Goal: Task Accomplishment & Management: Complete application form

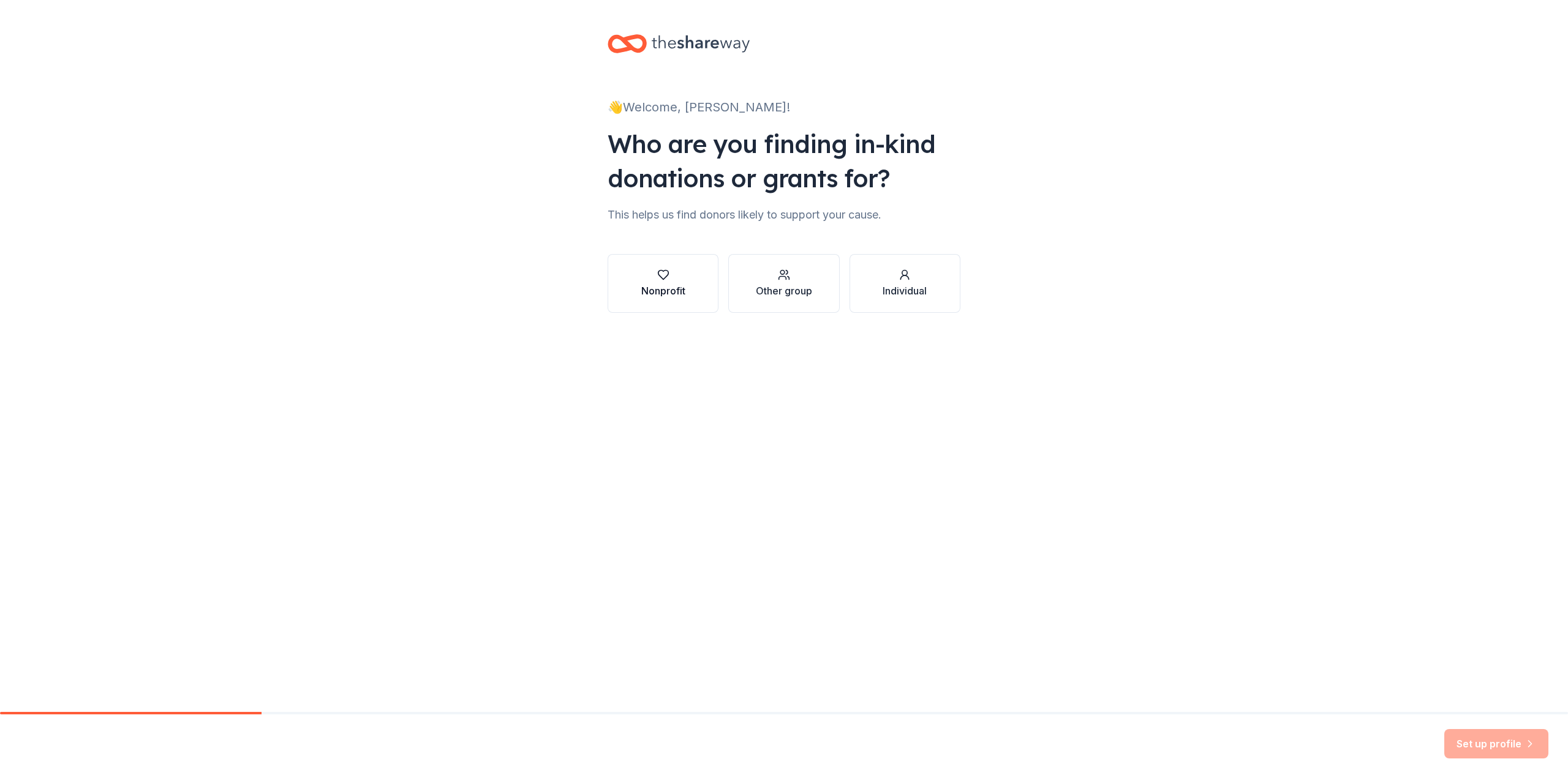
click at [694, 302] on button "Nonprofit" at bounding box center [663, 283] width 111 height 59
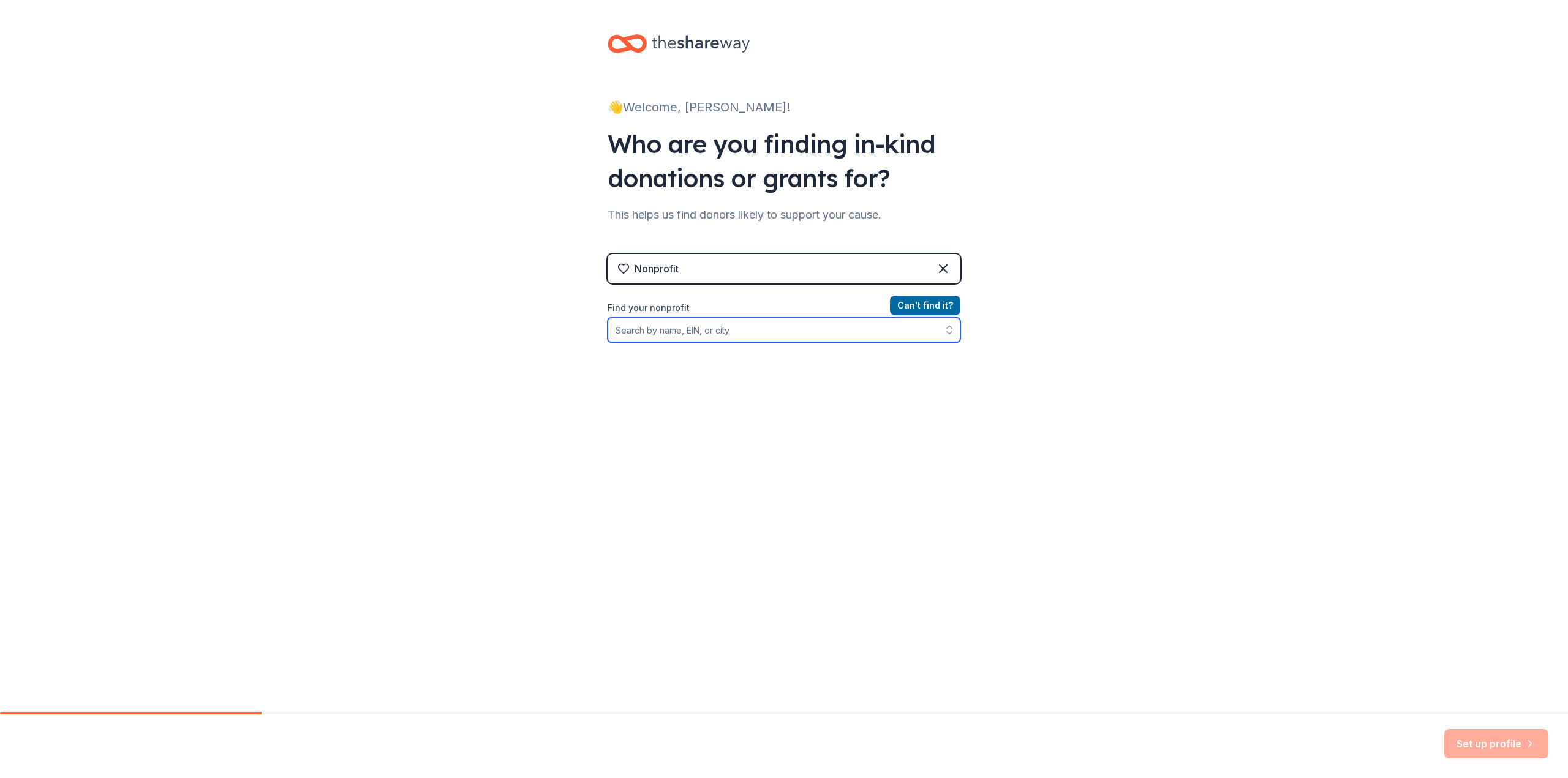
click at [778, 332] on input "Find your nonprofit" at bounding box center [784, 329] width 353 height 24
click at [887, 330] on input "Find your nonprofit" at bounding box center [784, 329] width 353 height 24
type input "Rapid City"
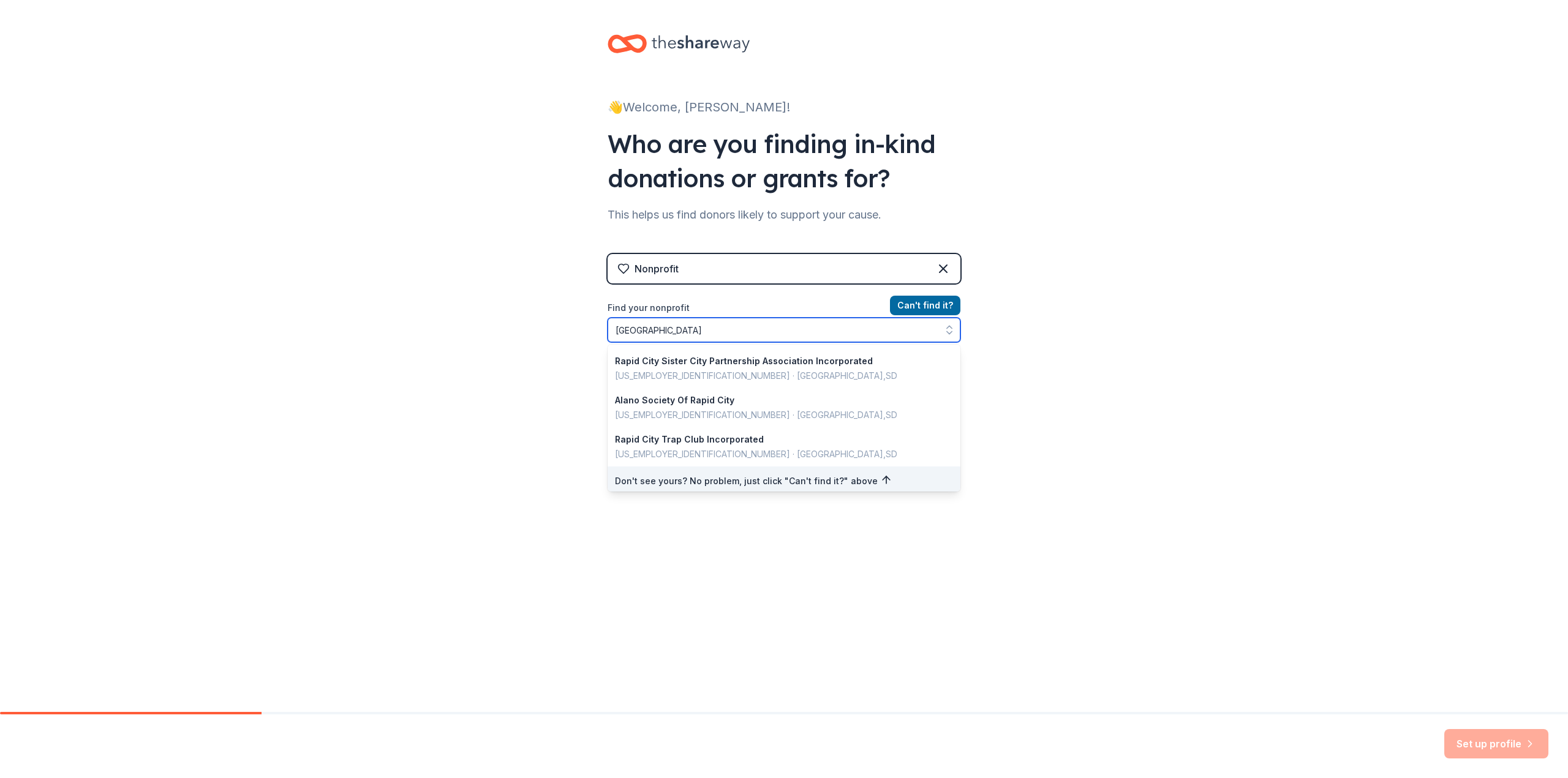
scroll to position [867, 0]
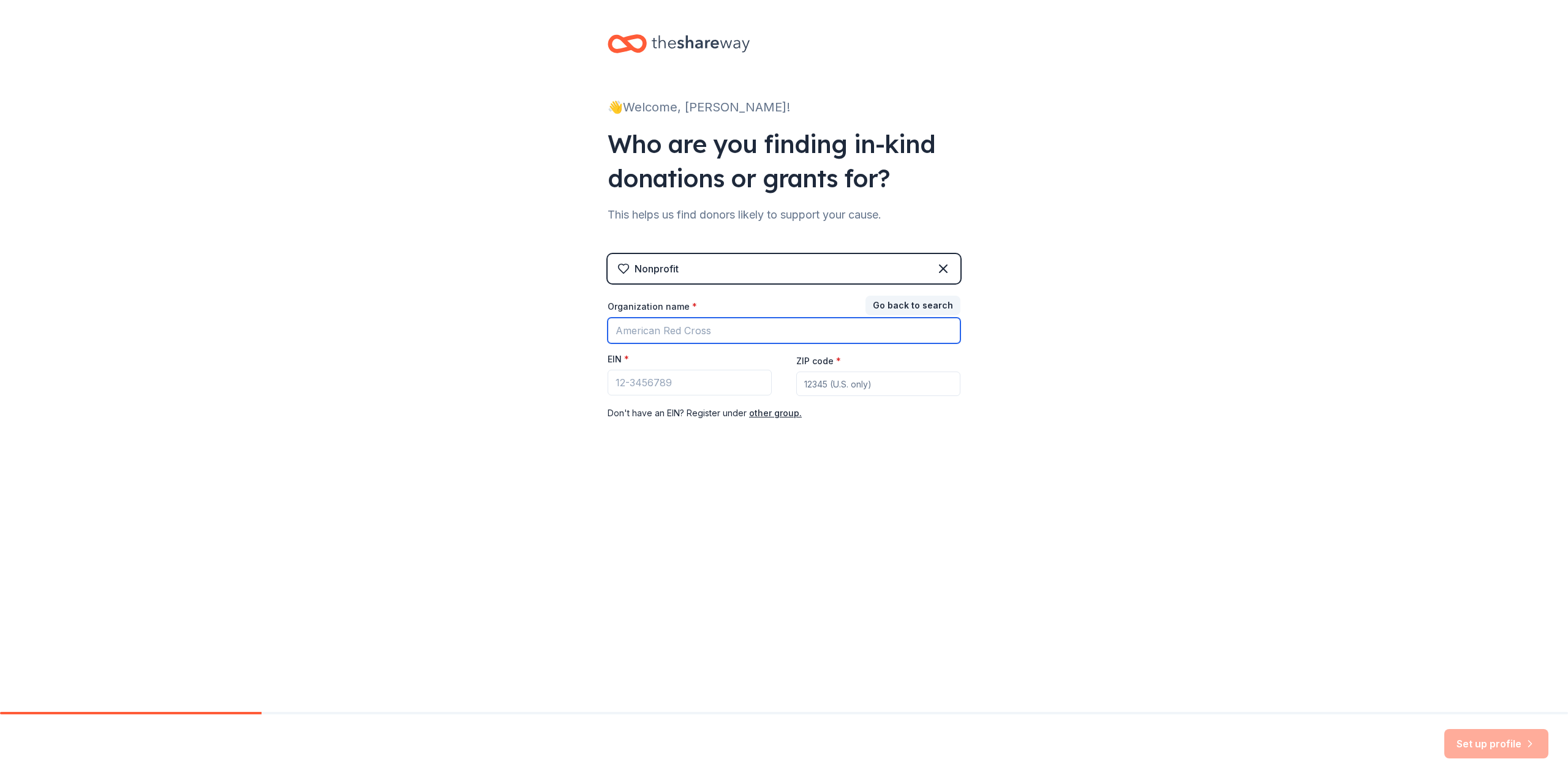
click at [786, 340] on input "Organization name *" at bounding box center [784, 330] width 353 height 26
type input "Aces and Eights"
click at [566, 334] on div "👋 Welcome, Andrew! Who are you finding in-kind donations or grants for? This he…" at bounding box center [784, 251] width 1568 height 504
click at [744, 326] on input "Aces and Eights" at bounding box center [784, 330] width 353 height 26
click at [1225, 406] on div "👋 Welcome, Andrew! Who are you finding in-kind donations or grants for? This he…" at bounding box center [784, 251] width 1568 height 504
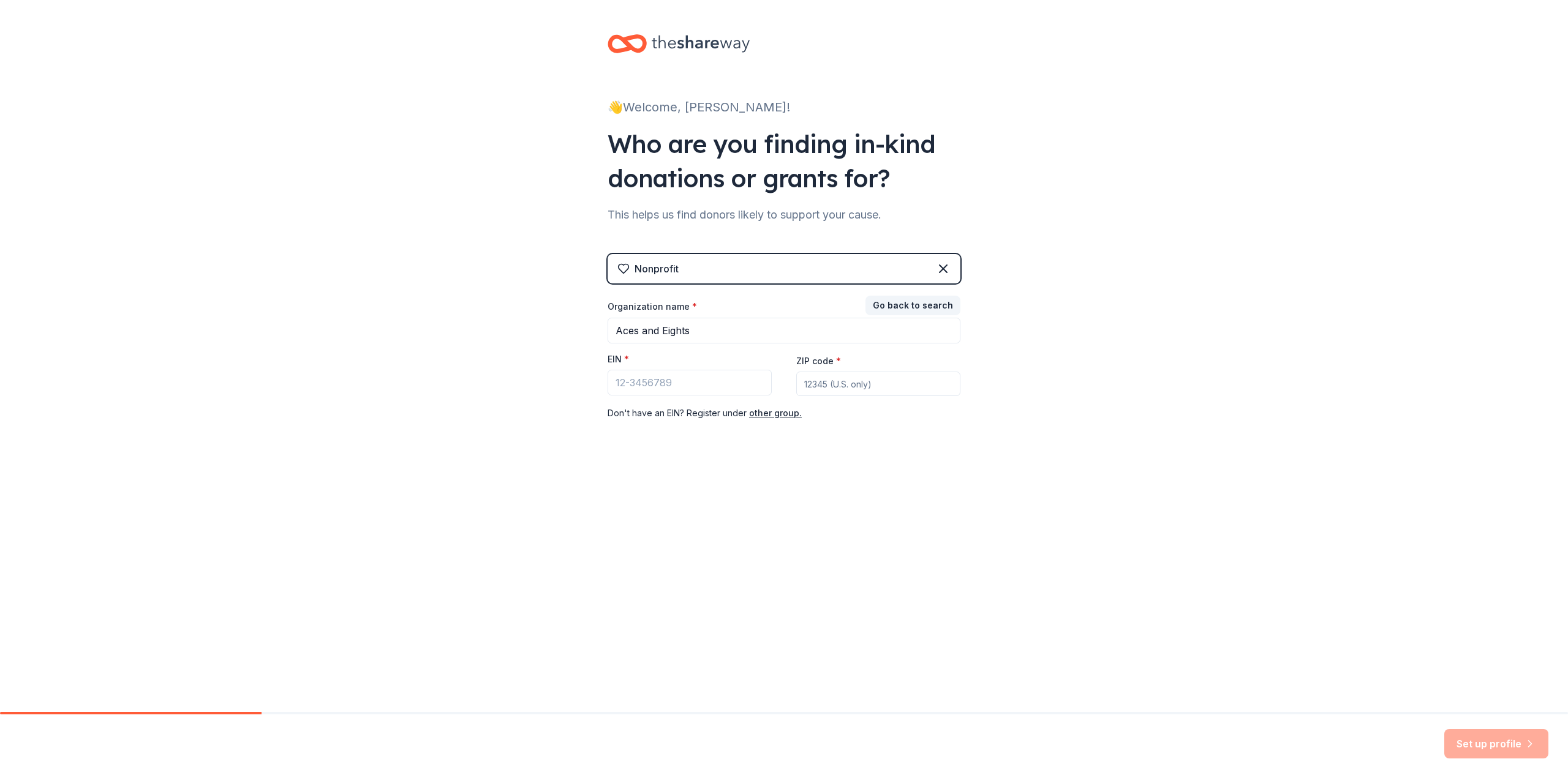
click at [1477, 752] on div "Set up profile" at bounding box center [1496, 743] width 104 height 29
click at [717, 306] on div "Organization name *" at bounding box center [784, 309] width 353 height 17
click at [686, 351] on div "Organization name * Aces and Eights EIN * ZIP code * Don ' t have an EIN? Regis…" at bounding box center [784, 360] width 353 height 120
drag, startPoint x: 709, startPoint y: 333, endPoint x: 696, endPoint y: 344, distance: 17.0
click at [708, 334] on input "Aces and Eights" at bounding box center [784, 330] width 353 height 26
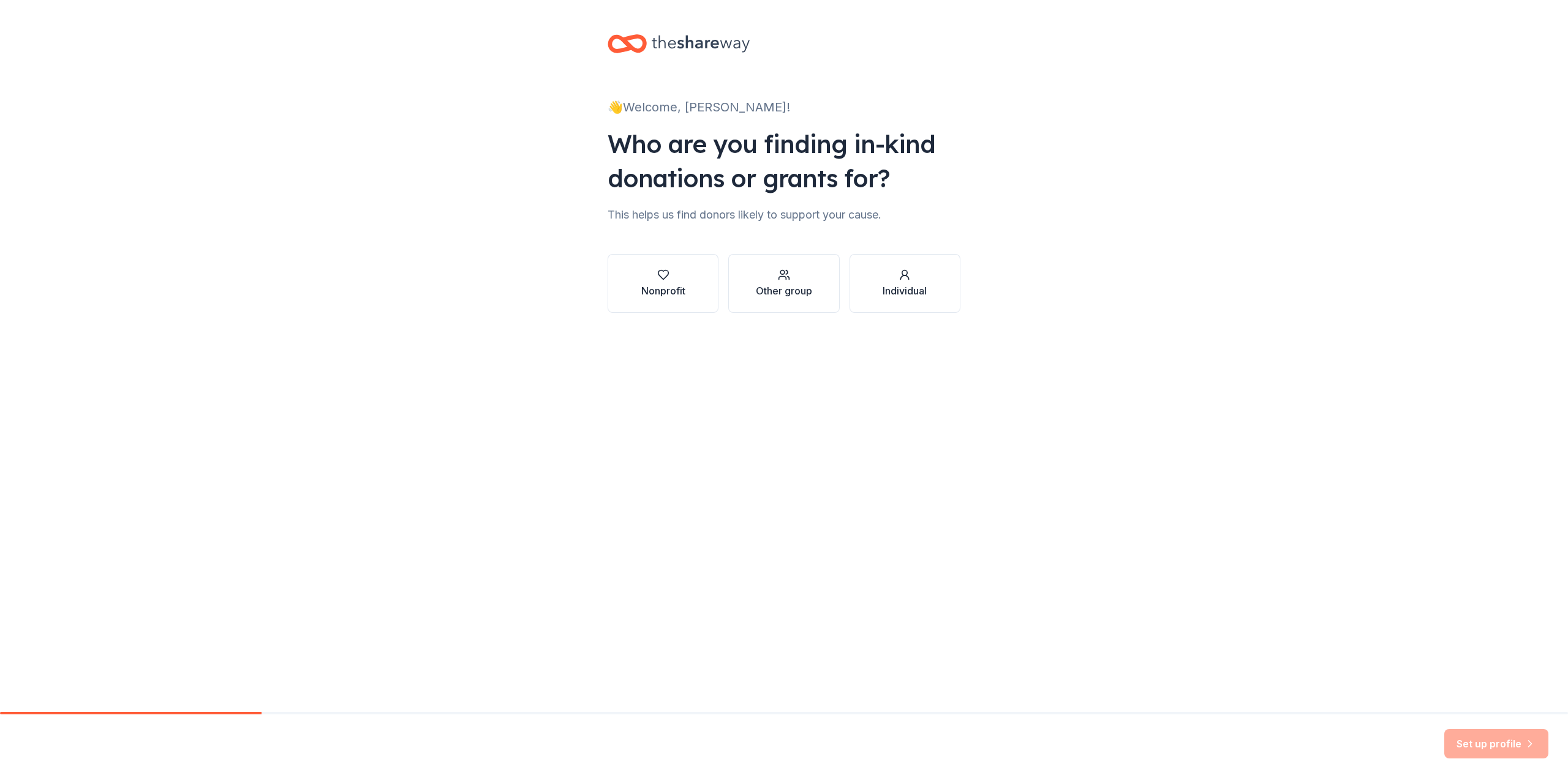
drag, startPoint x: 694, startPoint y: 295, endPoint x: 699, endPoint y: 289, distance: 7.8
click at [697, 294] on button "Nonprofit" at bounding box center [663, 283] width 111 height 59
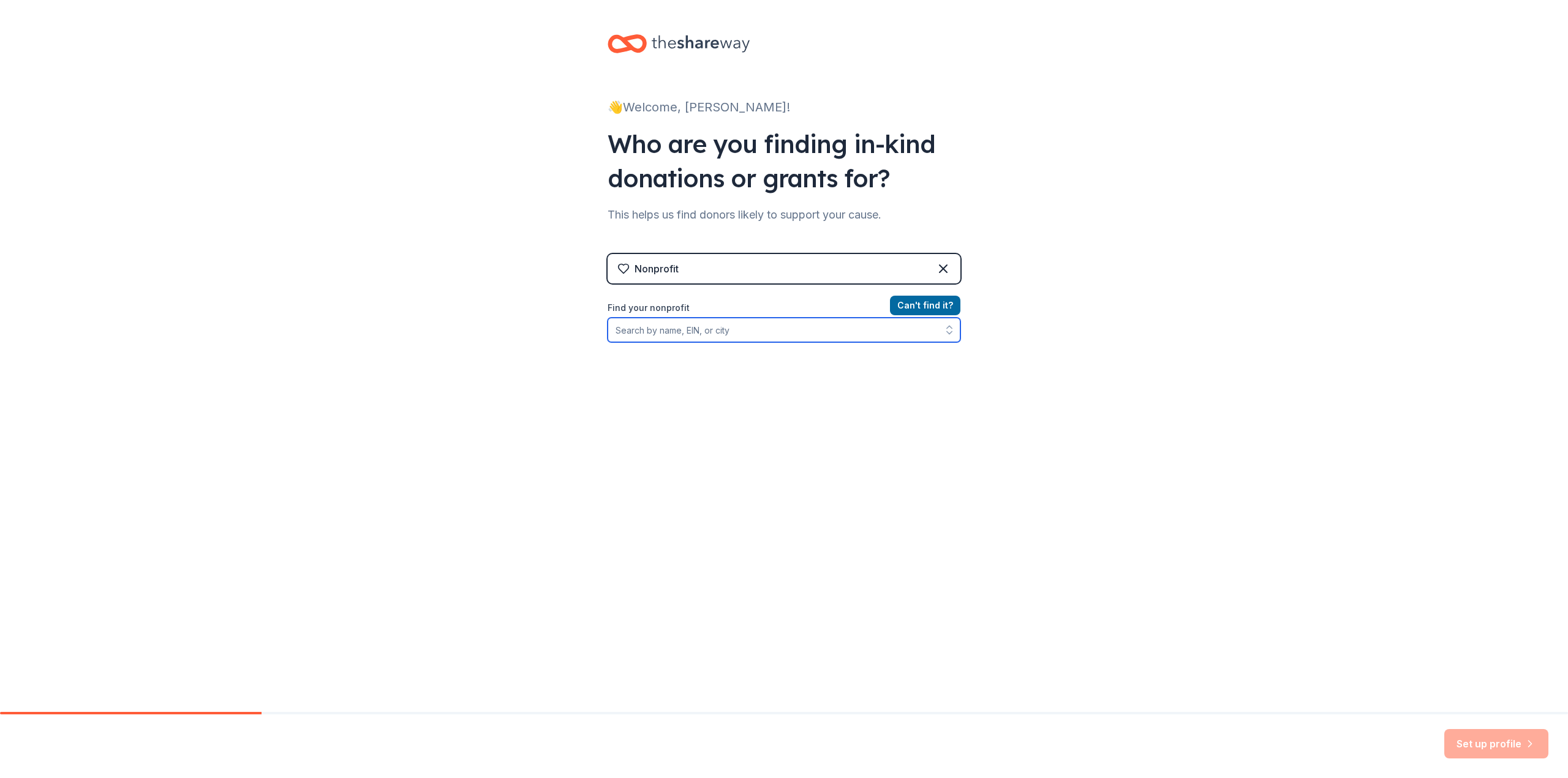
click at [718, 326] on input "Find your nonprofit" at bounding box center [784, 329] width 353 height 24
click at [758, 340] on input "Find your nonprofit" at bounding box center [784, 329] width 353 height 24
click at [909, 296] on button "Can ' t find it?" at bounding box center [925, 305] width 70 height 19
click at [725, 336] on input "Organization name *" at bounding box center [784, 330] width 353 height 26
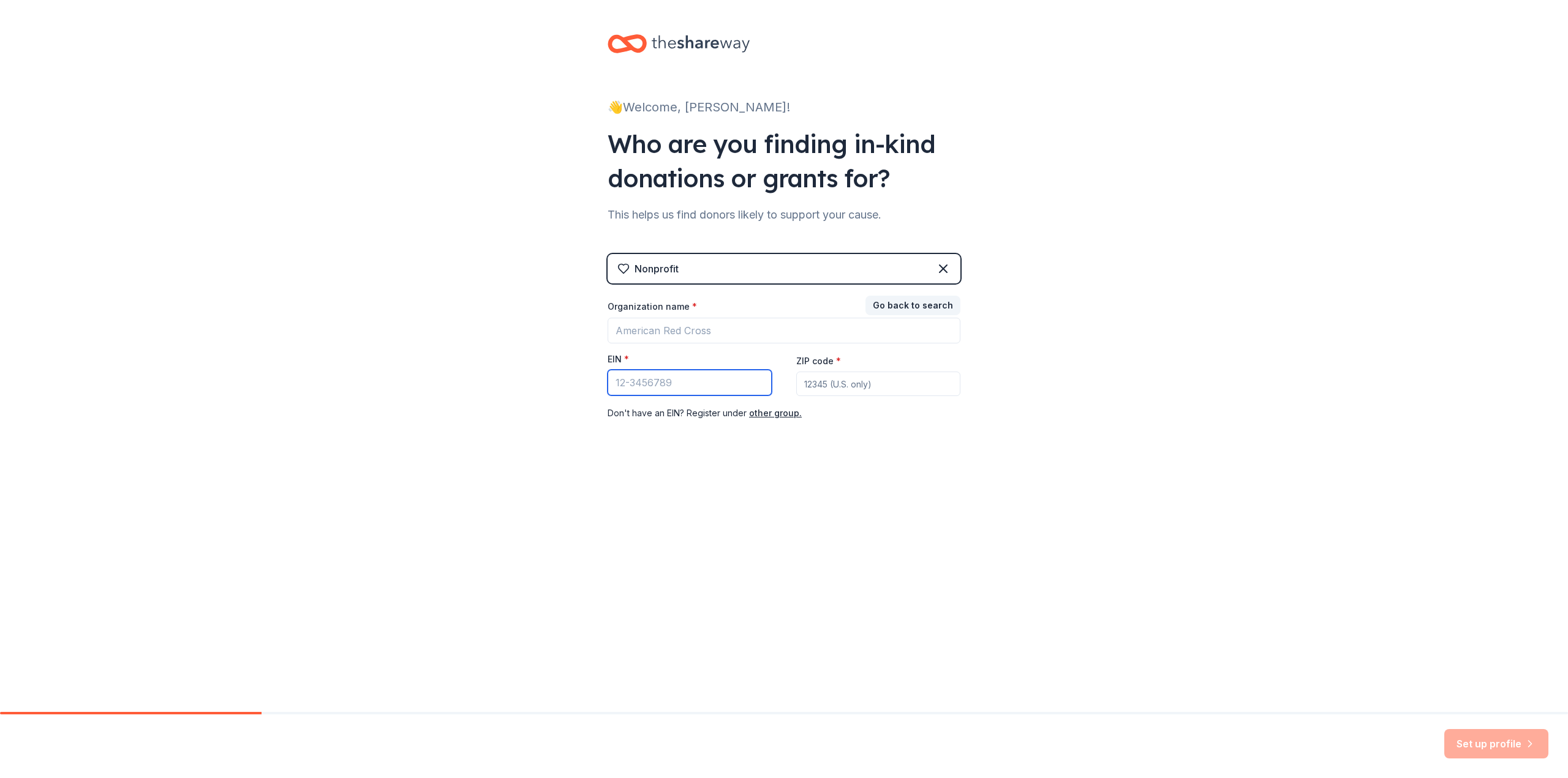
click at [716, 384] on input "EIN *" at bounding box center [690, 382] width 164 height 26
click at [769, 415] on button "other group." at bounding box center [775, 413] width 53 height 15
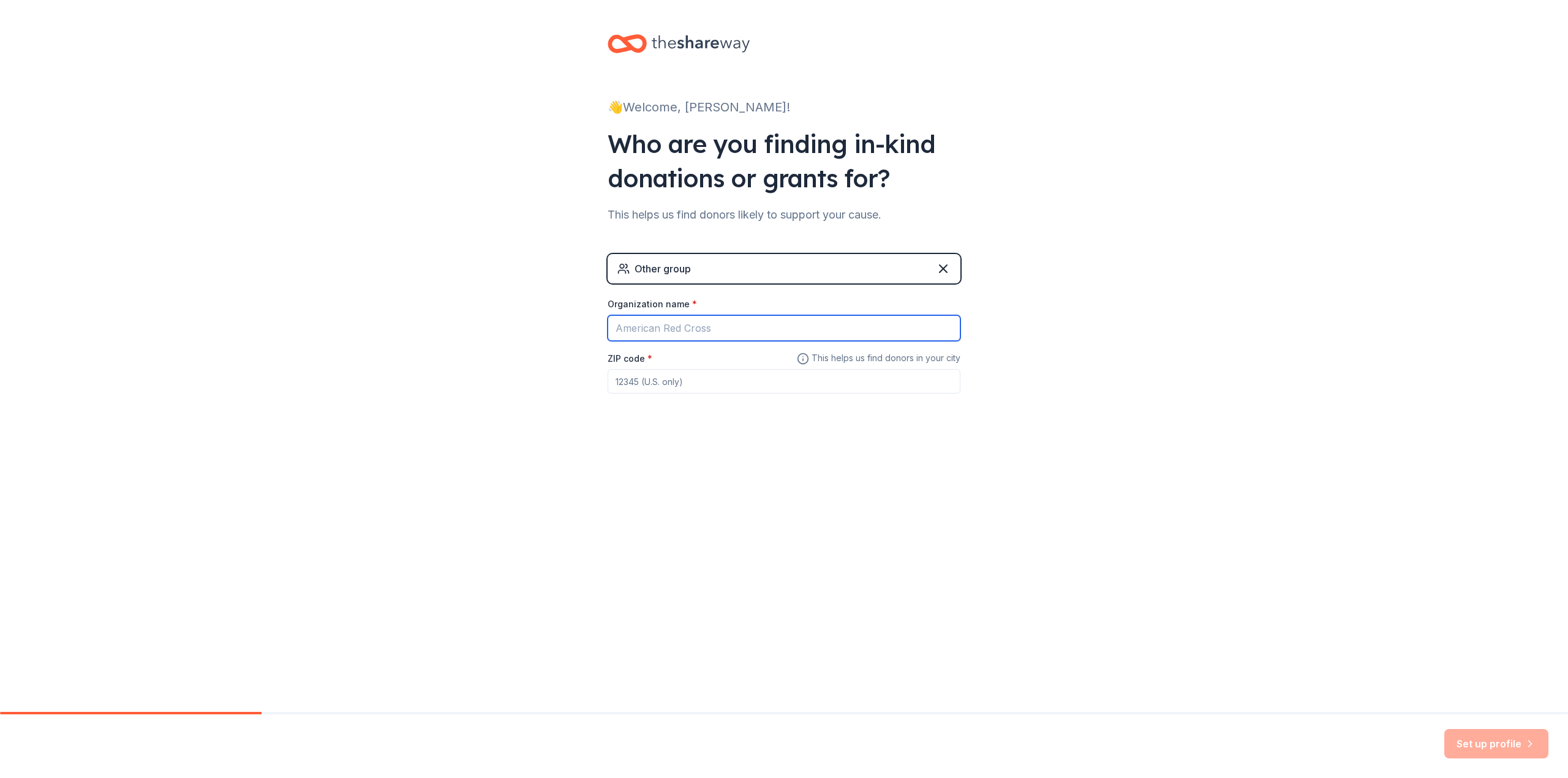
click at [707, 339] on input "Organization name *" at bounding box center [784, 328] width 353 height 26
type input "Aces and Eights"
click at [687, 389] on input "ZIP code *" at bounding box center [784, 381] width 353 height 24
click at [758, 373] on input "ZIP code *" at bounding box center [784, 381] width 353 height 24
click at [737, 386] on input "ZIP code *" at bounding box center [784, 381] width 353 height 24
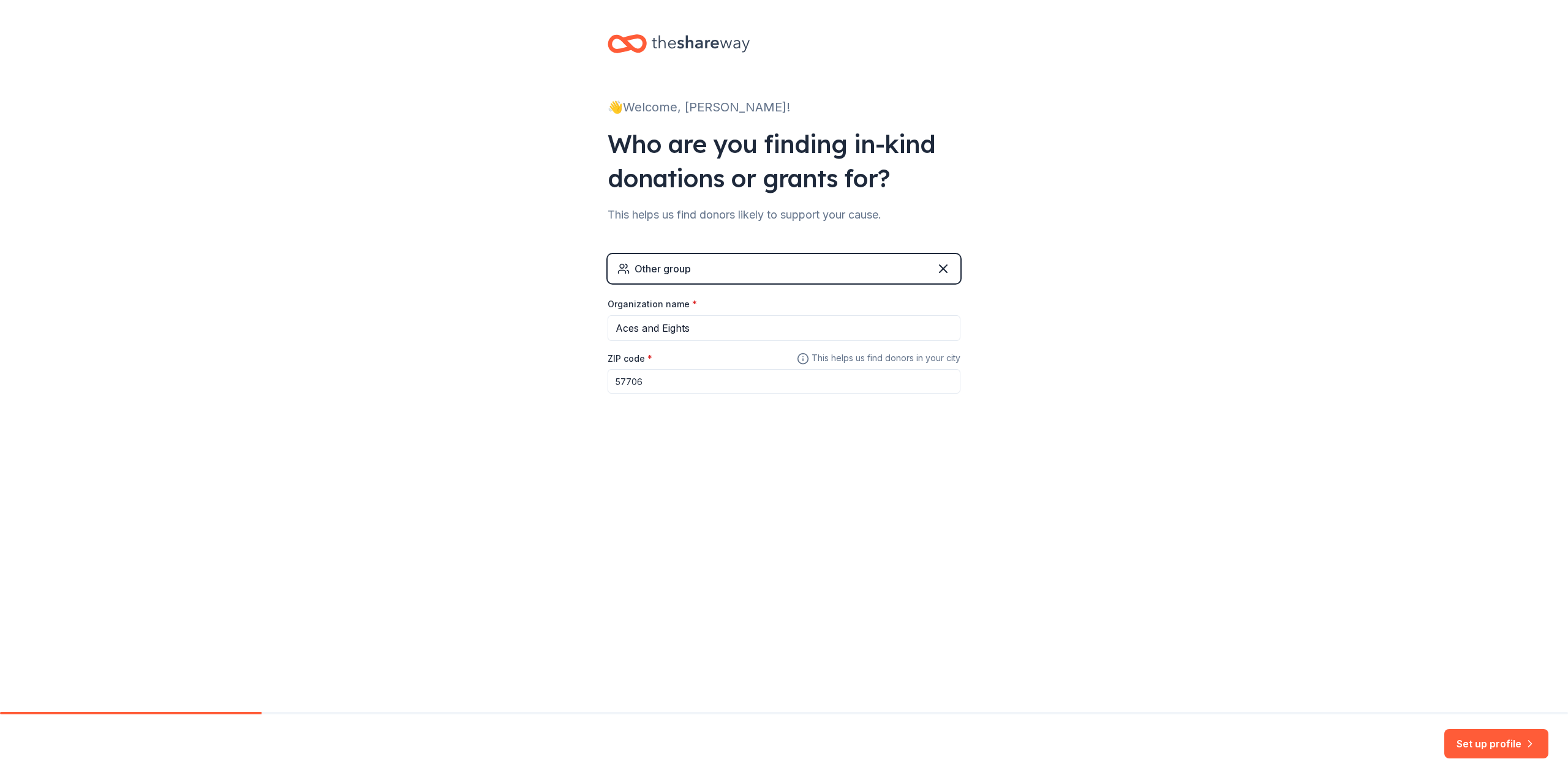
type input "57706"
click at [390, 470] on div "👋 Welcome, Andrew! Who are you finding in-kind donations or grants for? This he…" at bounding box center [784, 238] width 1568 height 477
click at [1523, 748] on button "Set up profile" at bounding box center [1496, 743] width 104 height 29
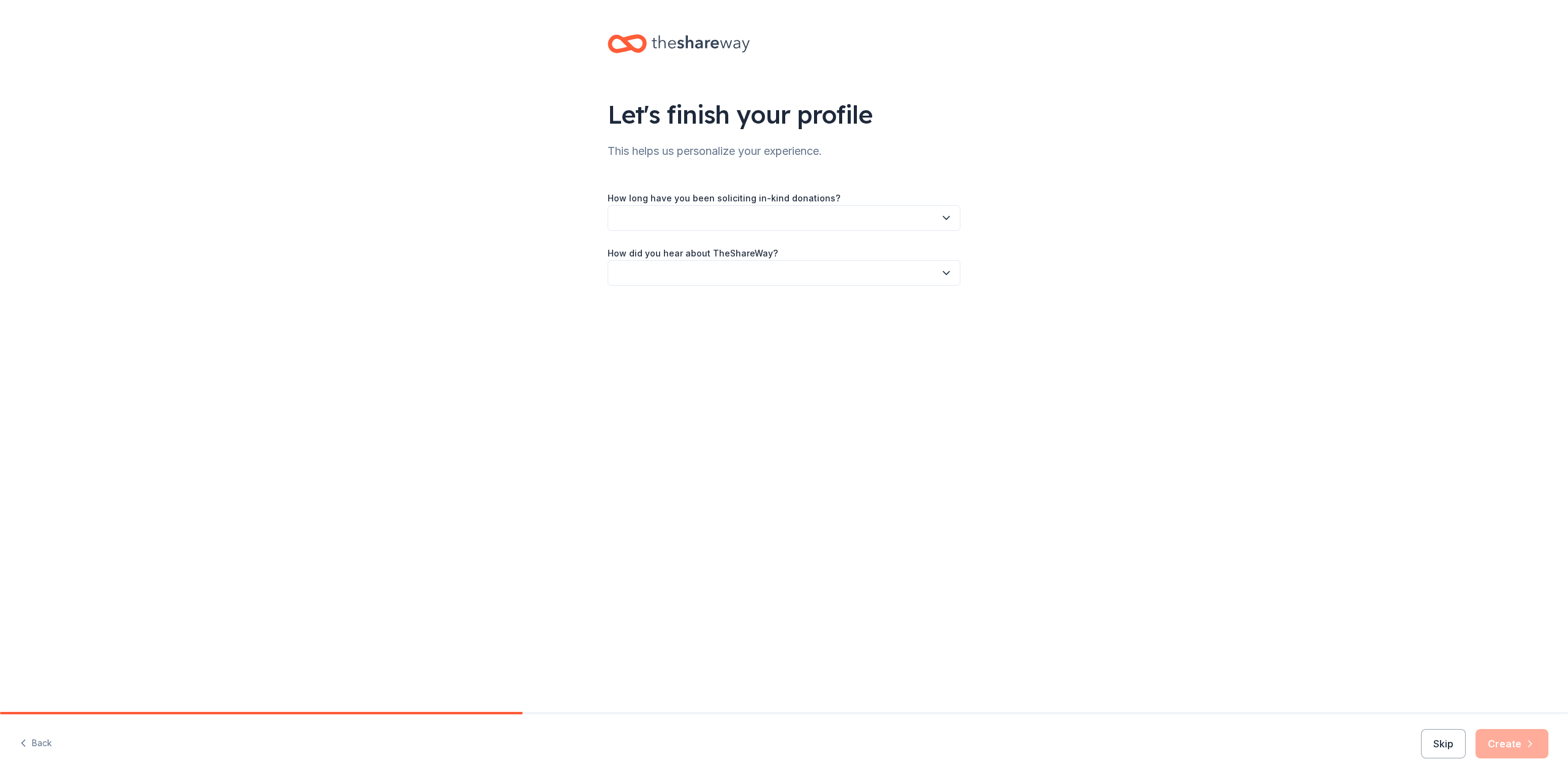
click at [677, 218] on button "button" at bounding box center [784, 217] width 353 height 26
click at [698, 246] on div "This is my first time!" at bounding box center [659, 251] width 78 height 15
click at [698, 261] on button "button" at bounding box center [784, 273] width 353 height 26
click at [704, 329] on div "Online search" at bounding box center [784, 330] width 347 height 24
click at [1514, 743] on button "Create" at bounding box center [1511, 743] width 73 height 29
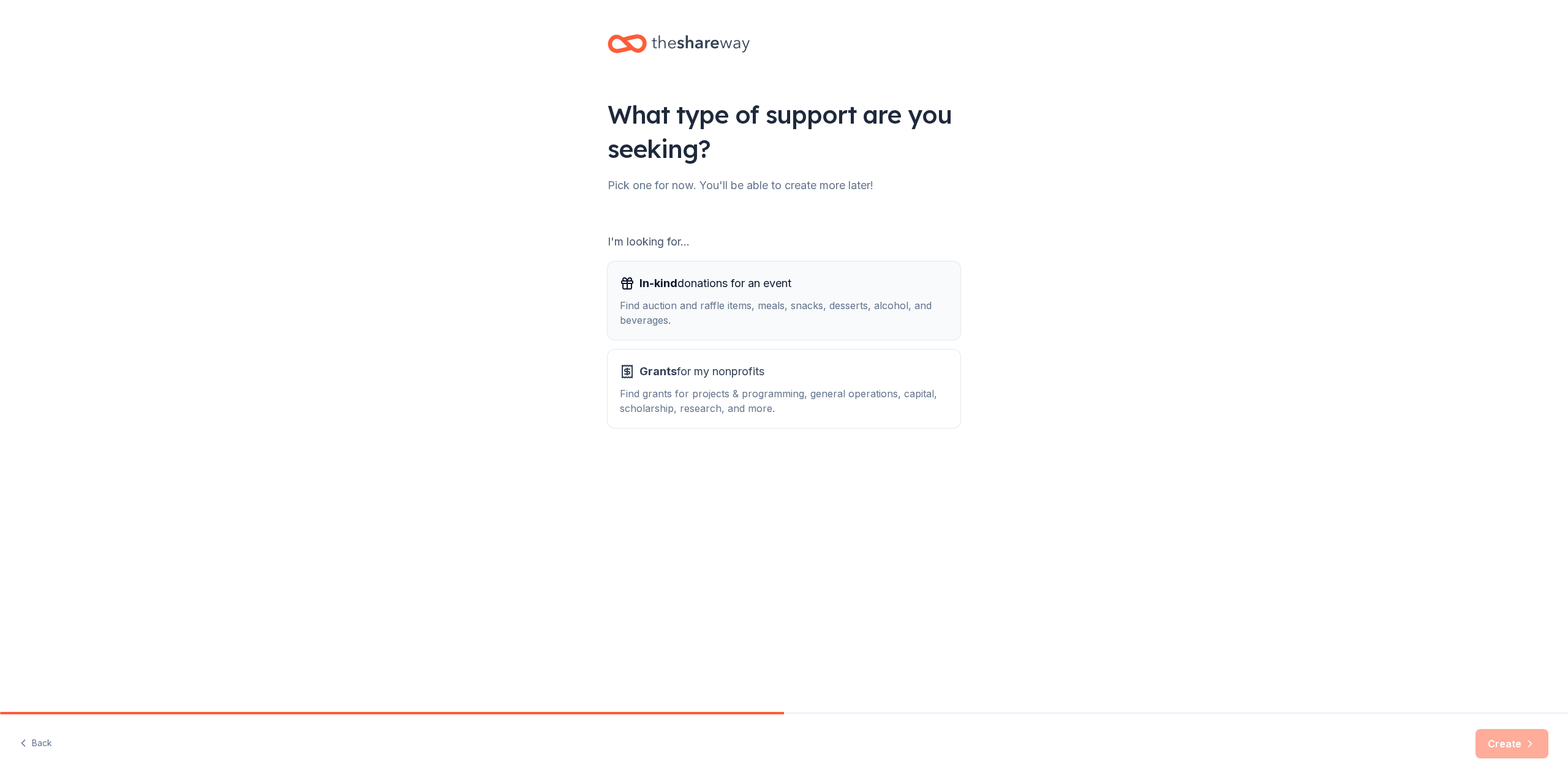
click at [823, 322] on div "Find auction and raffle items, meals, snacks, desserts, alcohol, and beverages." at bounding box center [783, 312] width 328 height 29
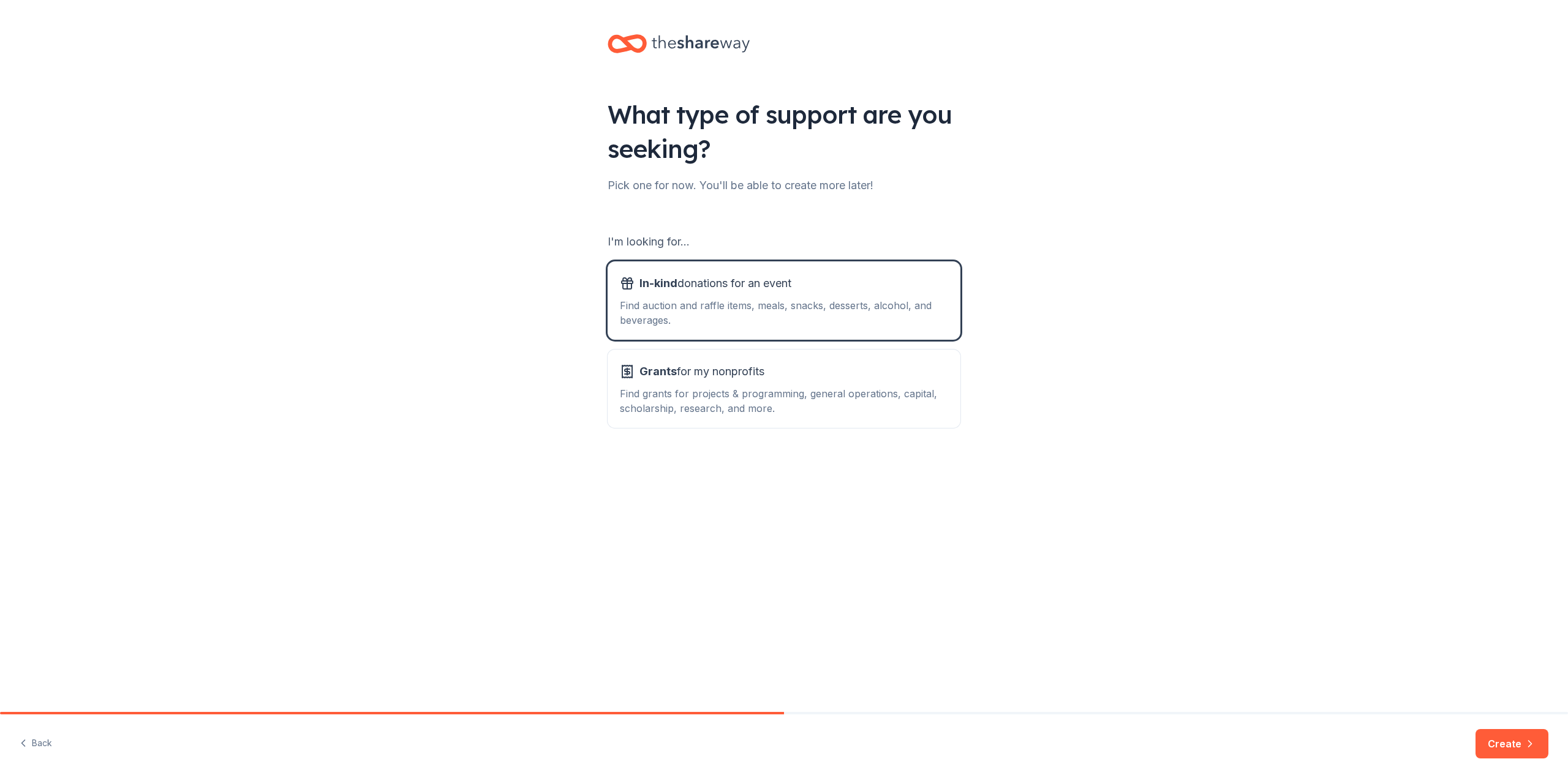
click at [1509, 741] on button "Create" at bounding box center [1511, 743] width 73 height 29
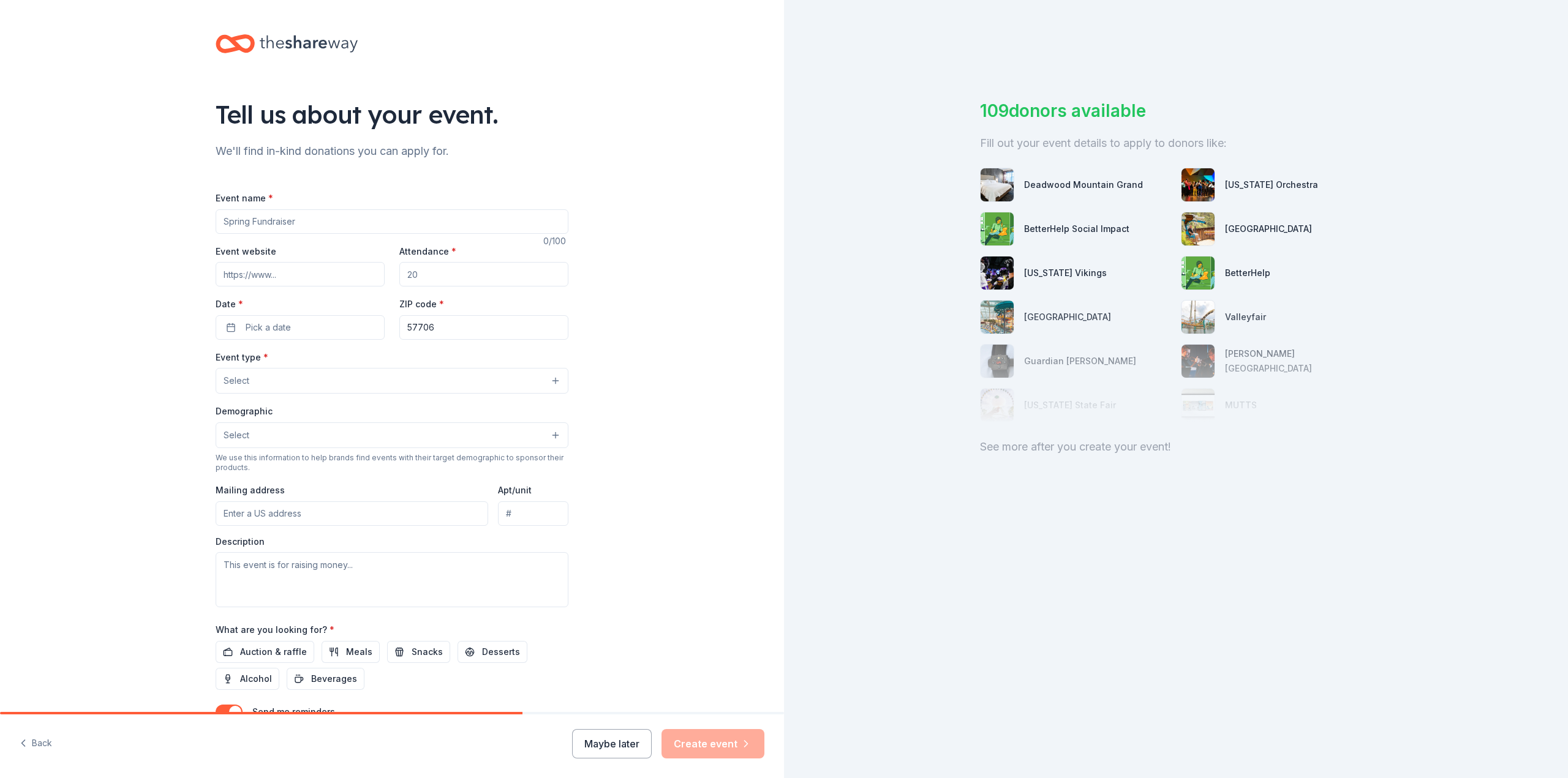
click at [317, 221] on input "Event name *" at bounding box center [392, 221] width 353 height 24
type input "89th ATKS Holiday Party"
click at [425, 281] on input "Attendance *" at bounding box center [483, 274] width 169 height 24
type input "300"
click at [297, 316] on button "Pick a date" at bounding box center [300, 327] width 169 height 24
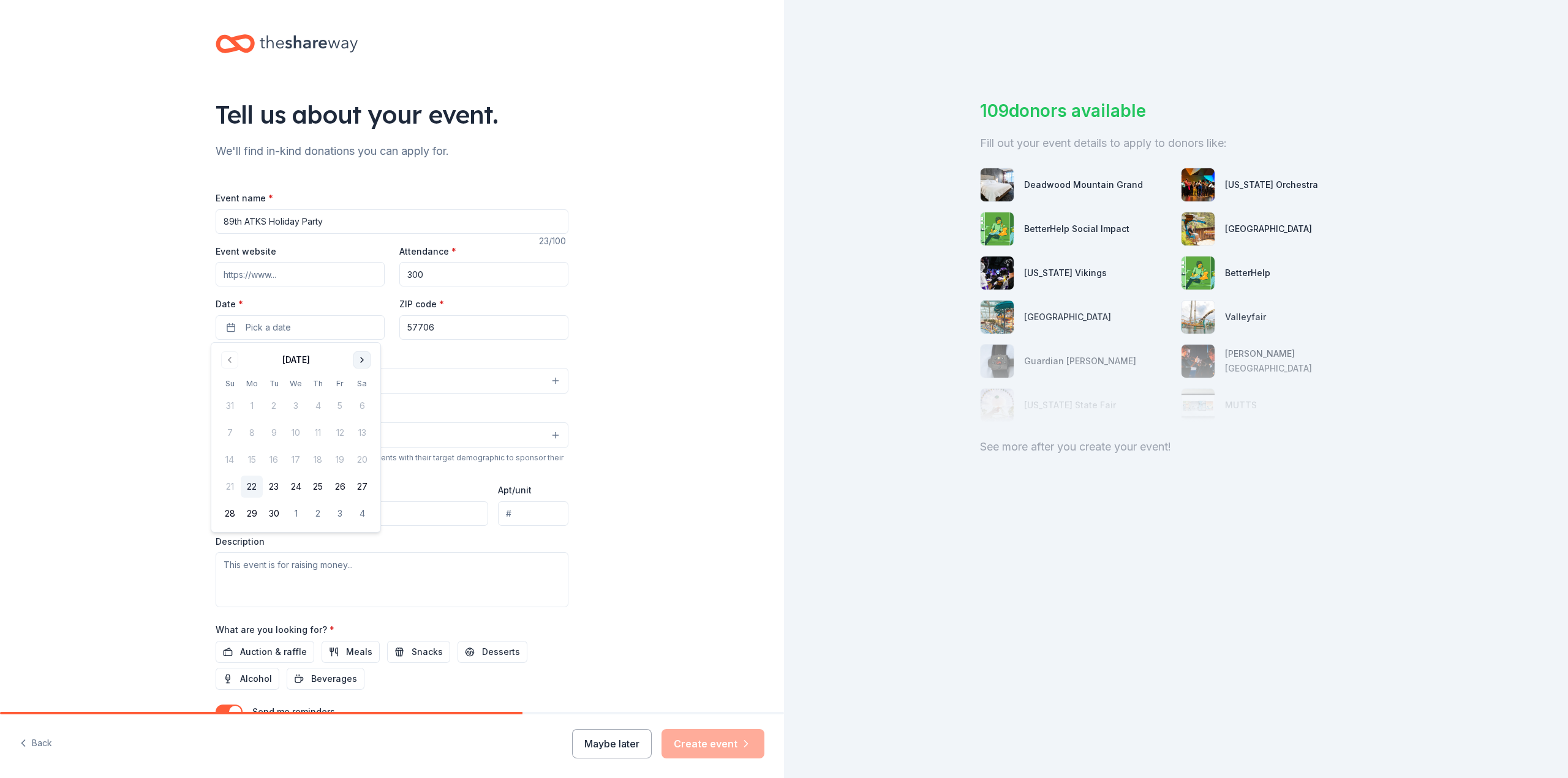
click at [367, 352] on button "Go to next month" at bounding box center [362, 360] width 17 height 17
click at [373, 360] on div "November 2025 Su Mo Tu We Th Fr Sa 26 27 28 29 30 31 1 2 3 4 5 6 7 8 9 10 11 12…" at bounding box center [295, 451] width 169 height 216
click at [371, 363] on div "November 2025" at bounding box center [296, 359] width 154 height 17
click at [362, 360] on button "Go to next month" at bounding box center [362, 360] width 17 height 17
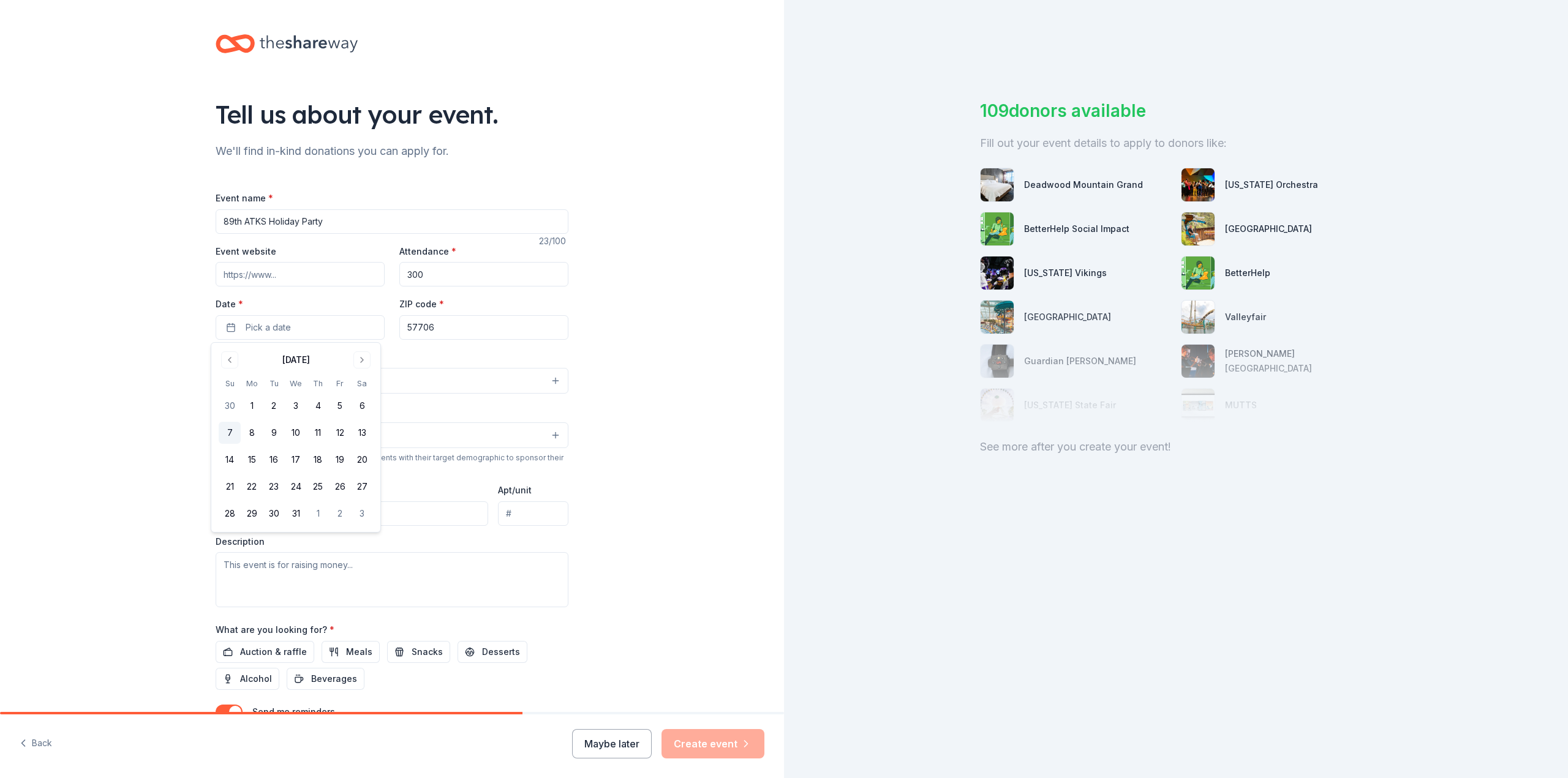
click at [230, 434] on button "7" at bounding box center [229, 433] width 22 height 22
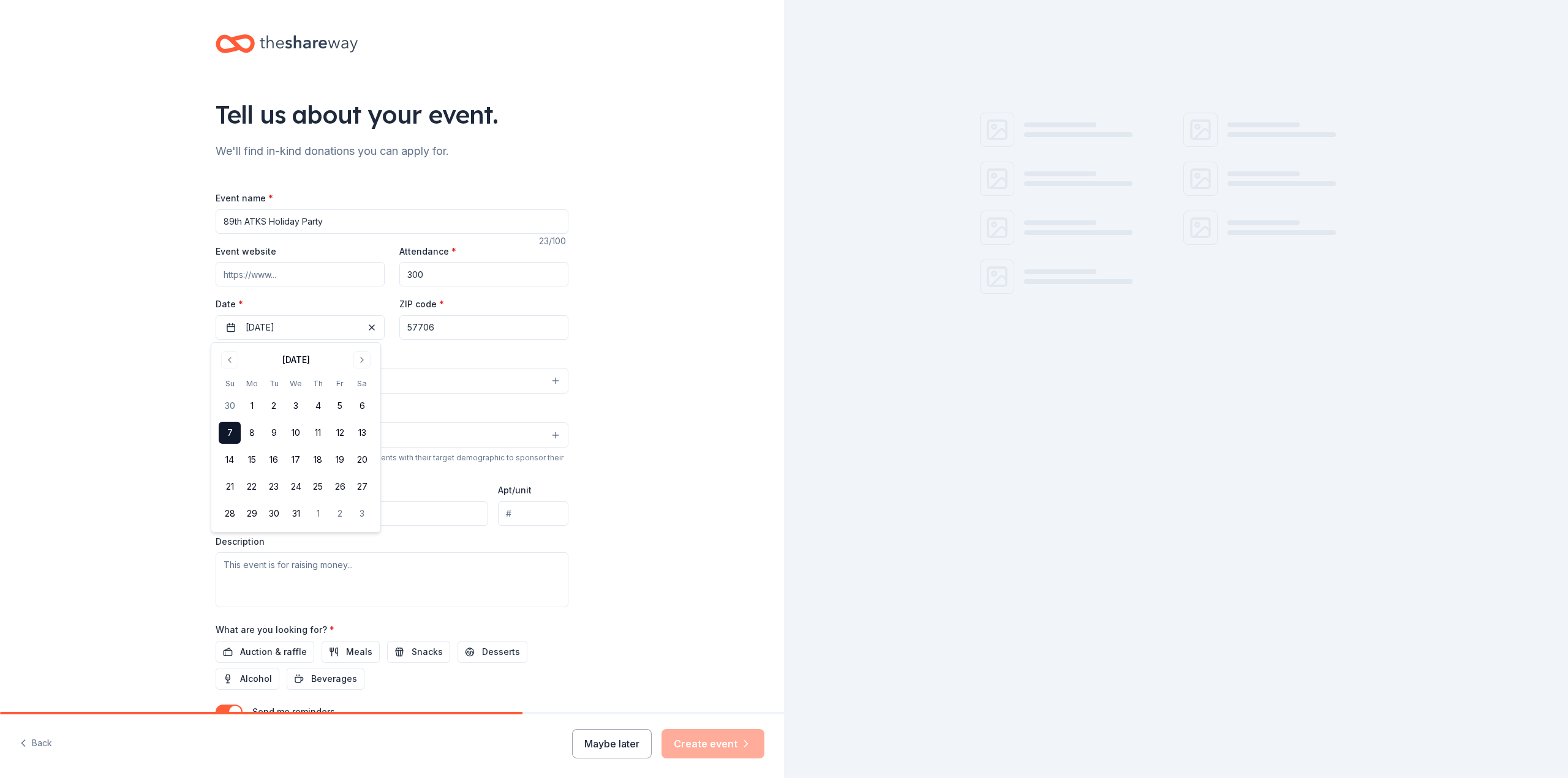
click at [108, 355] on div "Tell us about your event. We'll find in-kind donations you can apply for. Event…" at bounding box center [392, 407] width 784 height 815
click at [247, 381] on button "Select" at bounding box center [392, 380] width 353 height 26
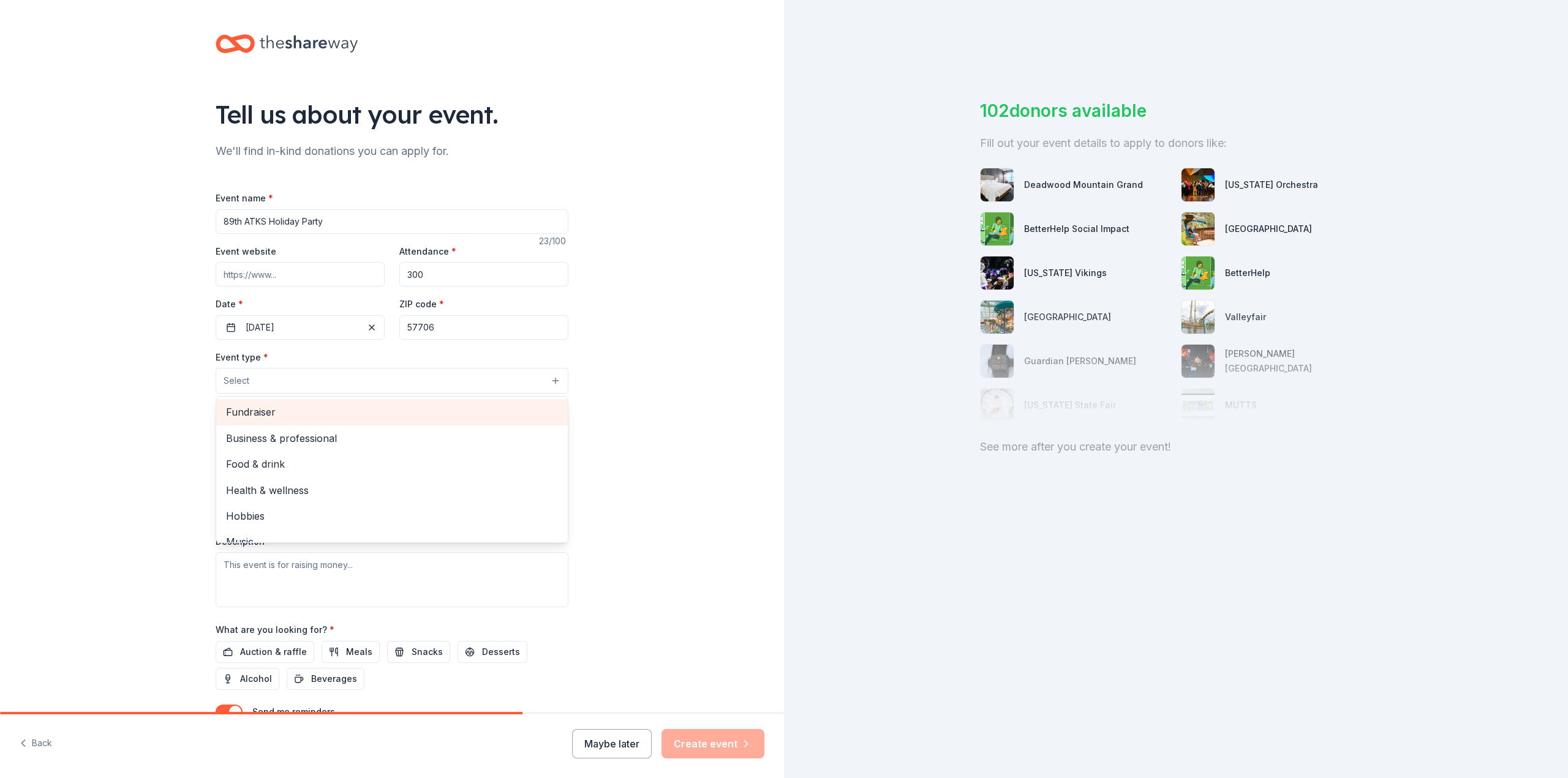
click at [293, 416] on span "Fundraiser" at bounding box center [392, 412] width 332 height 16
click at [275, 378] on icon "button" at bounding box center [278, 382] width 10 height 10
click at [282, 380] on button "Select" at bounding box center [392, 380] width 353 height 26
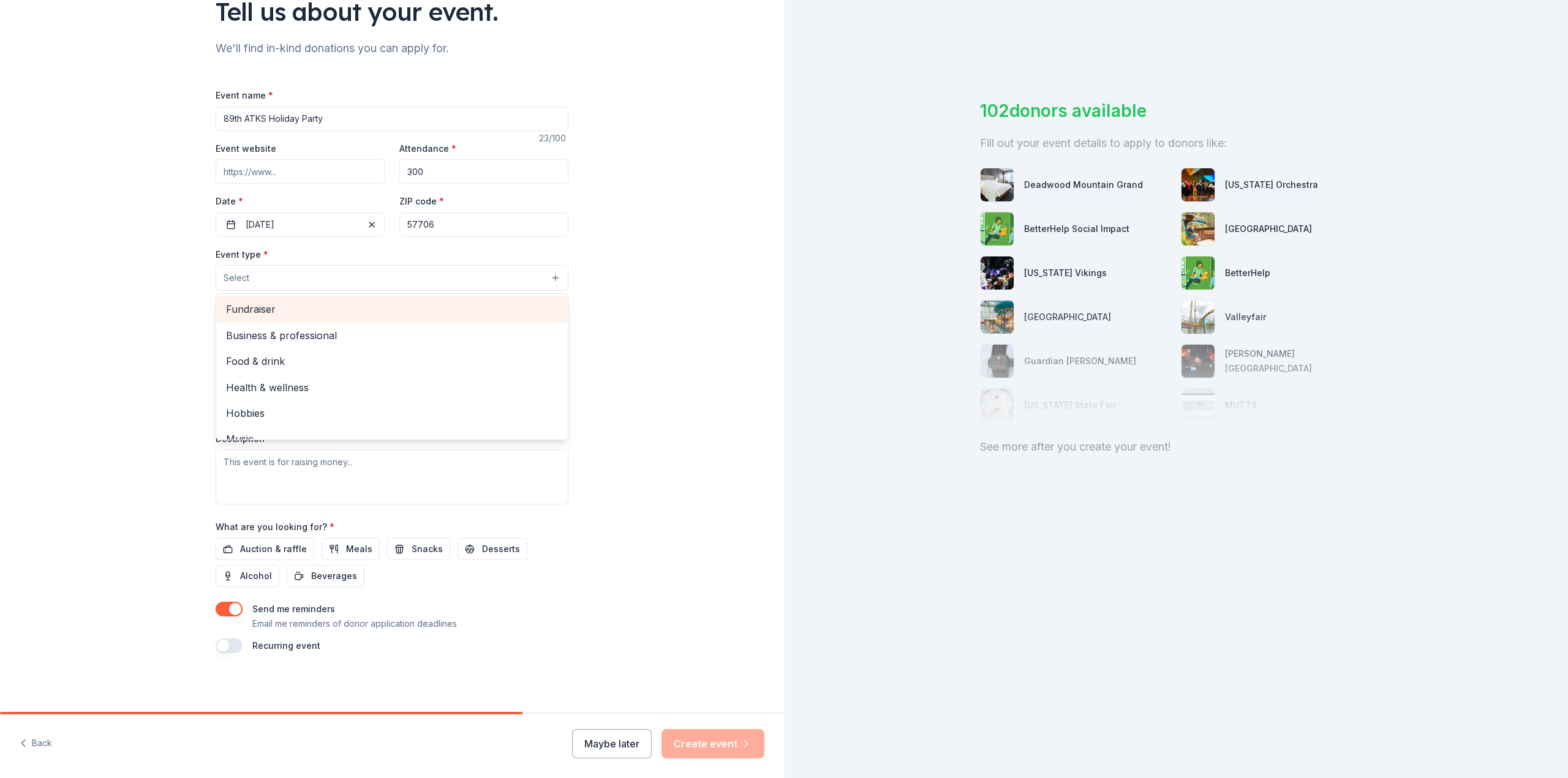
click at [295, 314] on span "Fundraiser" at bounding box center [392, 309] width 332 height 16
click at [106, 284] on div "Tell us about your event. We'll find in-kind donations you can apply for. Event…" at bounding box center [392, 305] width 784 height 816
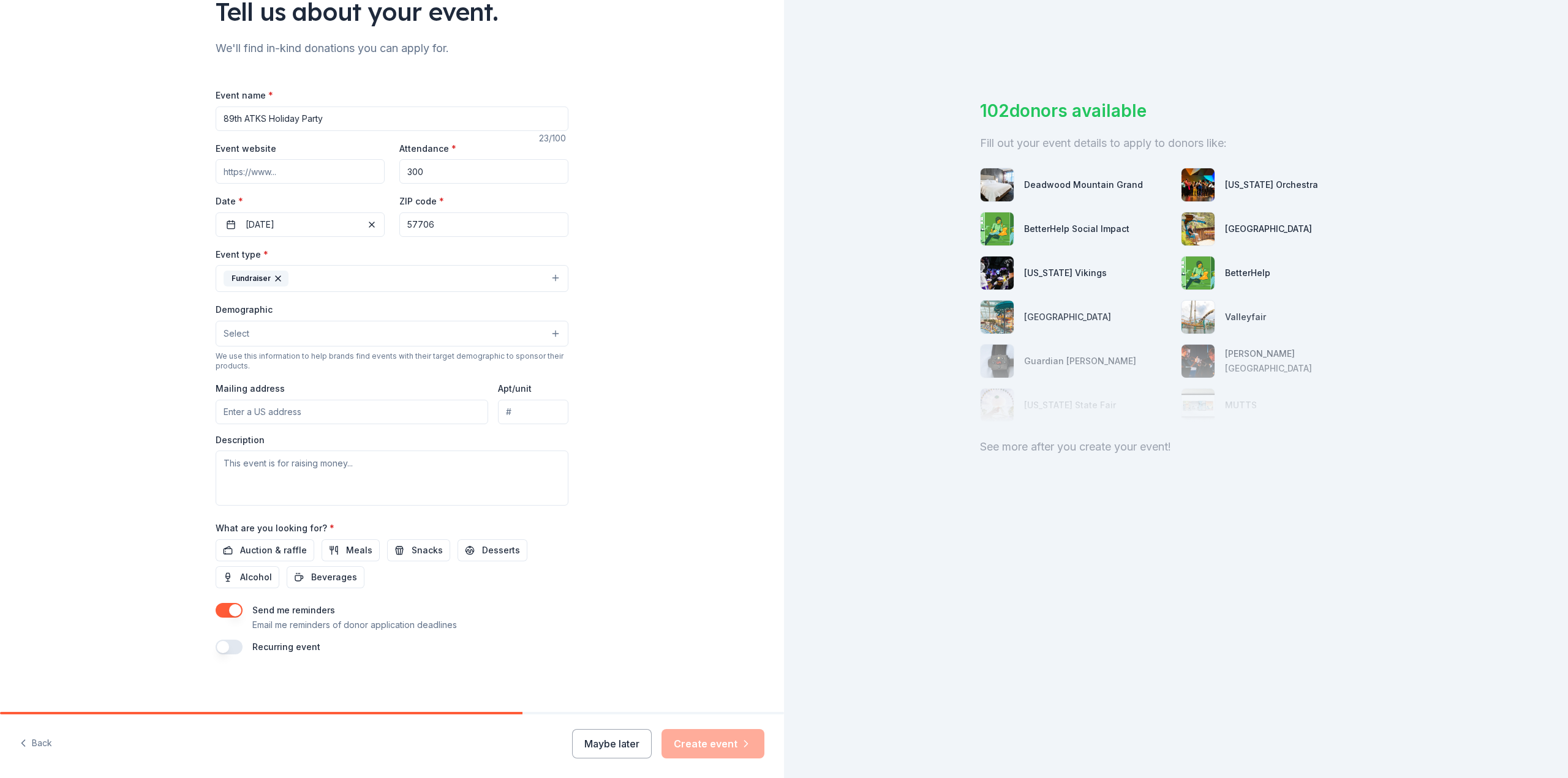
click at [248, 334] on button "Select" at bounding box center [392, 333] width 353 height 26
click at [257, 360] on span "All genders" at bounding box center [392, 365] width 332 height 16
click at [215, 337] on button "All genders" at bounding box center [392, 334] width 353 height 27
click at [226, 406] on input "Mailing address" at bounding box center [352, 413] width 273 height 24
click at [328, 476] on textarea at bounding box center [392, 479] width 353 height 55
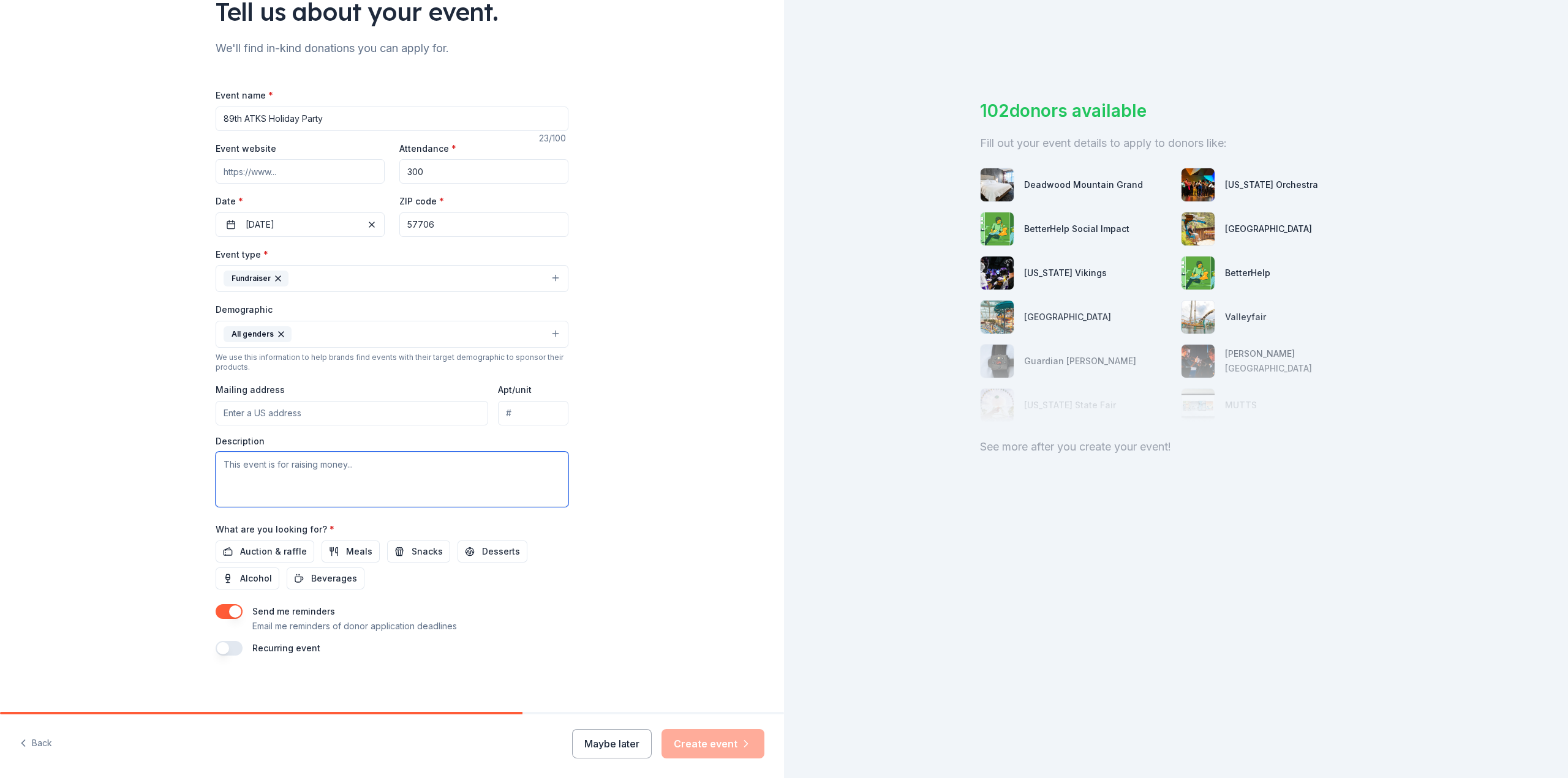
click at [368, 499] on textarea at bounding box center [392, 479] width 353 height 55
click at [361, 464] on textarea at bounding box center [392, 479] width 353 height 55
paste textarea "Our squadron will have approximately 300 members present and our goal is to pro…"
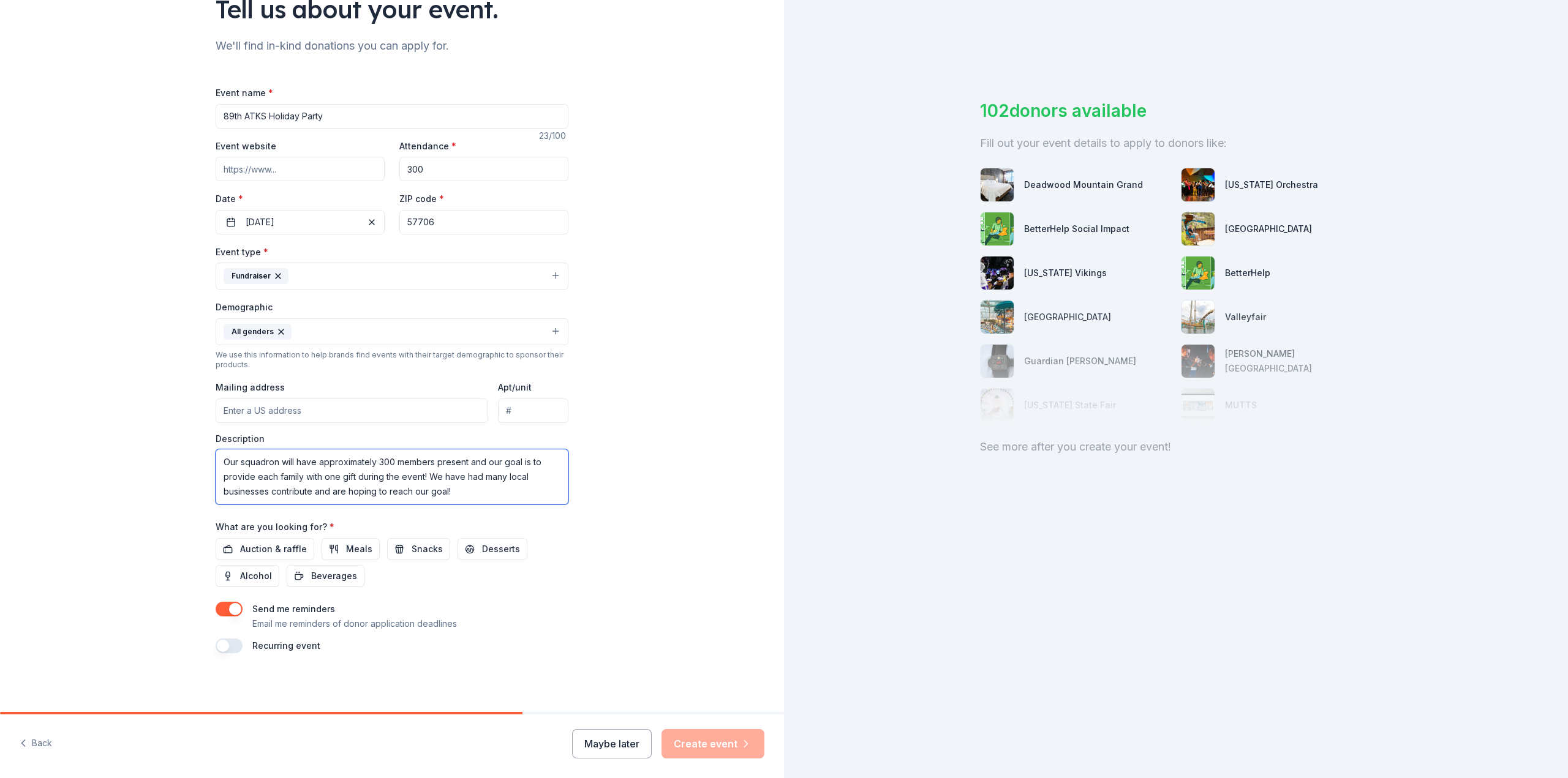
click at [455, 492] on textarea "Our squadron will have approximately 300 members present and our goal is to pro…" at bounding box center [392, 477] width 353 height 55
type textarea "Our squadron will have approximately 300 members present and our goal is to pro…"
click at [392, 426] on div "Event type * Fundraiser Demographic All genders We use this information to help…" at bounding box center [392, 374] width 353 height 260
click at [378, 407] on input "Mailing address" at bounding box center [352, 410] width 273 height 24
click at [498, 406] on input "Apt/unit" at bounding box center [533, 410] width 70 height 24
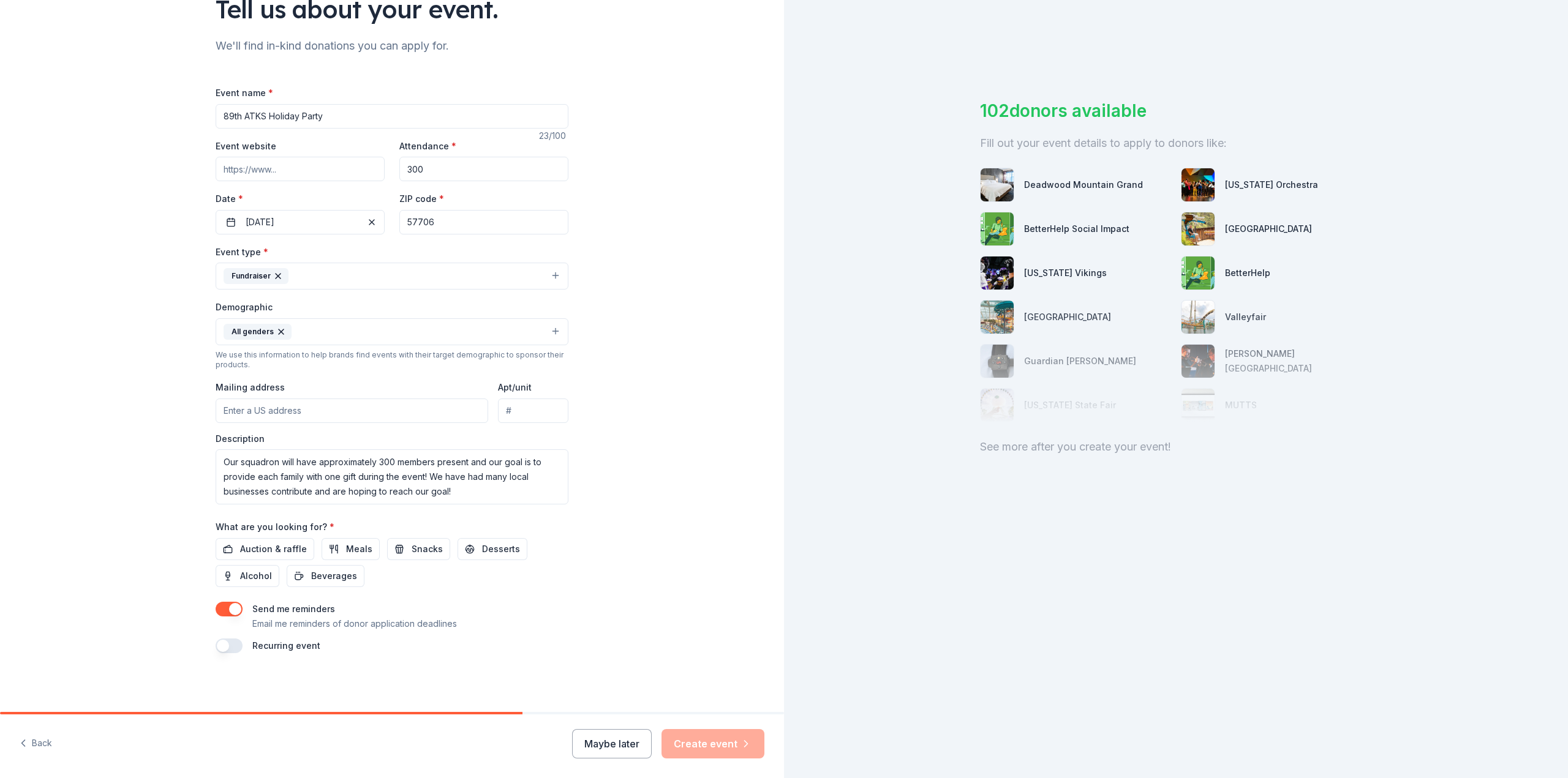
click at [662, 390] on div "Tell us about your event. We'll find in-kind donations you can apply for. Event…" at bounding box center [392, 303] width 784 height 817
click at [294, 545] on span "Auction & raffle" at bounding box center [273, 549] width 67 height 15
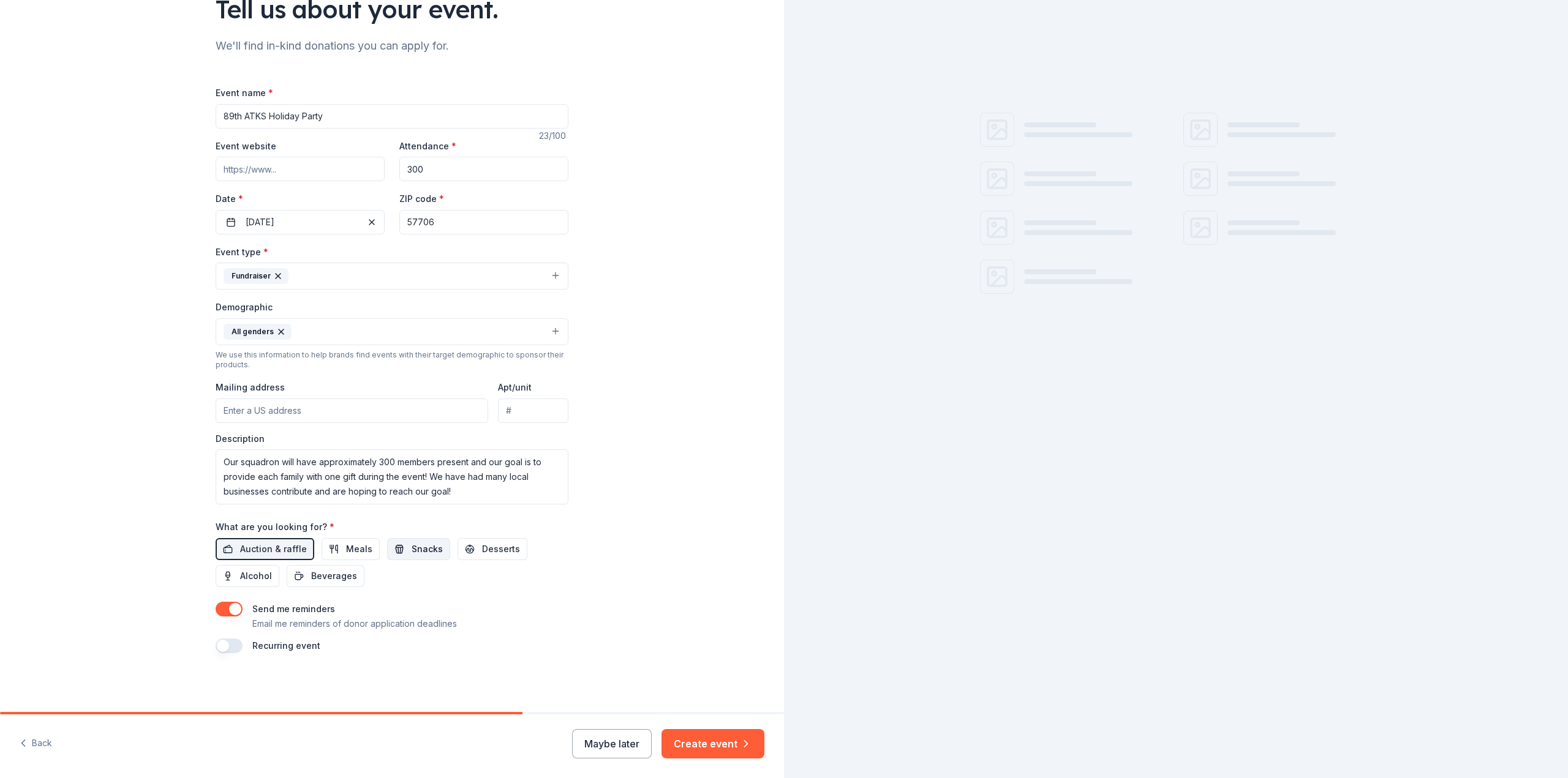
click at [415, 540] on button "Snacks" at bounding box center [418, 549] width 63 height 22
click at [493, 551] on span "Desserts" at bounding box center [501, 549] width 38 height 15
click at [305, 579] on button "Beverages" at bounding box center [325, 576] width 78 height 22
click at [321, 554] on button "Meals" at bounding box center [350, 549] width 58 height 22
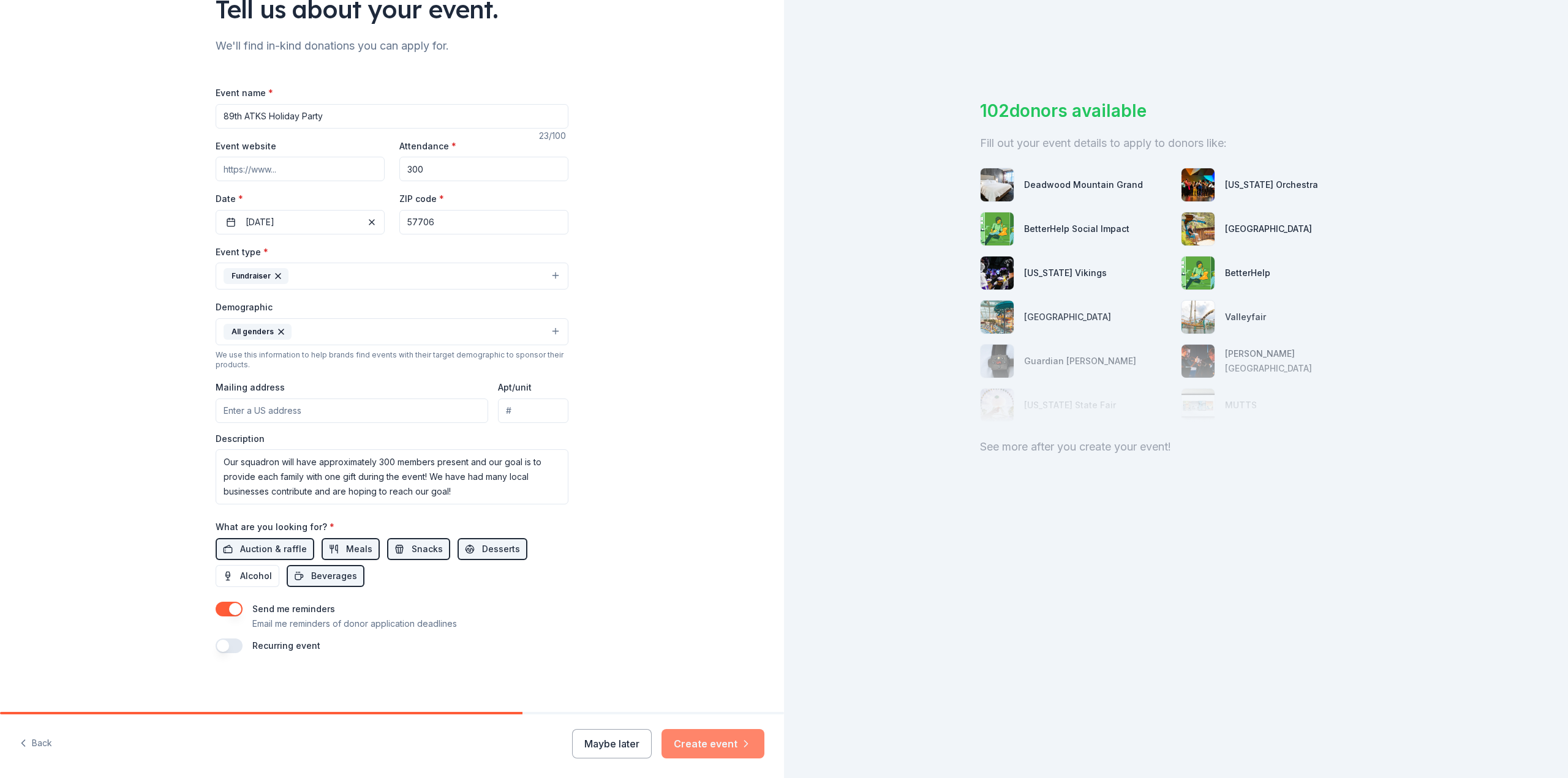
click at [703, 734] on button "Create event" at bounding box center [712, 743] width 103 height 29
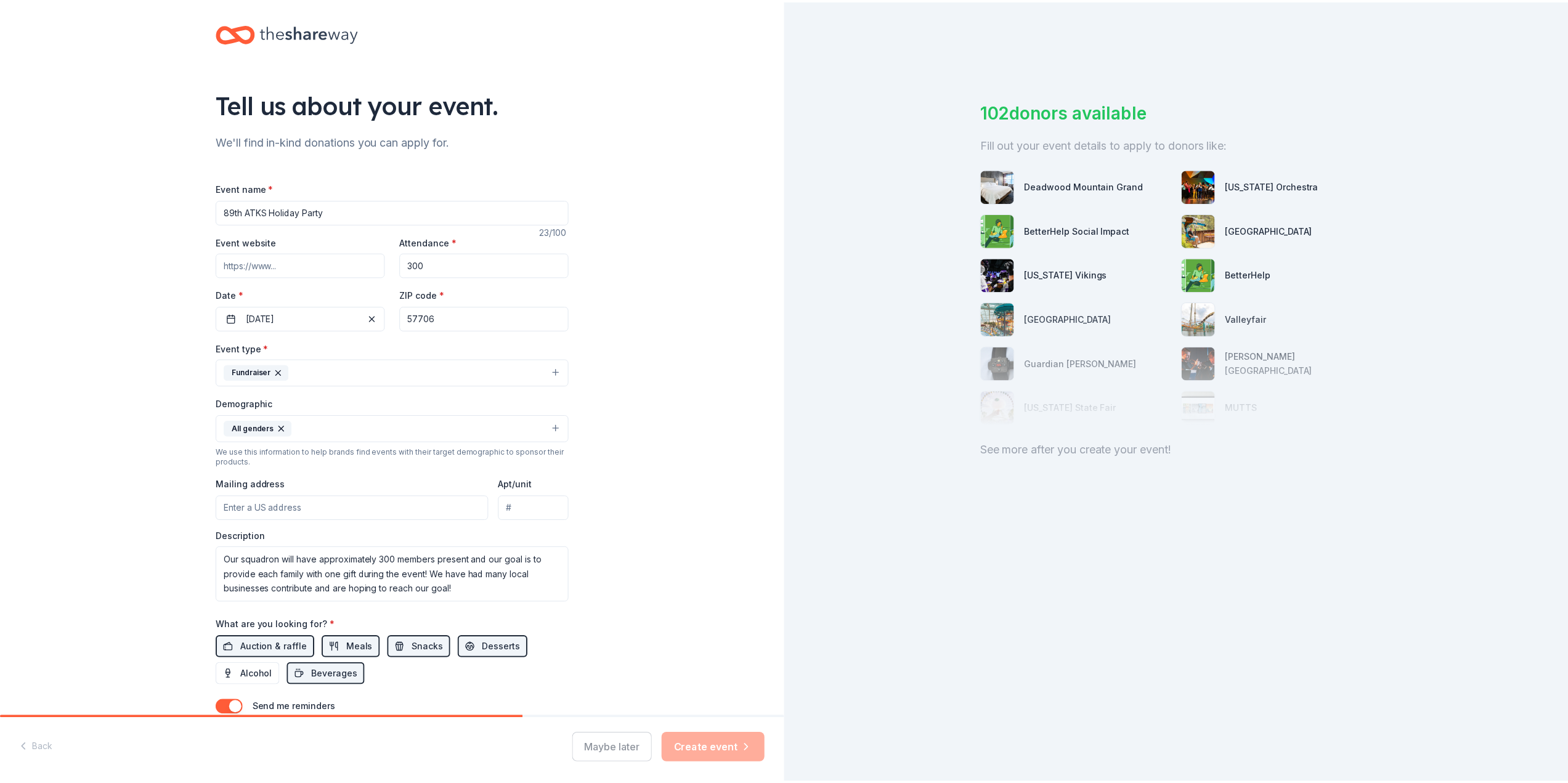
scroll to position [0, 0]
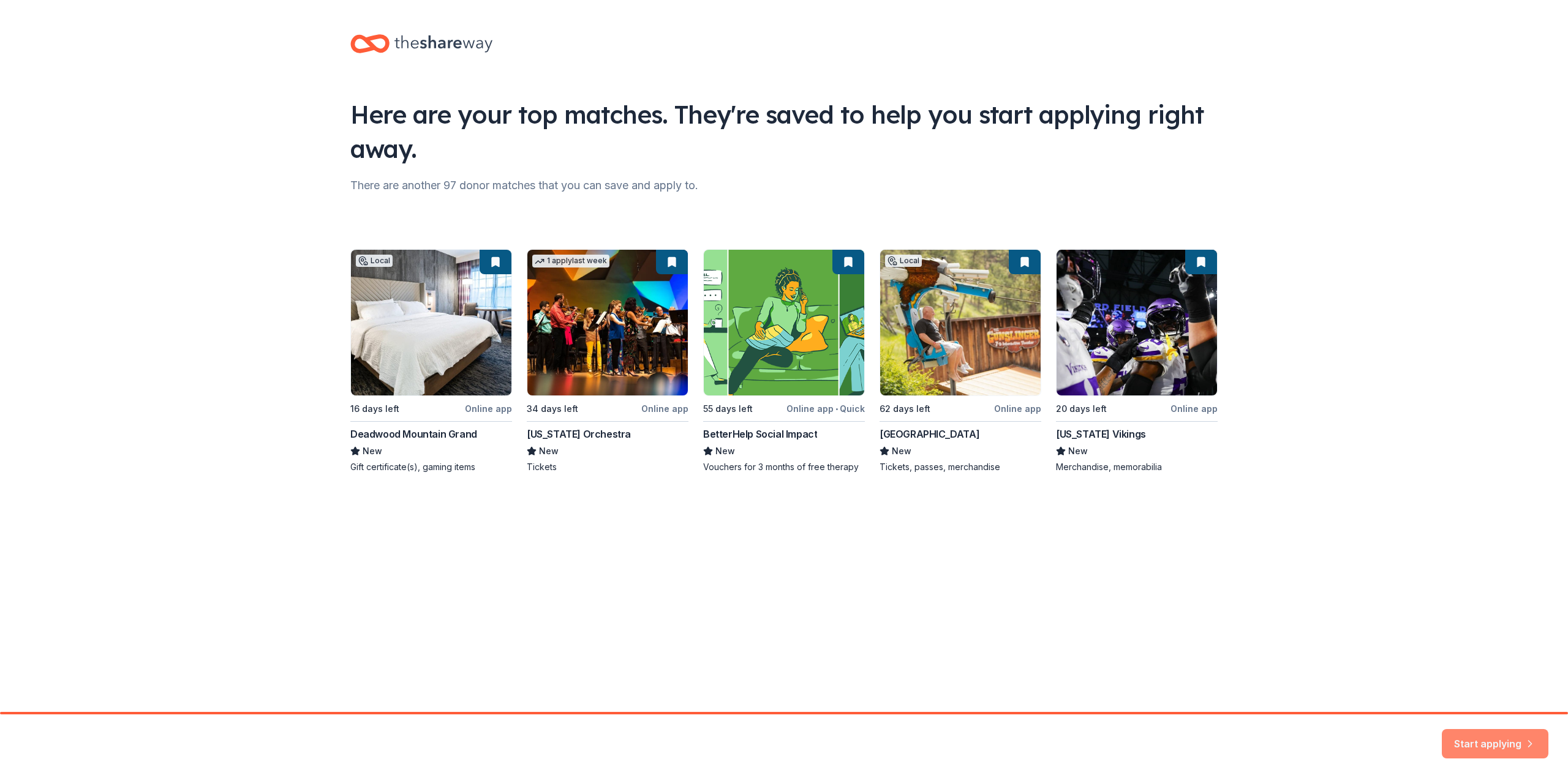
click at [1458, 733] on button "Start applying" at bounding box center [1495, 736] width 106 height 29
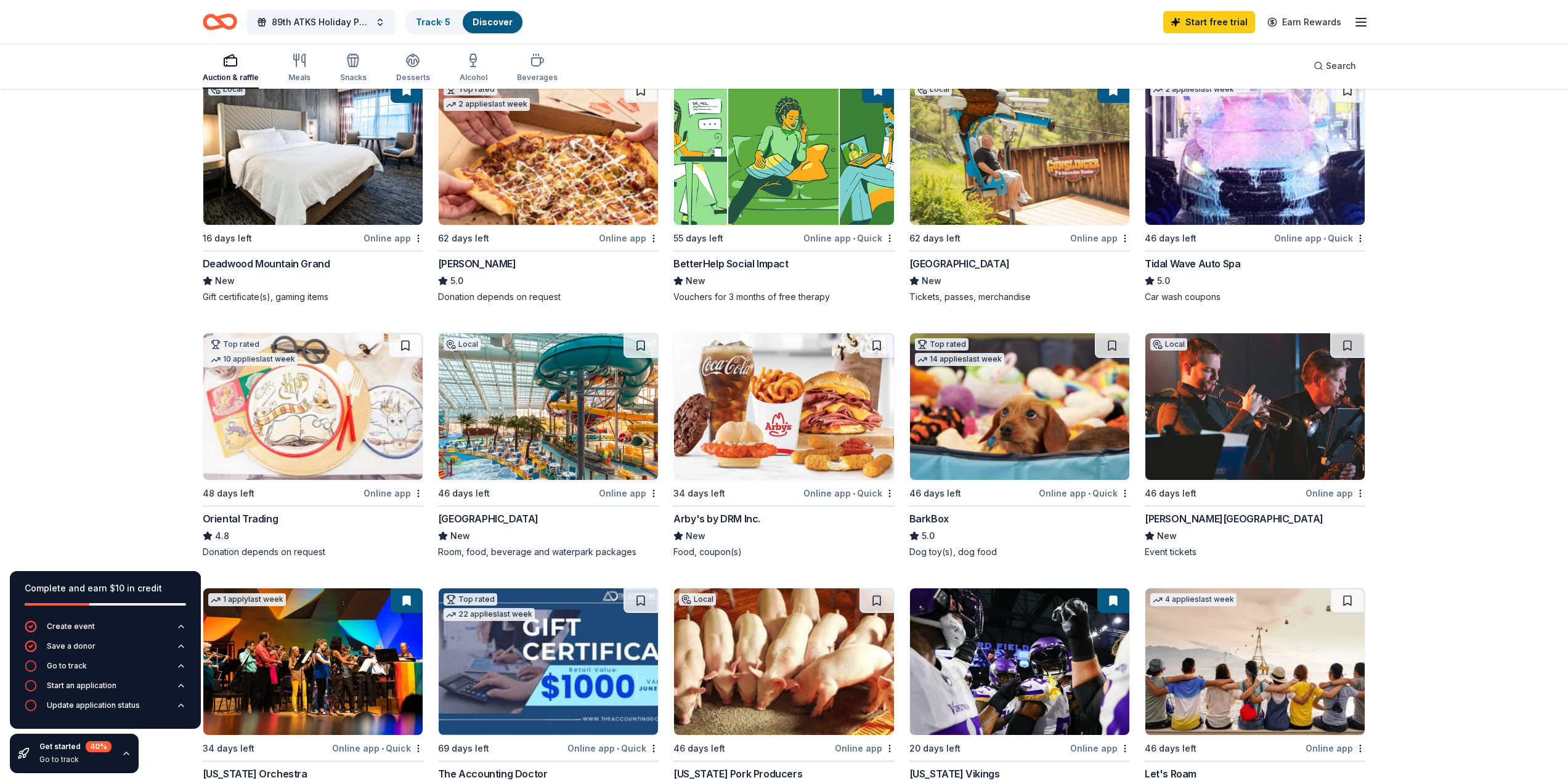
scroll to position [246, 0]
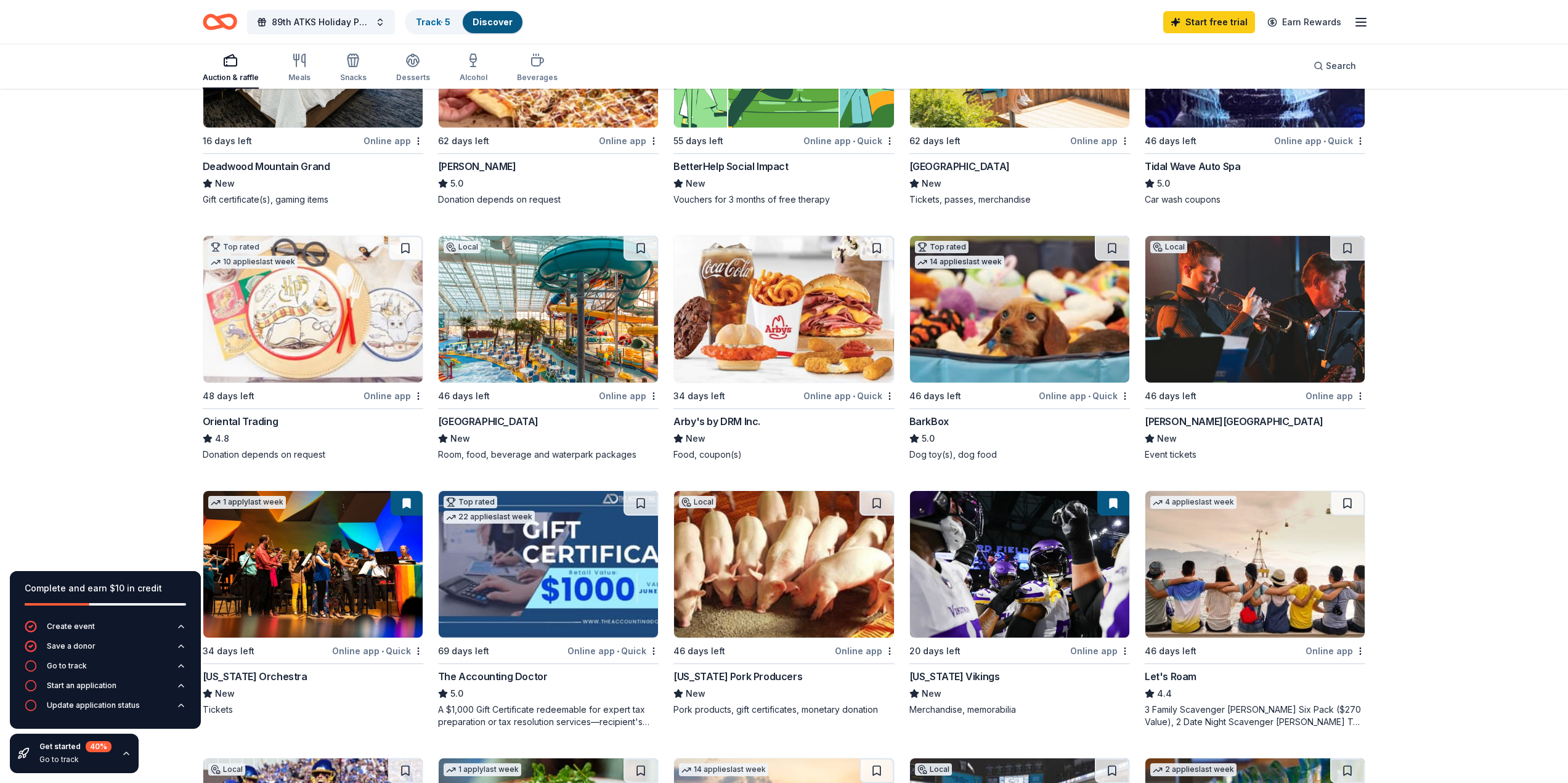
click at [780, 336] on img at bounding box center [784, 309] width 219 height 147
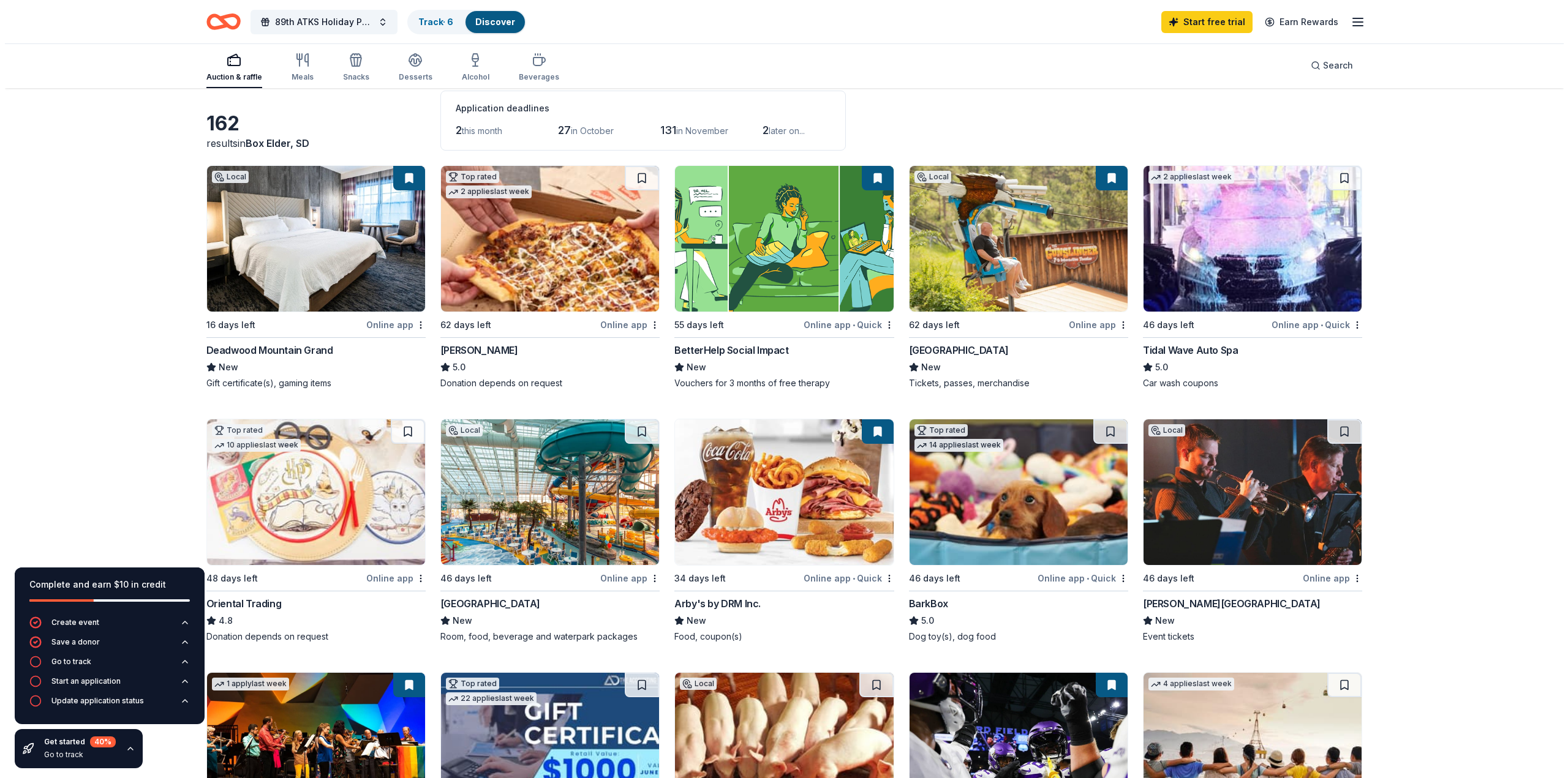
scroll to position [0, 0]
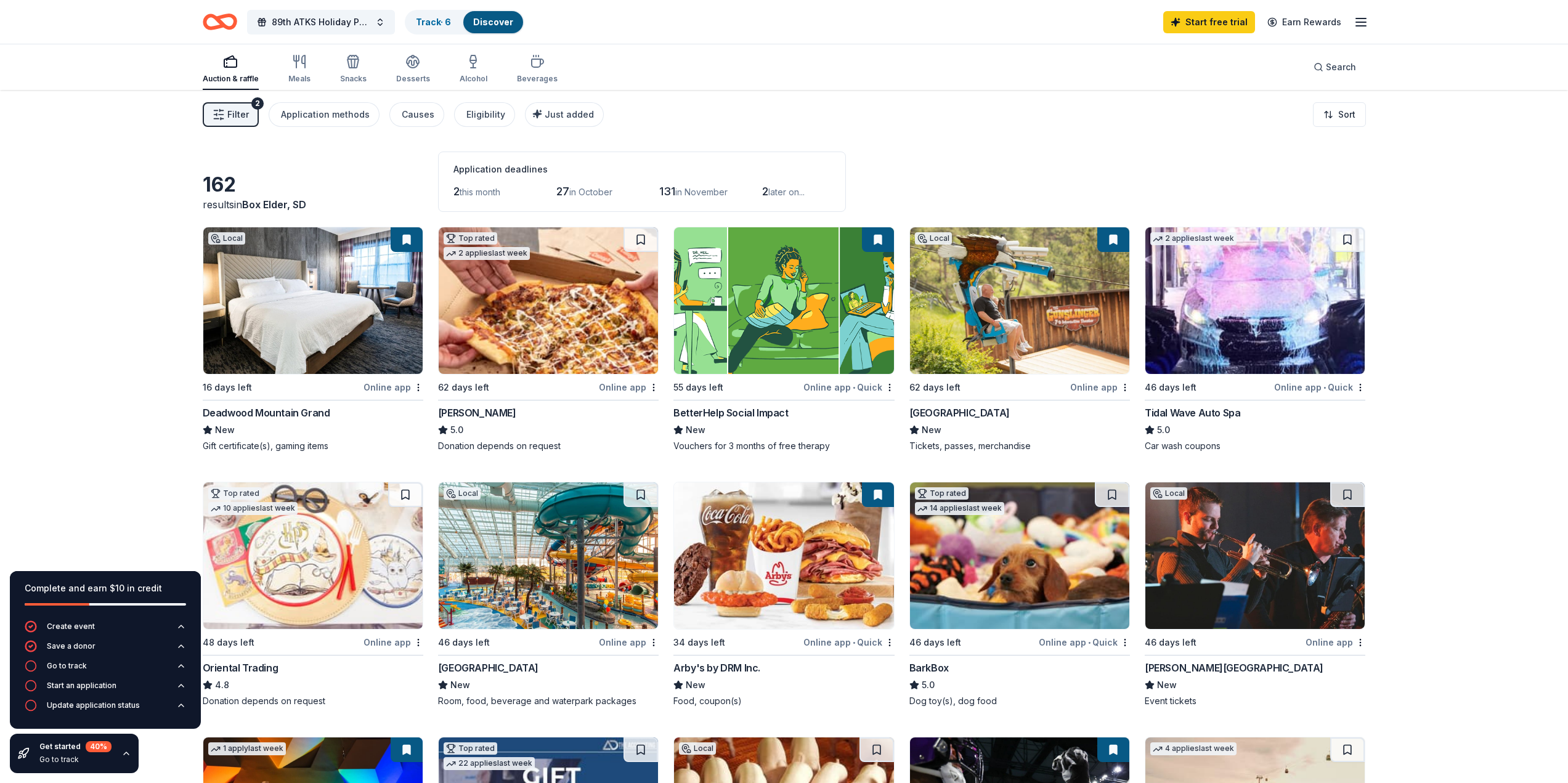
click at [242, 120] on button "Filter 2" at bounding box center [231, 114] width 56 height 24
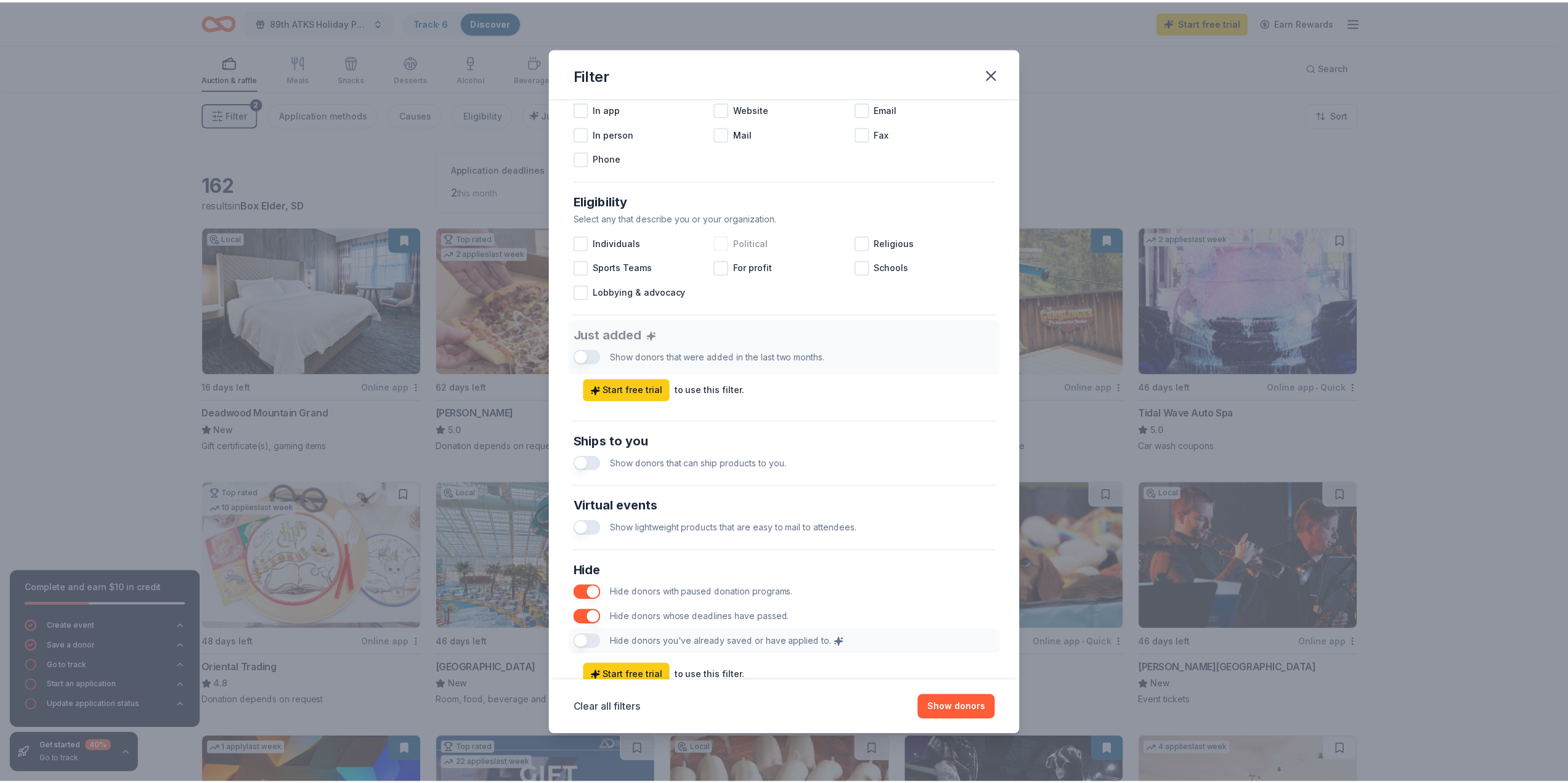
scroll to position [313, 0]
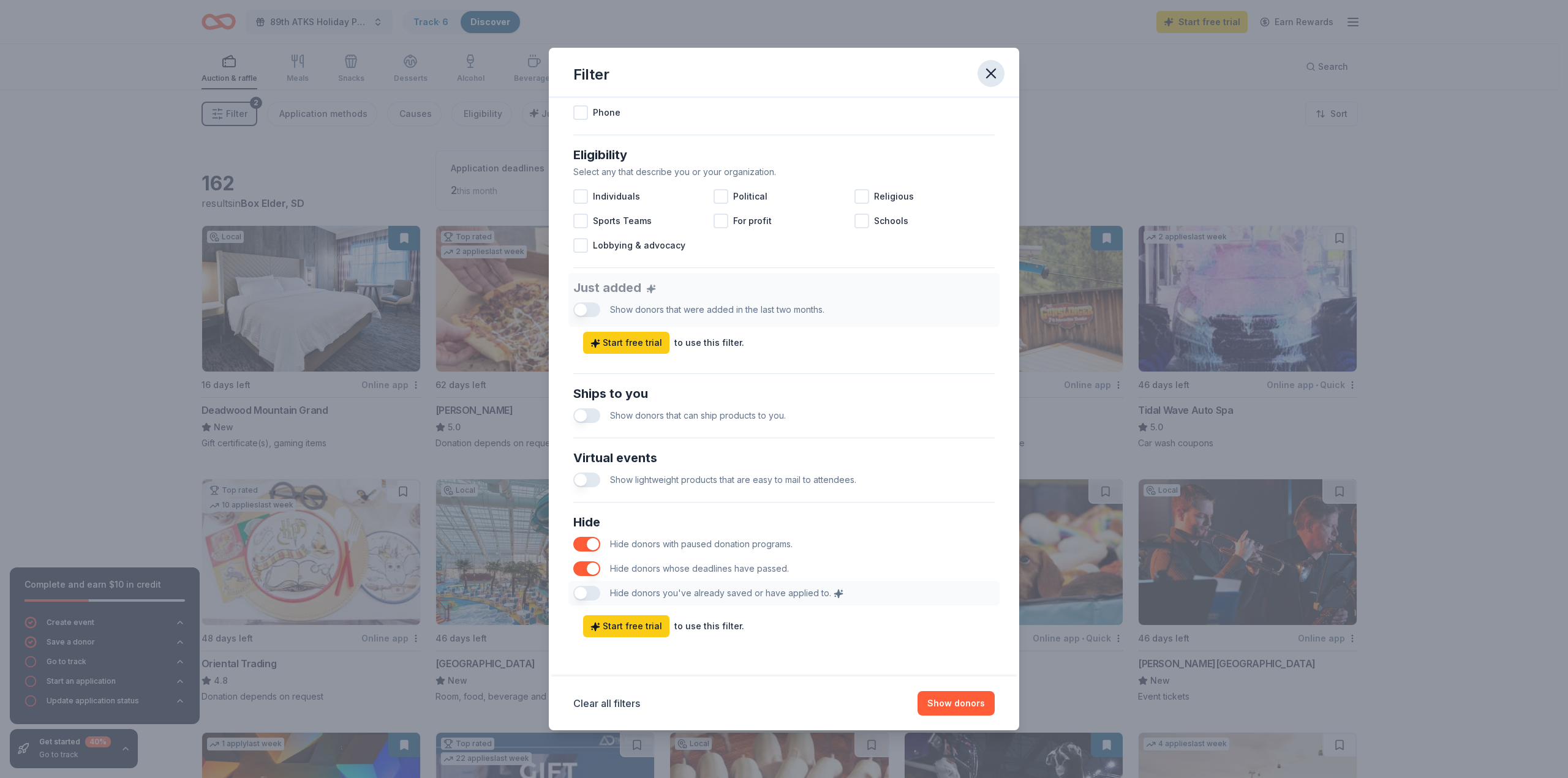
click at [980, 70] on button "button" at bounding box center [991, 73] width 27 height 27
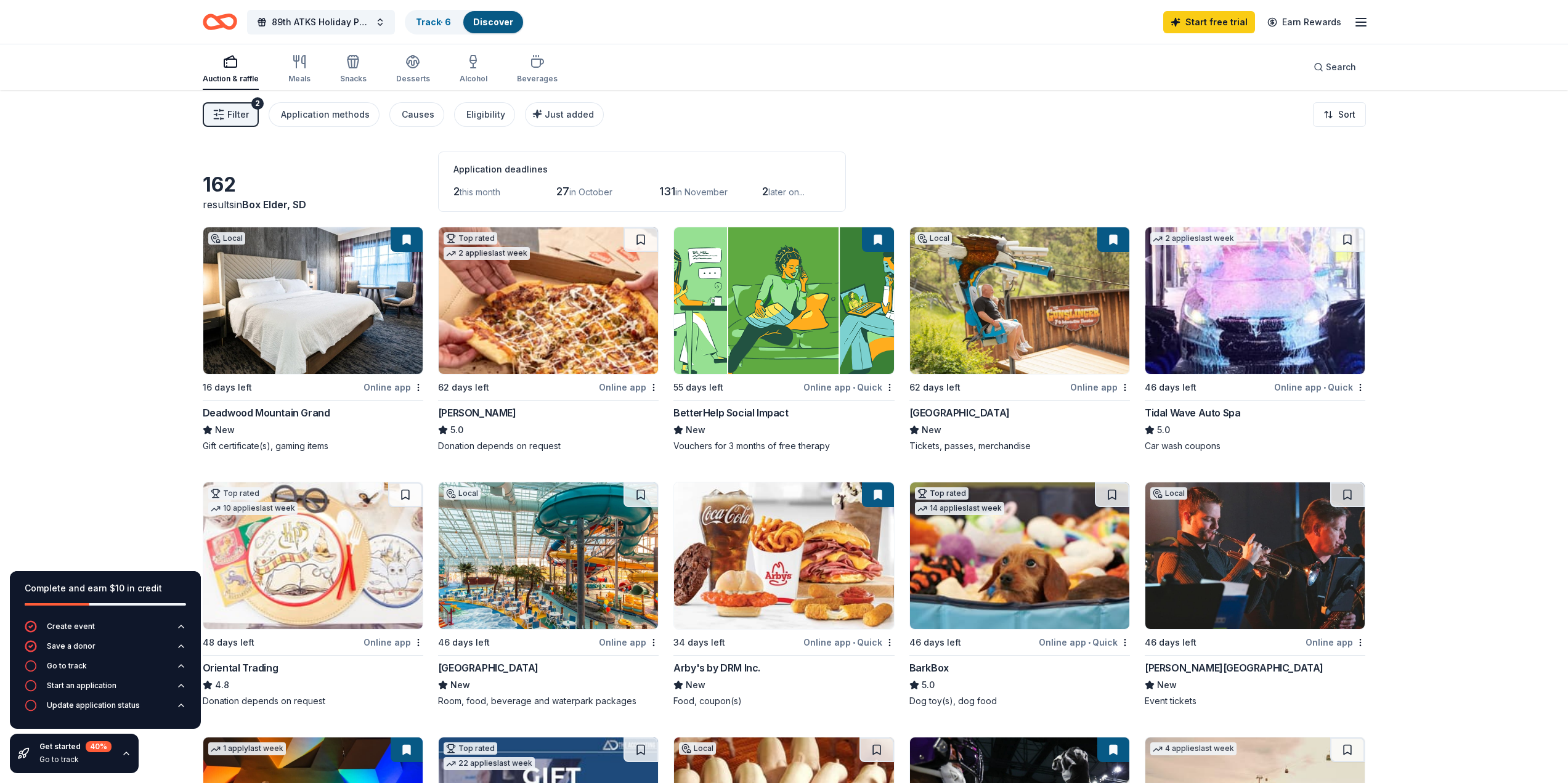
click at [978, 348] on img at bounding box center [1020, 301] width 219 height 147
click at [883, 238] on button at bounding box center [878, 239] width 32 height 24
click at [1060, 341] on img at bounding box center [1020, 301] width 219 height 147
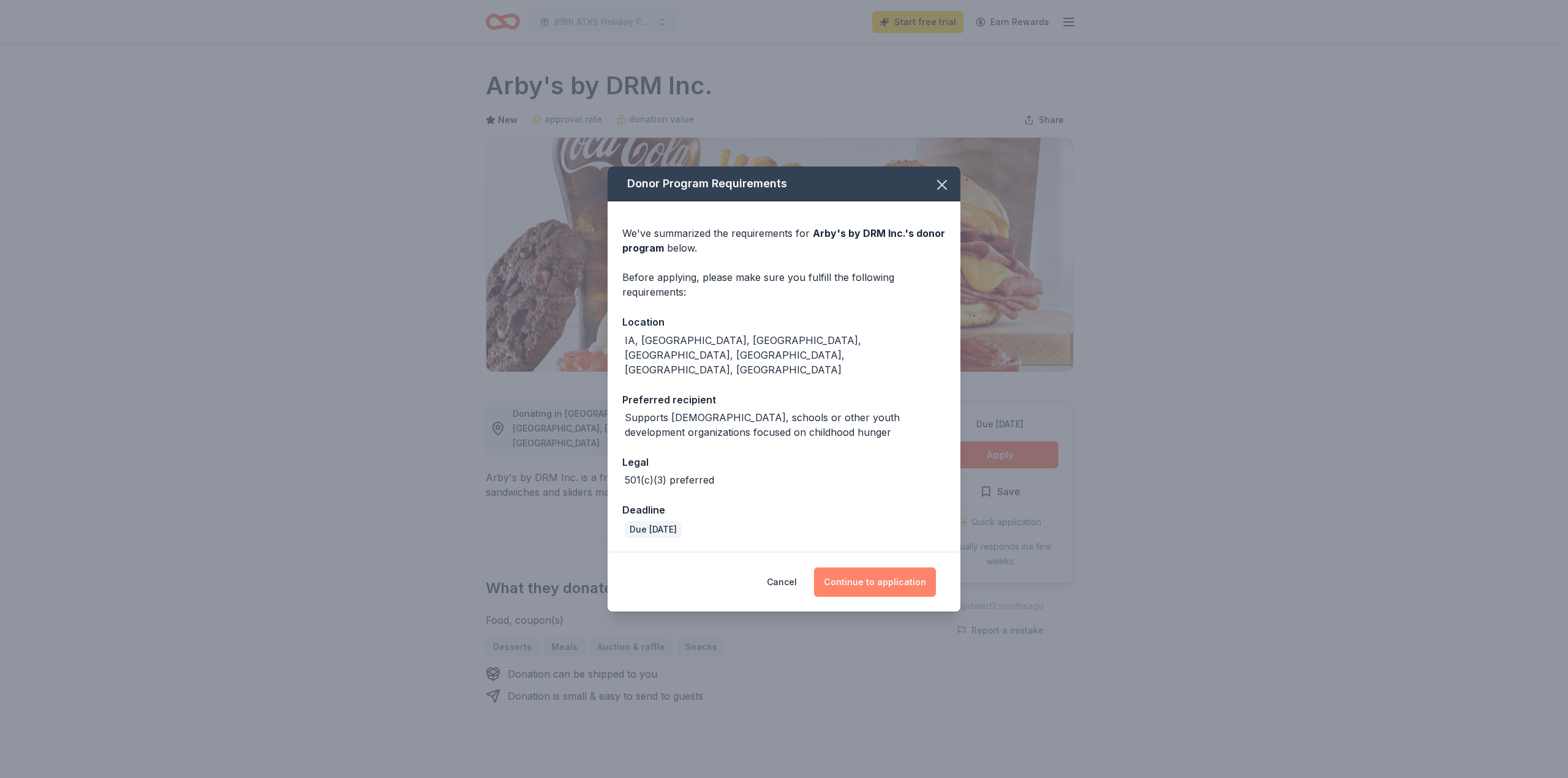
click at [864, 568] on button "Continue to application" at bounding box center [875, 582] width 122 height 29
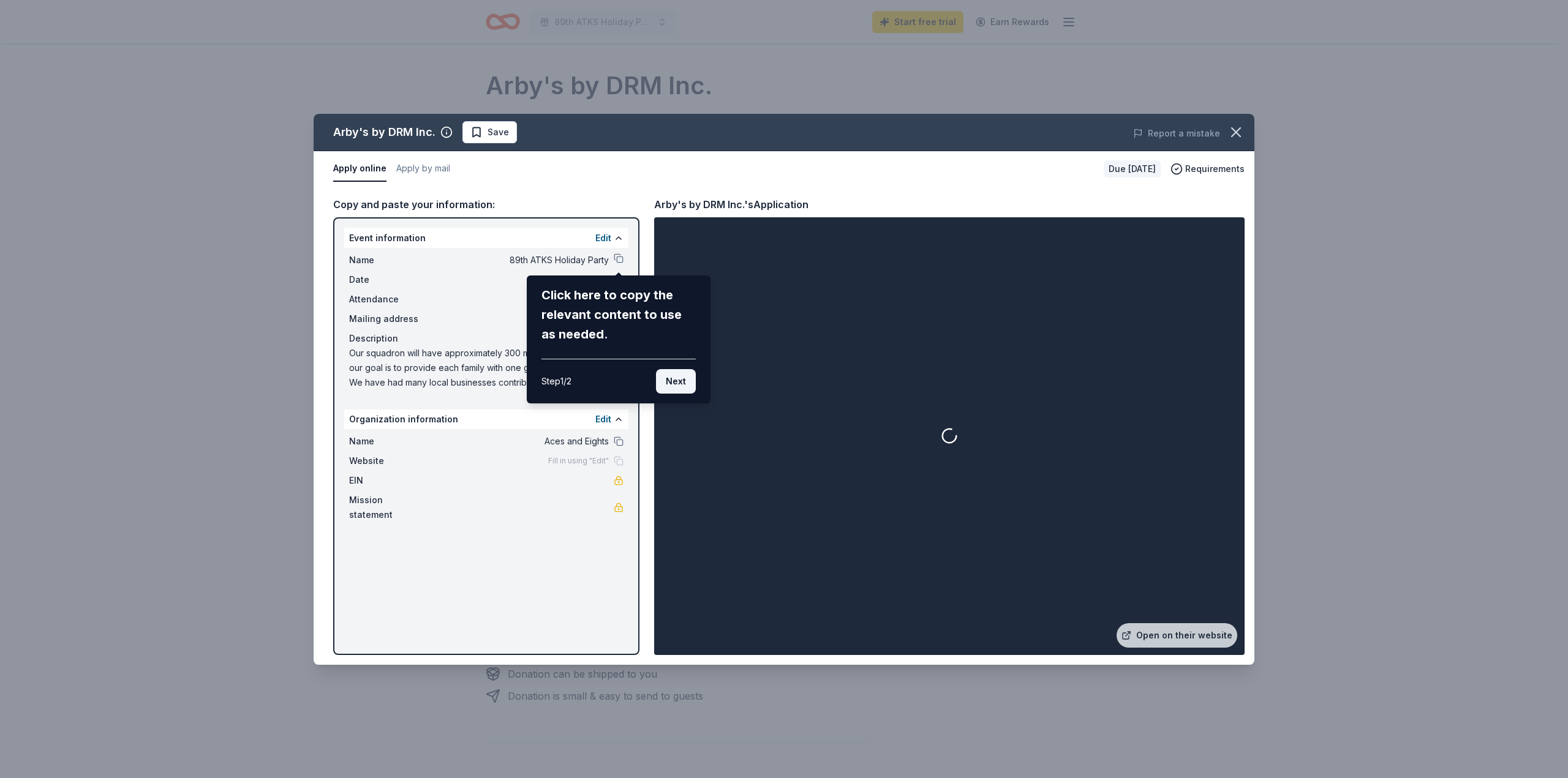
click at [691, 385] on button "Next" at bounding box center [676, 381] width 40 height 24
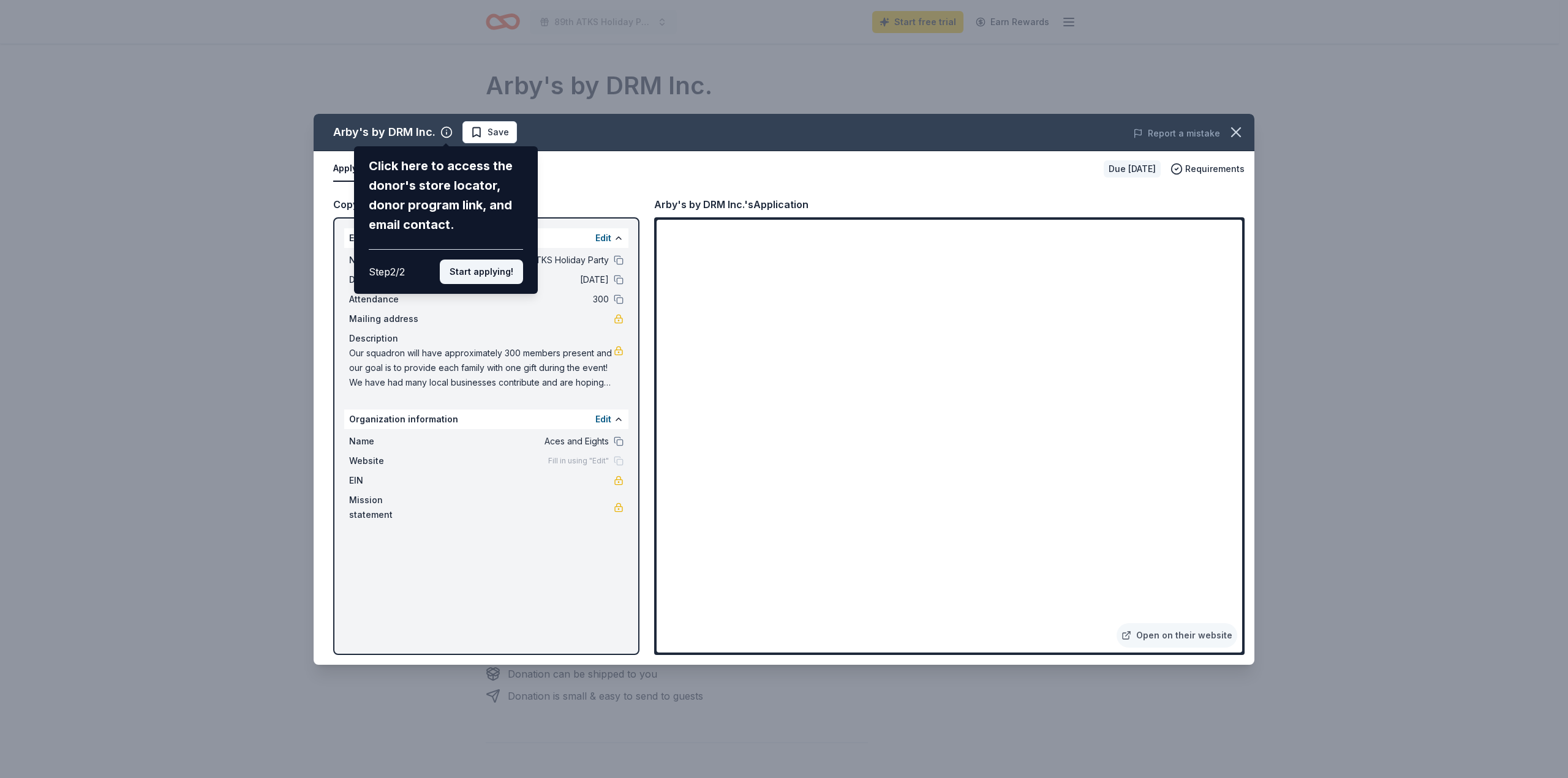
click at [485, 270] on button "Start applying!" at bounding box center [481, 271] width 83 height 24
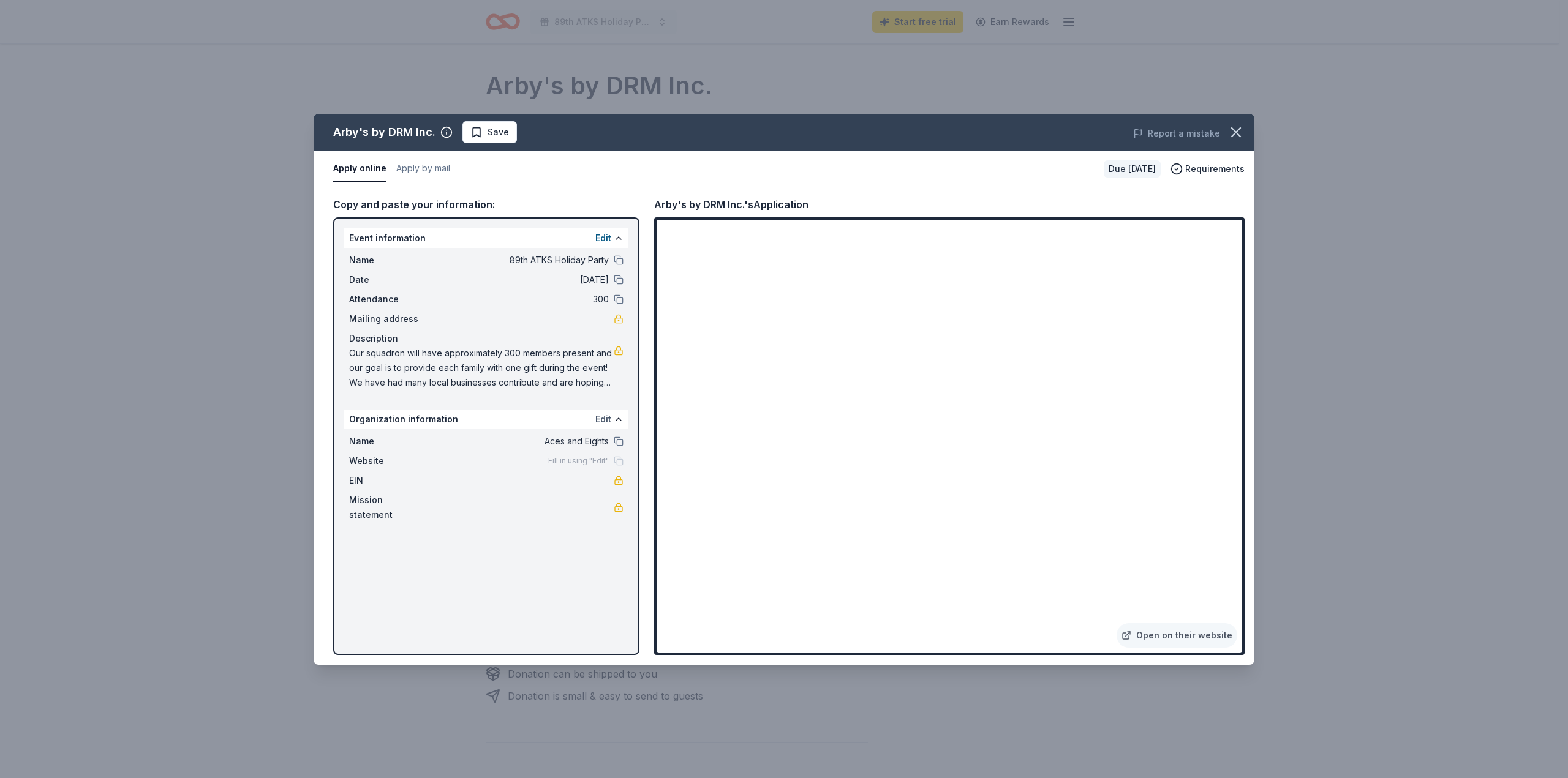
click at [606, 418] on button "Edit" at bounding box center [603, 419] width 16 height 15
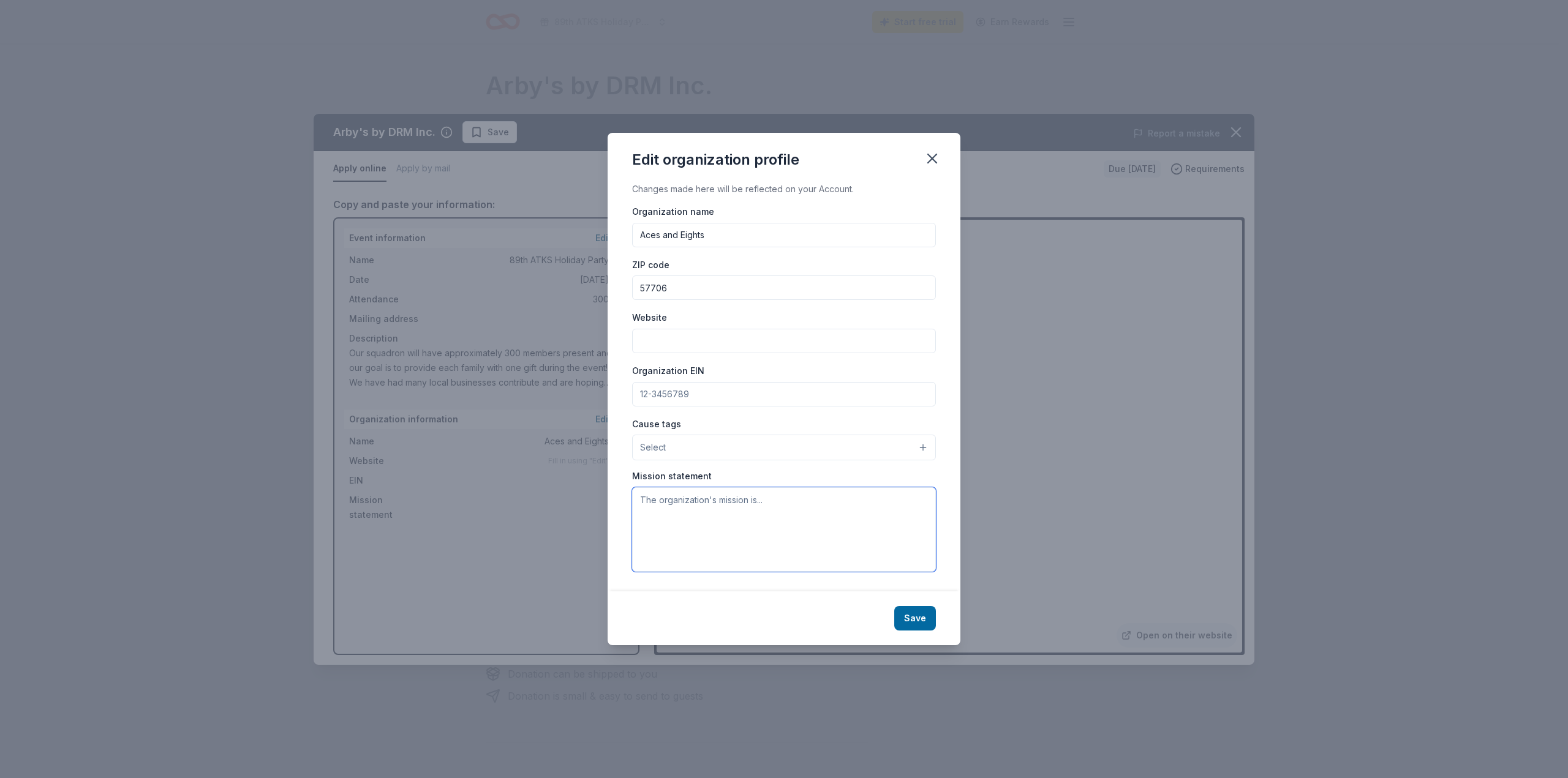
click at [715, 507] on textarea at bounding box center [784, 530] width 304 height 85
click at [715, 507] on textarea at bounding box center [784, 530] width 304 height 85
click at [729, 505] on textarea at bounding box center [784, 530] width 304 height 85
paste textarea "Additionally, we are a 501c non-profit so if there is any info that you need in…"
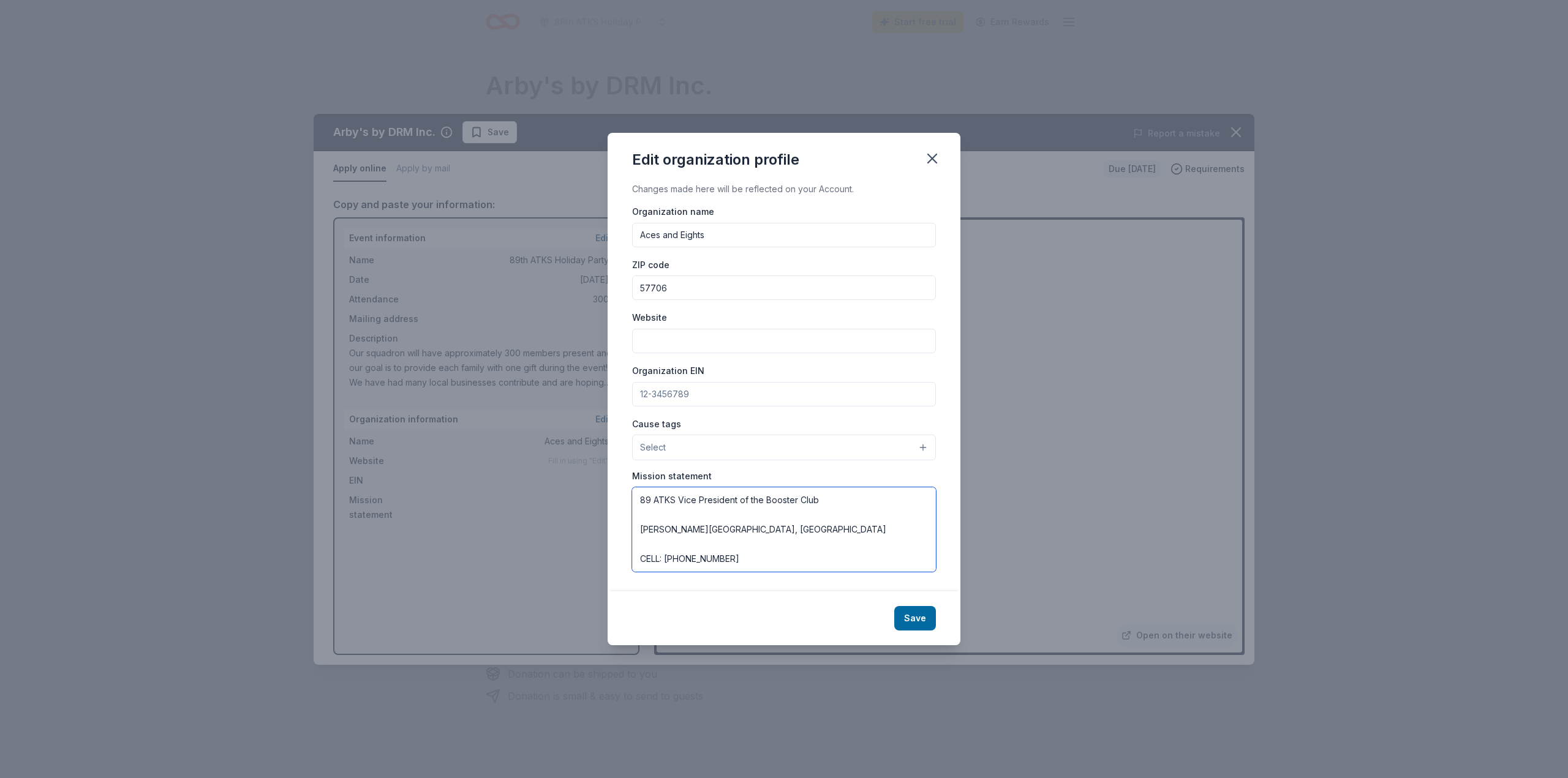
click at [727, 543] on textarea "Additionally, we are a 501c non-profit so if there is any info that you need in…" at bounding box center [784, 530] width 304 height 85
click at [654, 528] on textarea "Additionally, we are a 501c non-profit so if there is any info that you need in…" at bounding box center [784, 530] width 304 height 85
click at [659, 513] on textarea "Additionally, we are a 501c non-profit so if there is any info that you need in…" at bounding box center [784, 530] width 304 height 85
click at [763, 558] on textarea "Additionally, we are a 501c non-profit so if there is any info that you need in…" at bounding box center [784, 530] width 304 height 85
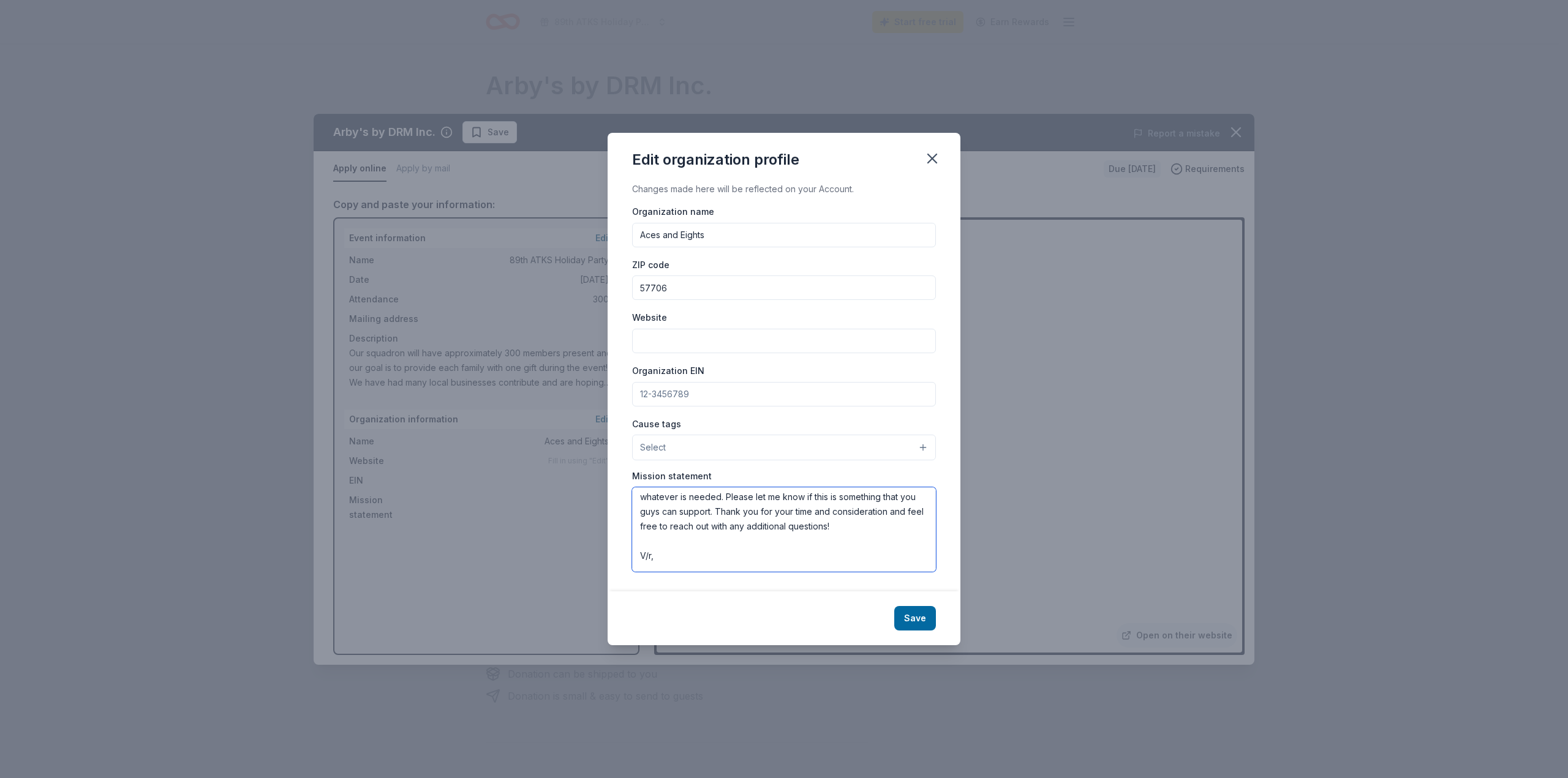
scroll to position [18, 0]
click at [700, 551] on textarea "Additionally, we are a 501c non-profit so if there is any info that you need in…" at bounding box center [784, 530] width 304 height 85
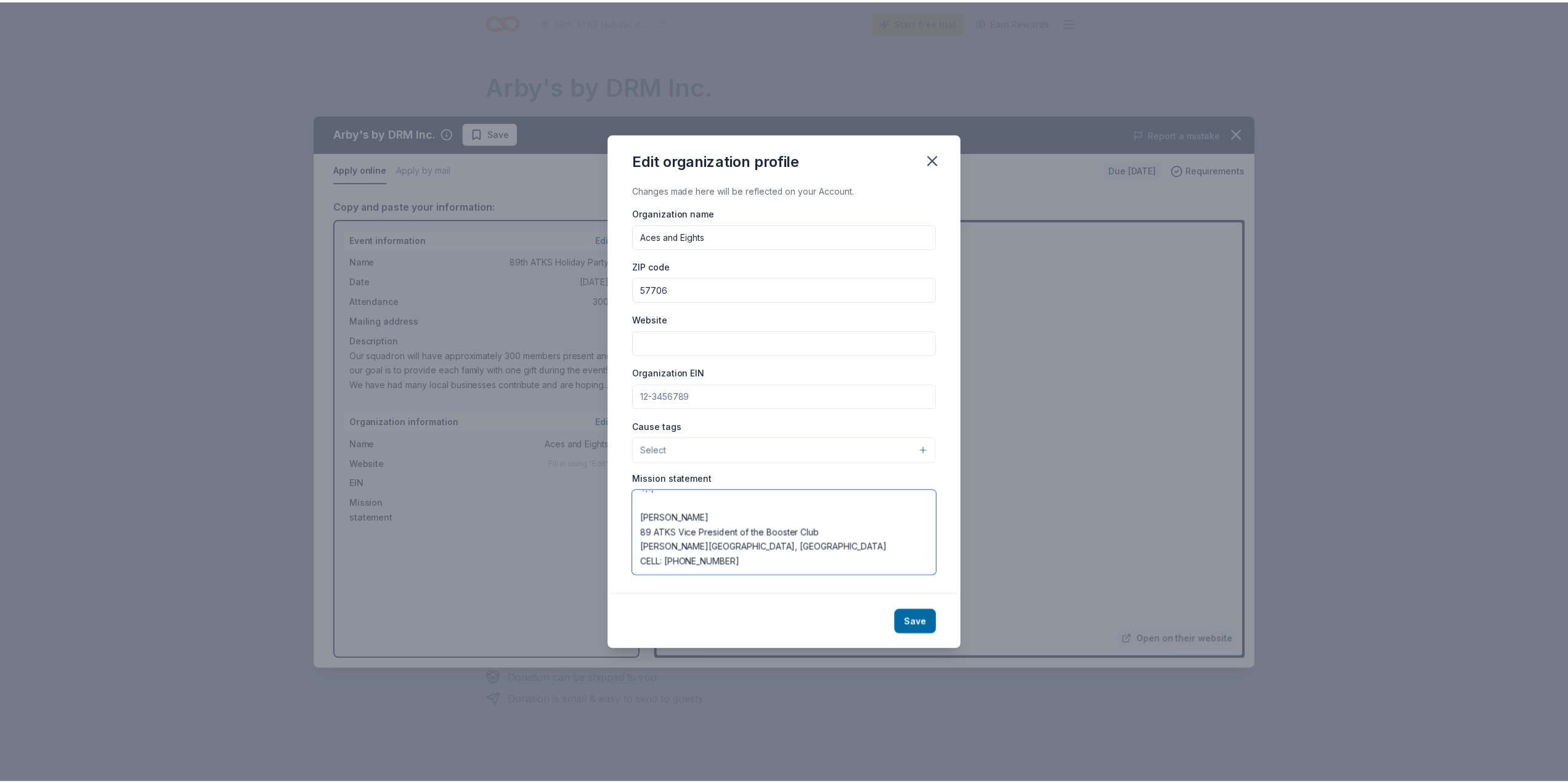
scroll to position [0, 0]
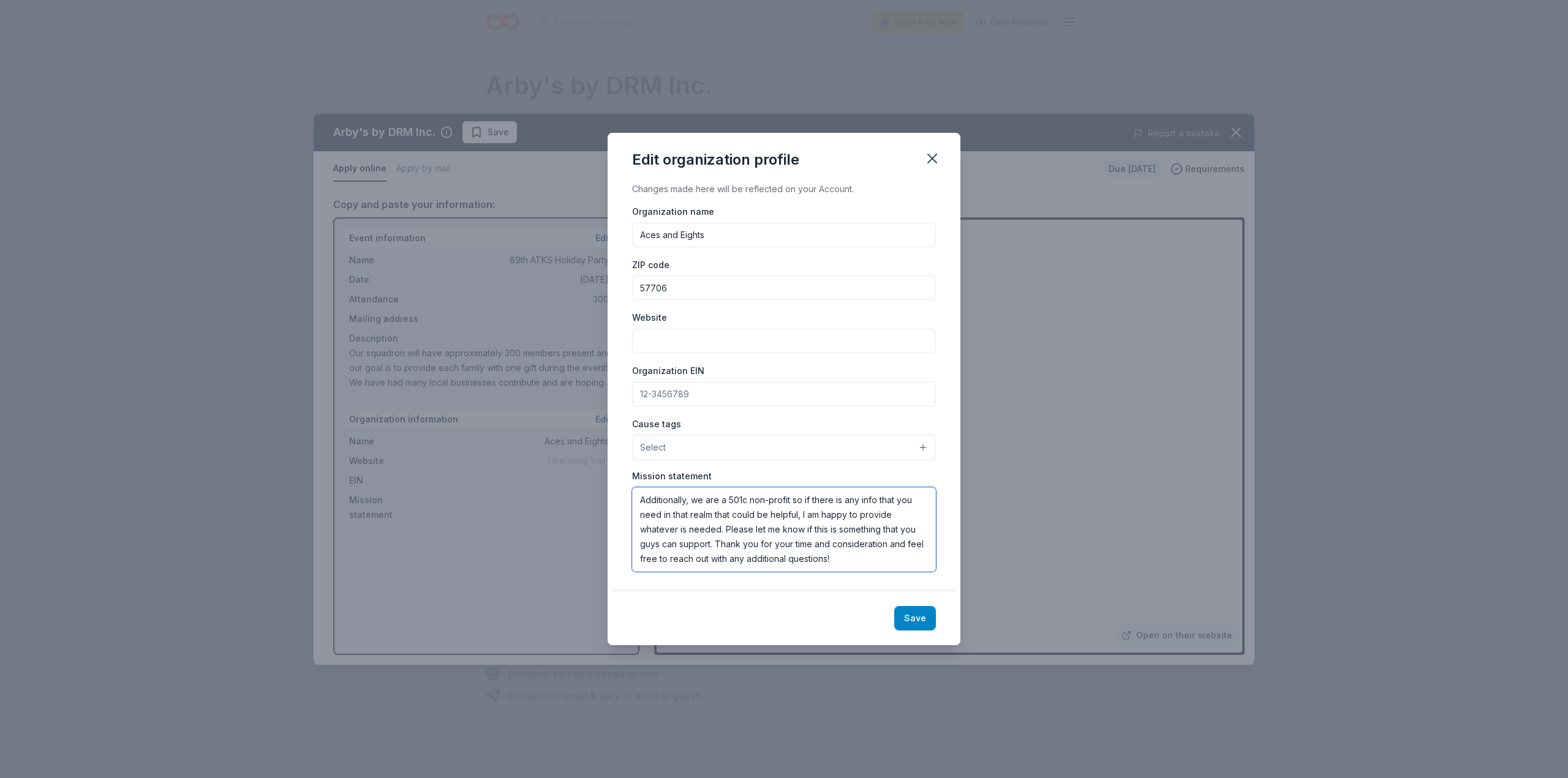
type textarea "Additionally, we are a 501c non-profit so if there is any info that you need in…"
click at [904, 615] on button "Save" at bounding box center [915, 618] width 42 height 24
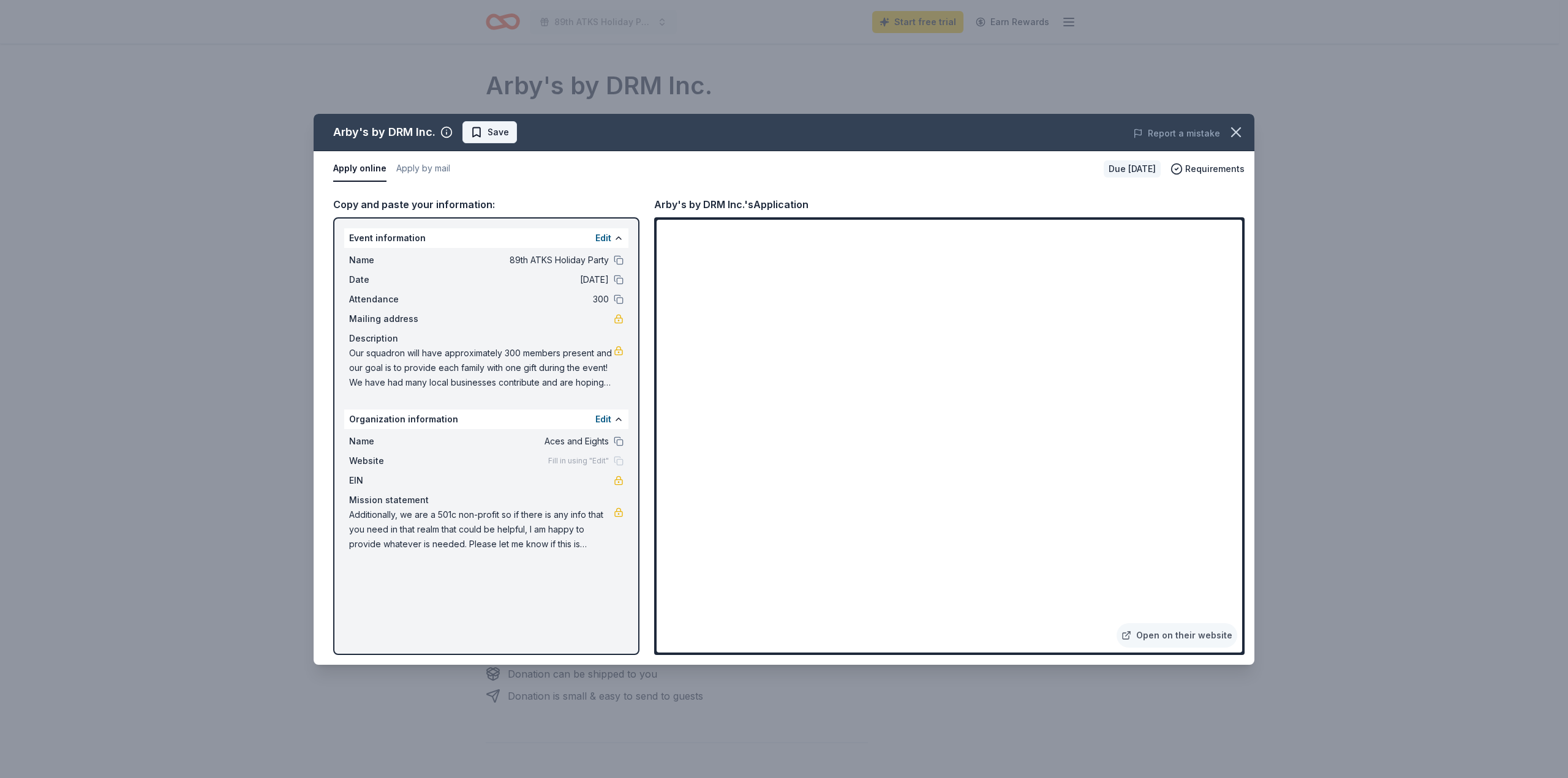
click at [473, 122] on button "Save" at bounding box center [490, 132] width 55 height 22
click at [1229, 132] on icon "button" at bounding box center [1236, 133] width 17 height 17
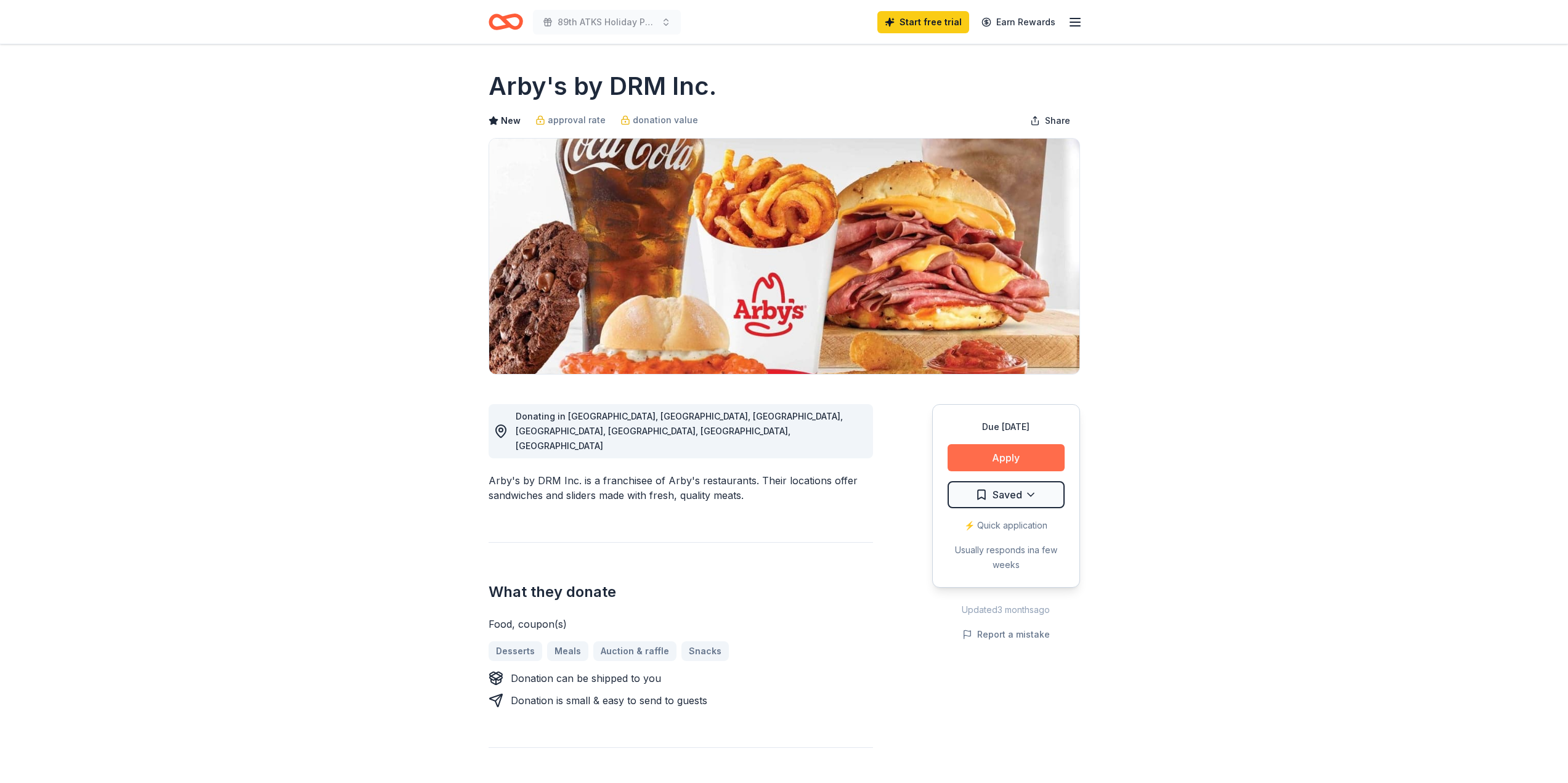
click at [990, 447] on button "Apply" at bounding box center [1006, 457] width 117 height 27
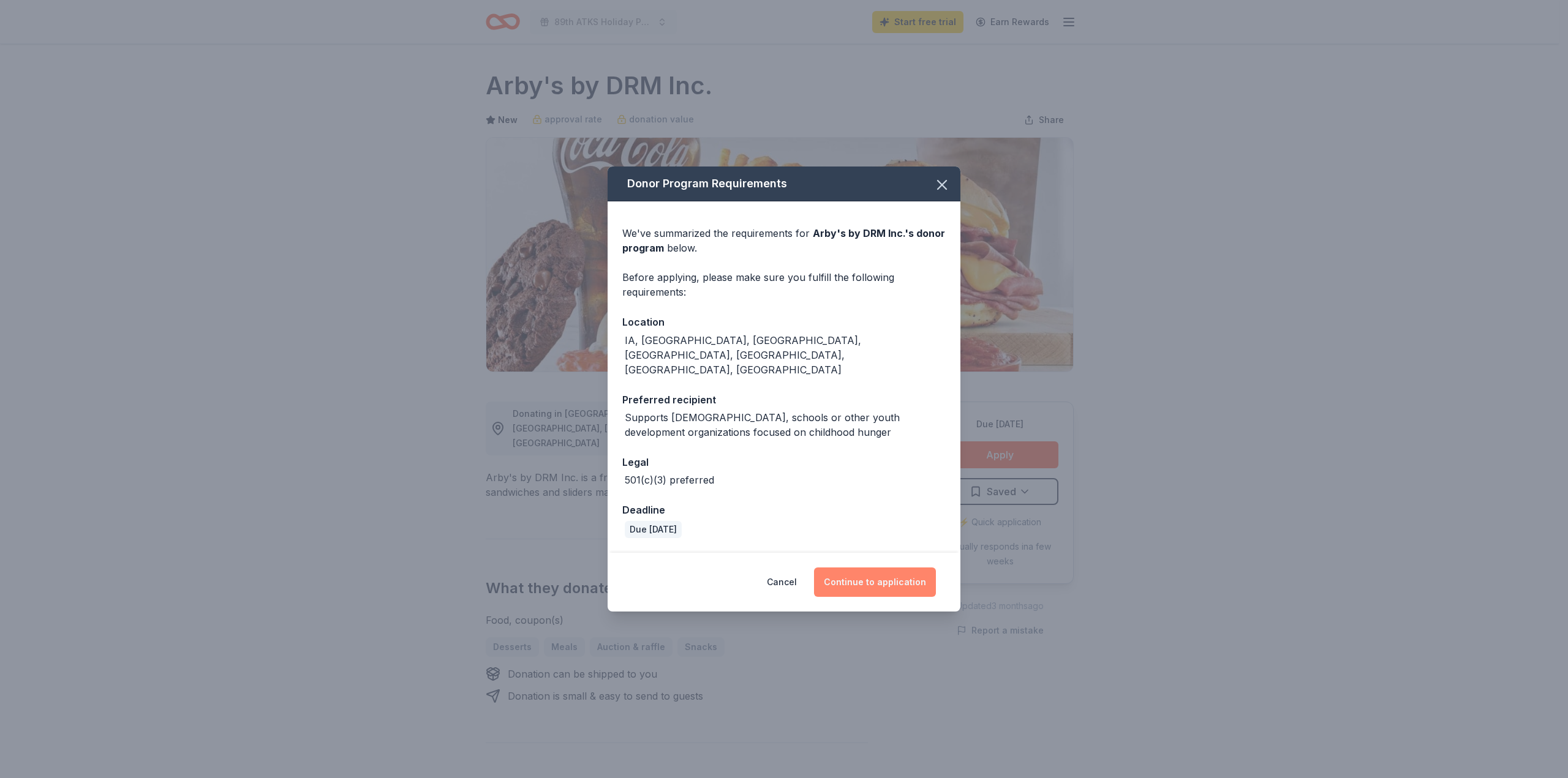
click at [876, 568] on button "Continue to application" at bounding box center [875, 582] width 122 height 29
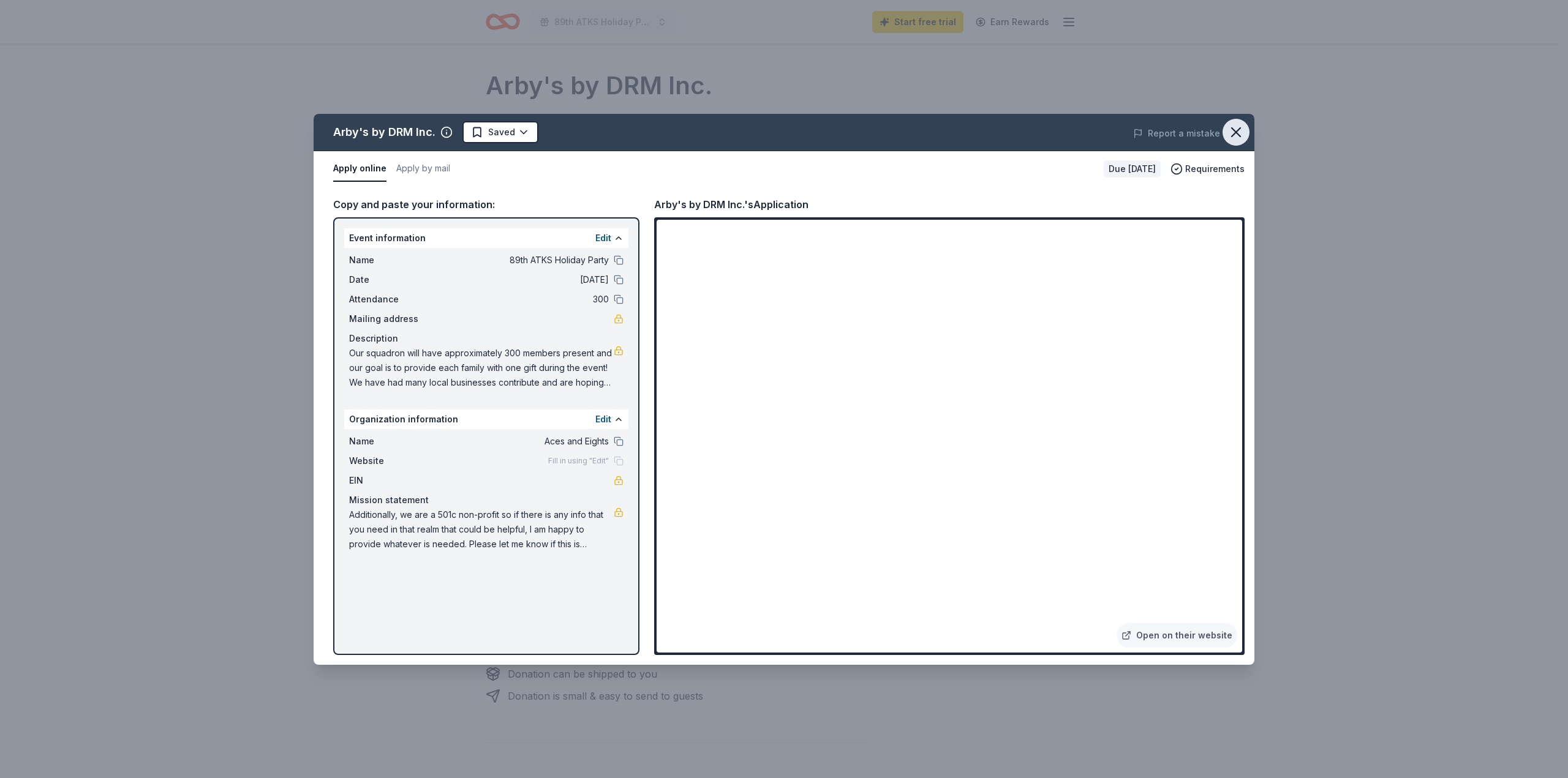
click at [1233, 124] on icon "button" at bounding box center [1236, 133] width 17 height 17
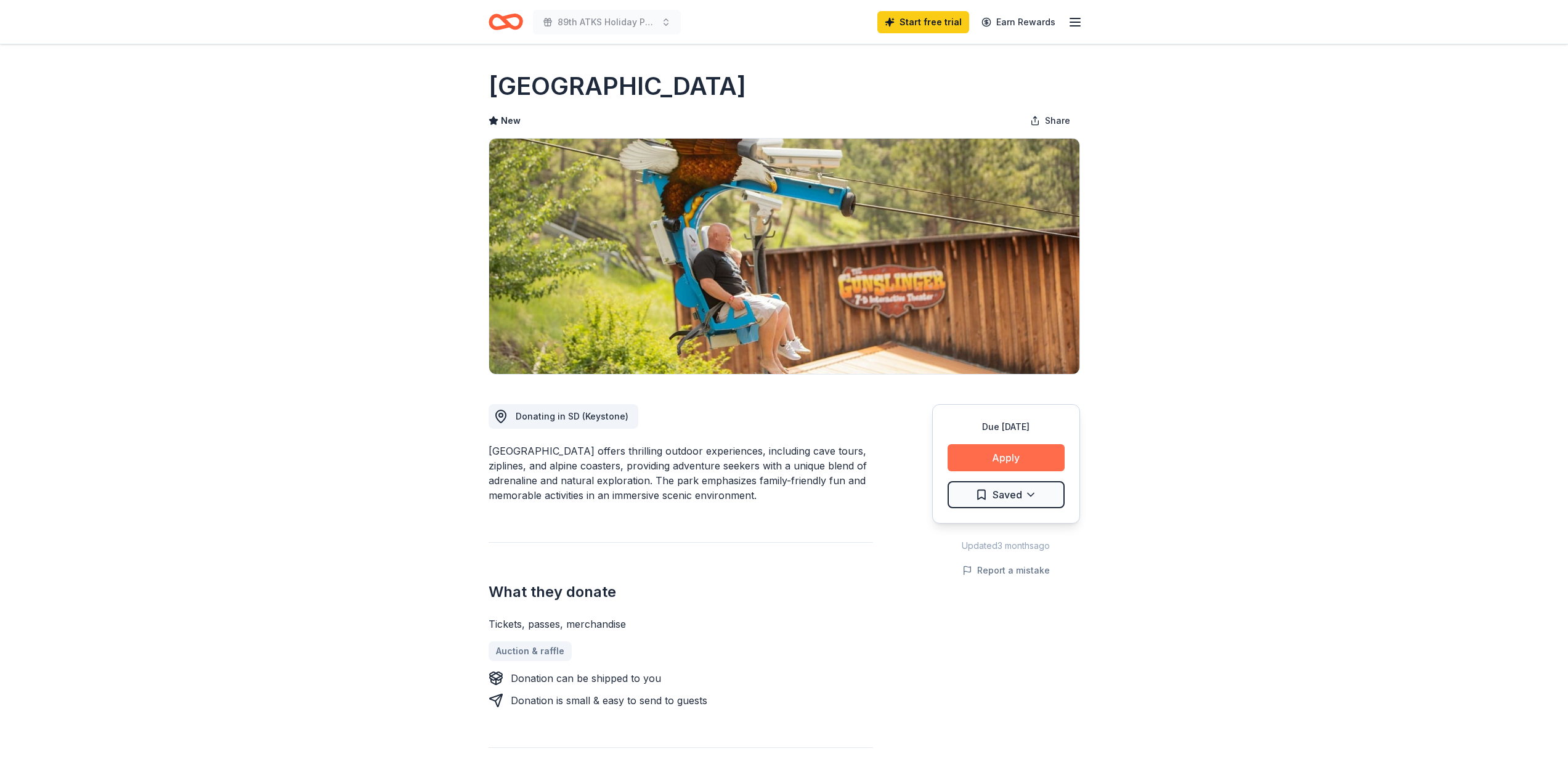
click at [1008, 455] on button "Apply" at bounding box center [1006, 457] width 117 height 27
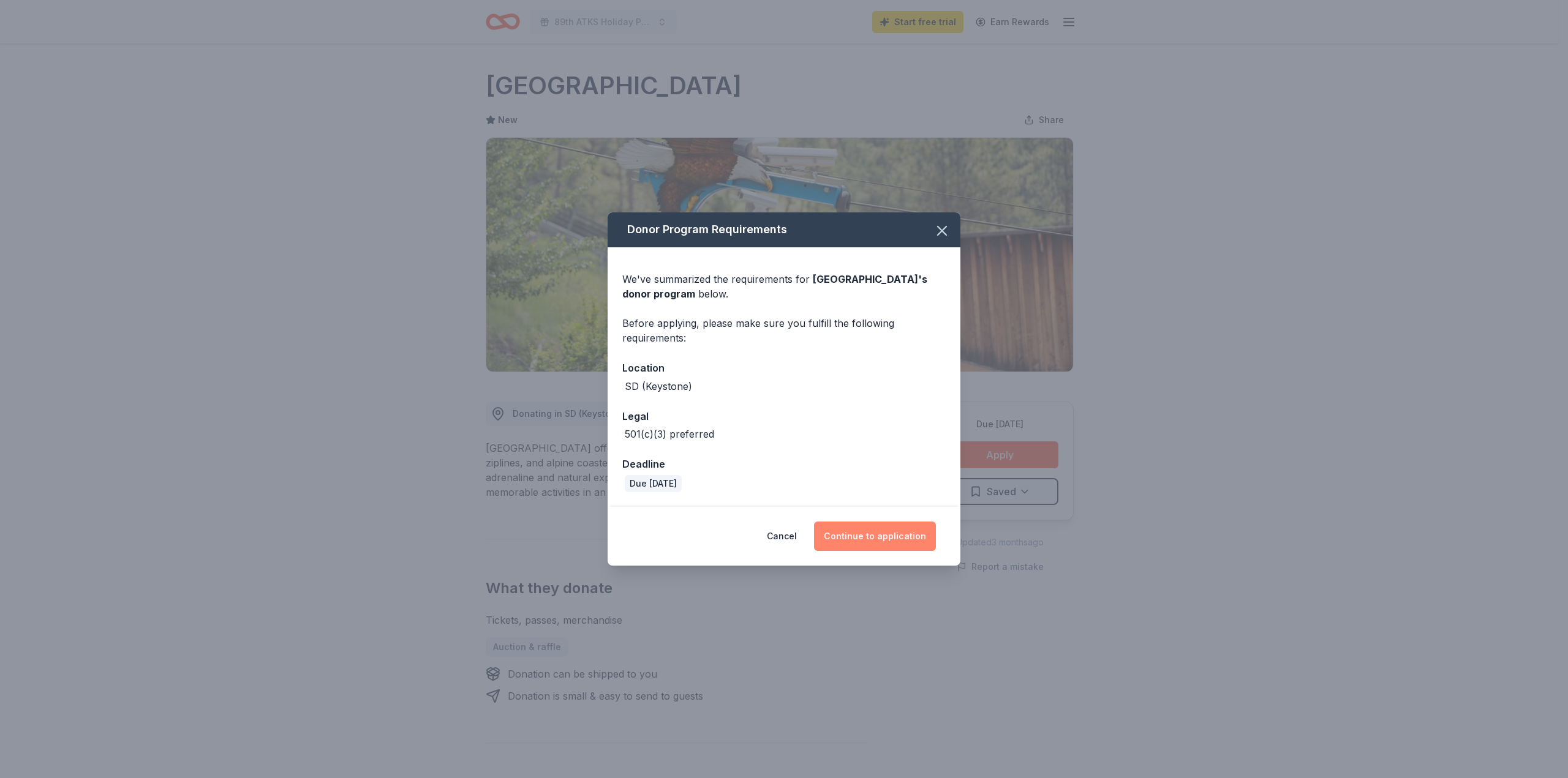
click at [872, 538] on button "Continue to application" at bounding box center [875, 536] width 122 height 29
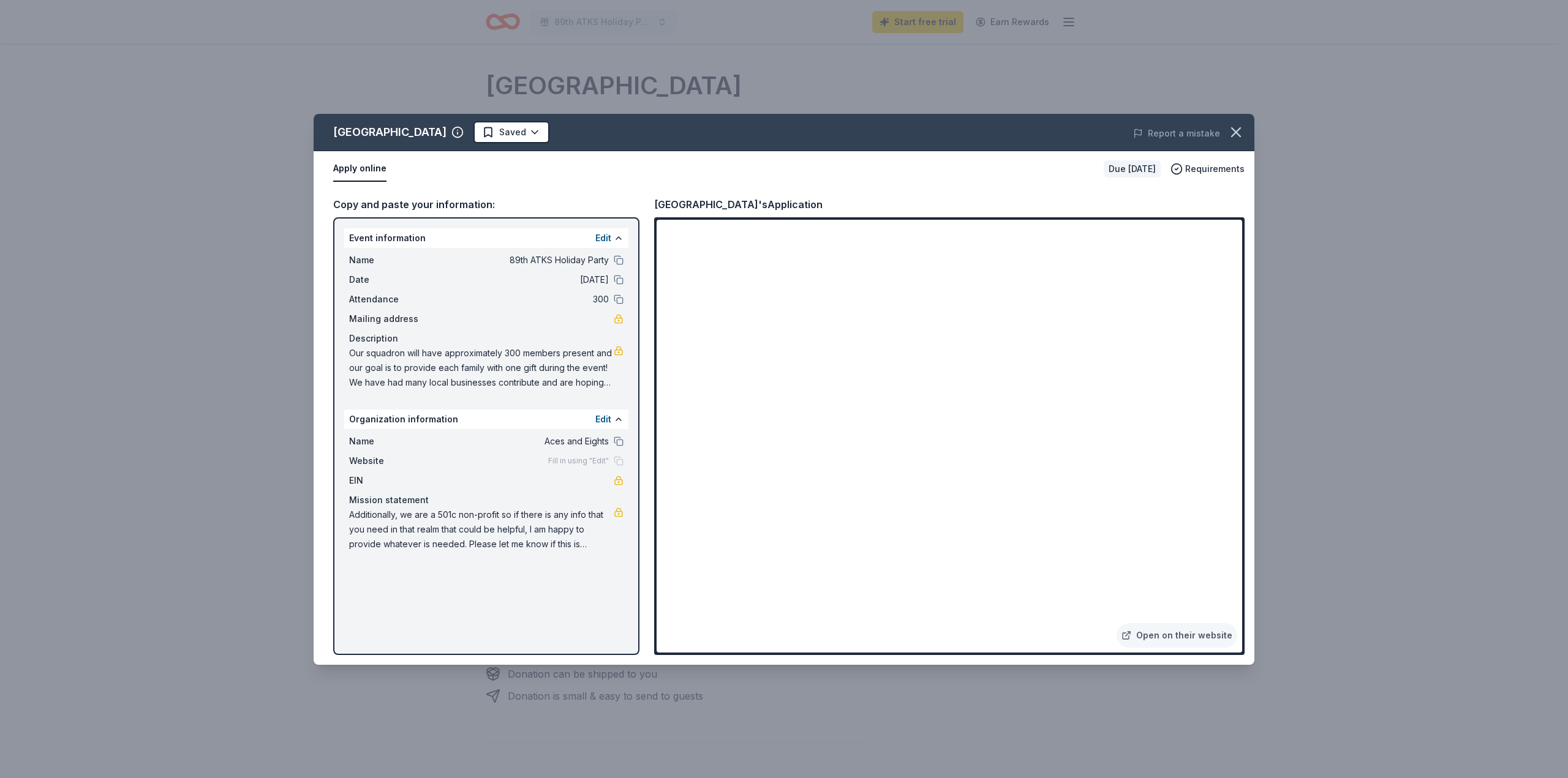
drag, startPoint x: 417, startPoint y: 348, endPoint x: 450, endPoint y: 355, distance: 33.7
click at [450, 355] on span "Our squadron will have approximately 300 members present and our goal is to pro…" at bounding box center [481, 368] width 265 height 44
drag, startPoint x: 350, startPoint y: 345, endPoint x: 379, endPoint y: 359, distance: 32.2
click at [379, 359] on div "Description Our squadron will have approximately 300 members present and our go…" at bounding box center [486, 360] width 275 height 59
drag, startPoint x: 502, startPoint y: 352, endPoint x: 523, endPoint y: 365, distance: 24.7
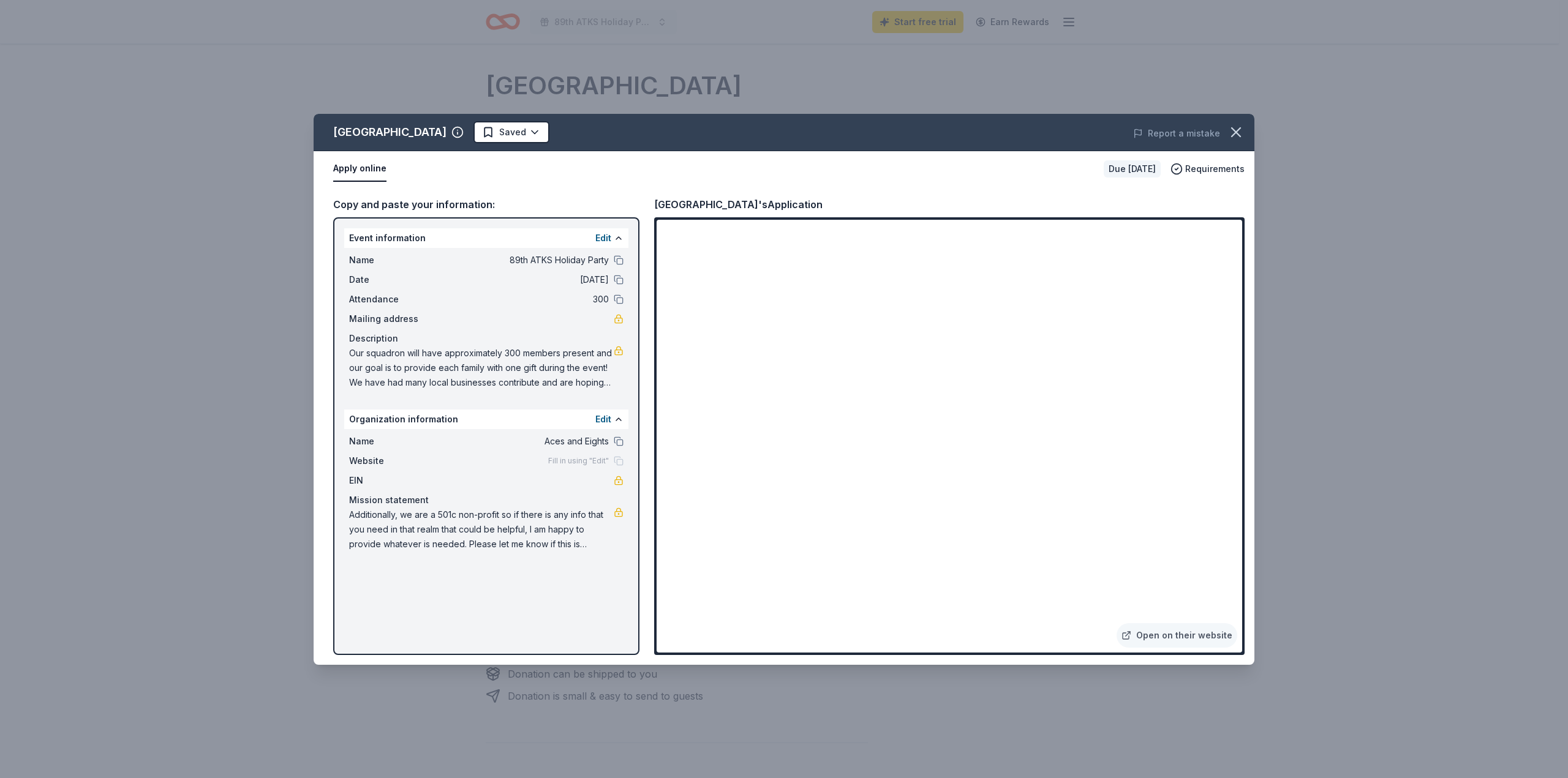
click at [523, 365] on span "Our squadron will have approximately 300 members present and our goal is to pro…" at bounding box center [481, 368] width 265 height 44
click at [1240, 128] on icon "button" at bounding box center [1236, 133] width 17 height 17
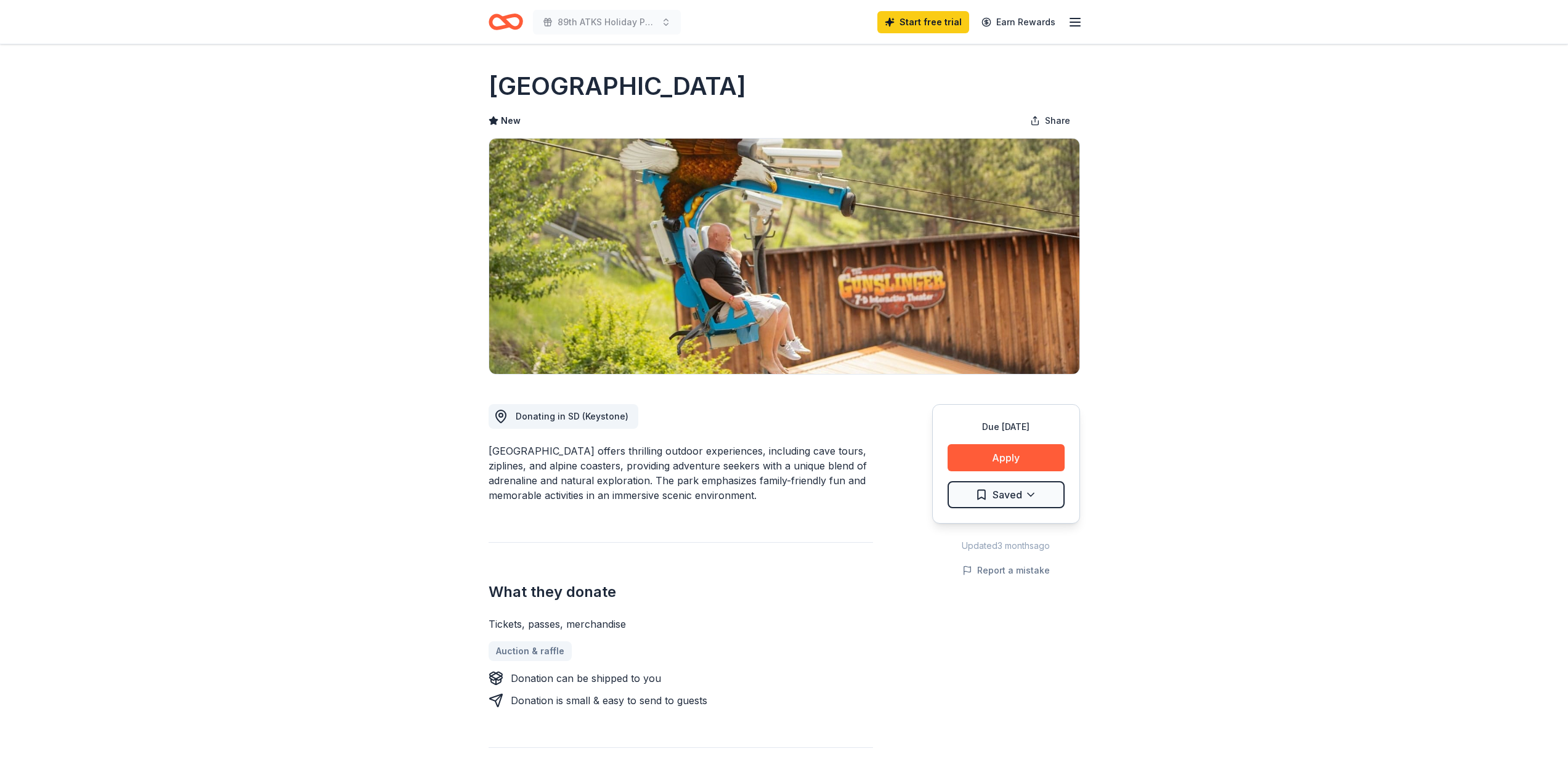
click at [516, 28] on icon "Home" at bounding box center [511, 22] width 19 height 13
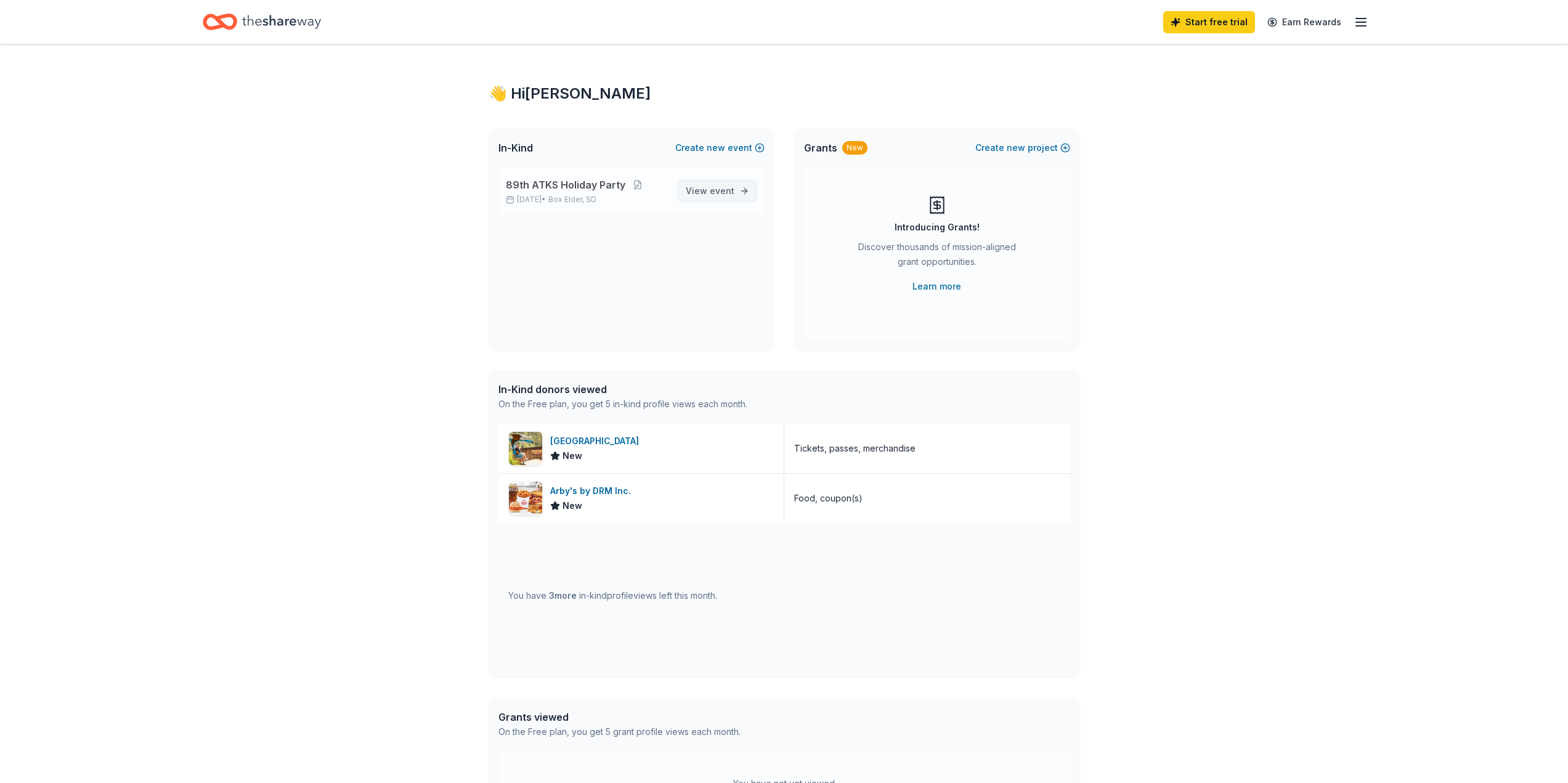
click at [712, 180] on link "View event" at bounding box center [717, 190] width 80 height 22
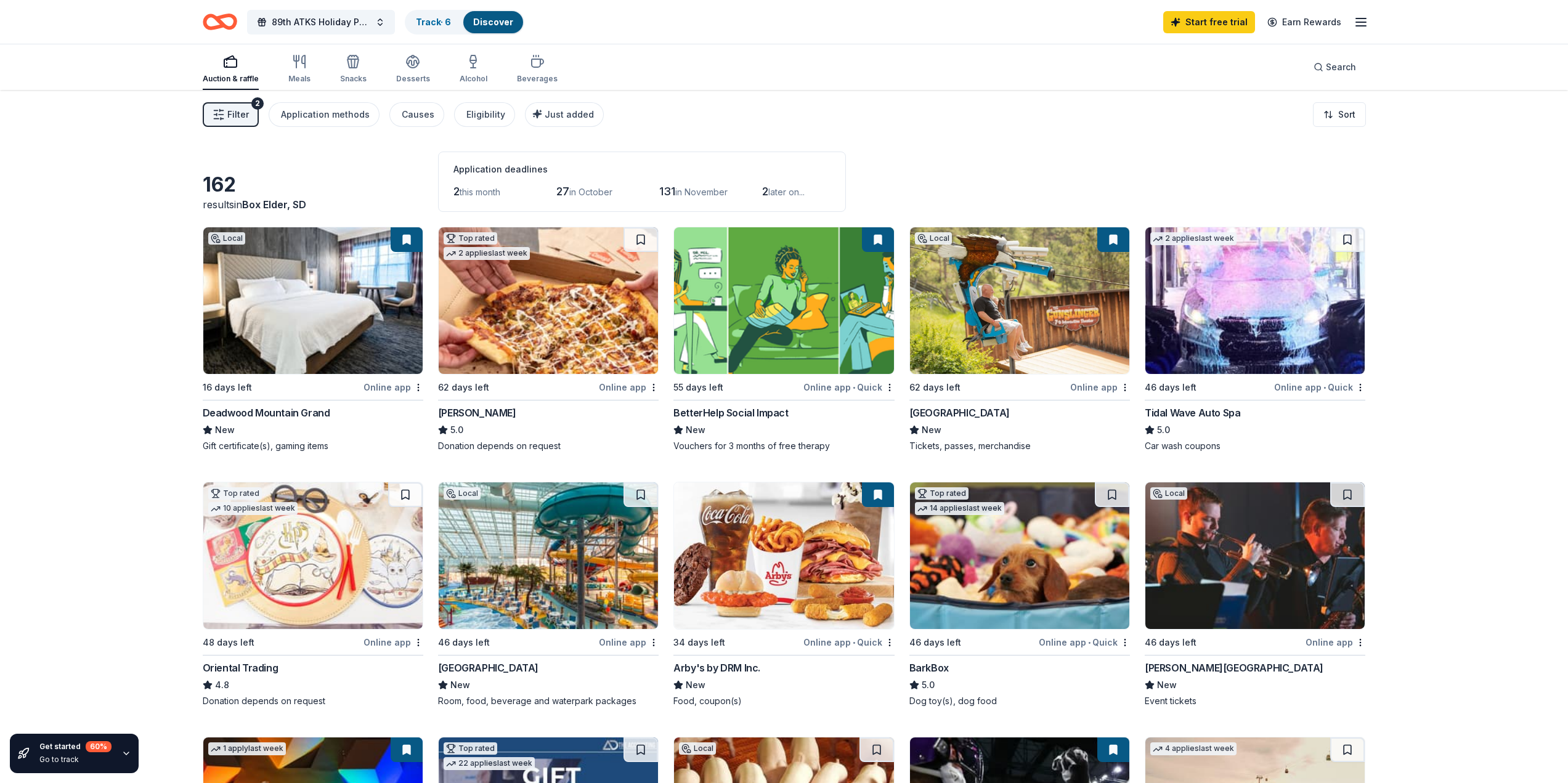
click at [521, 326] on img at bounding box center [548, 301] width 219 height 147
click at [244, 108] on span "Filter" at bounding box center [238, 115] width 21 height 15
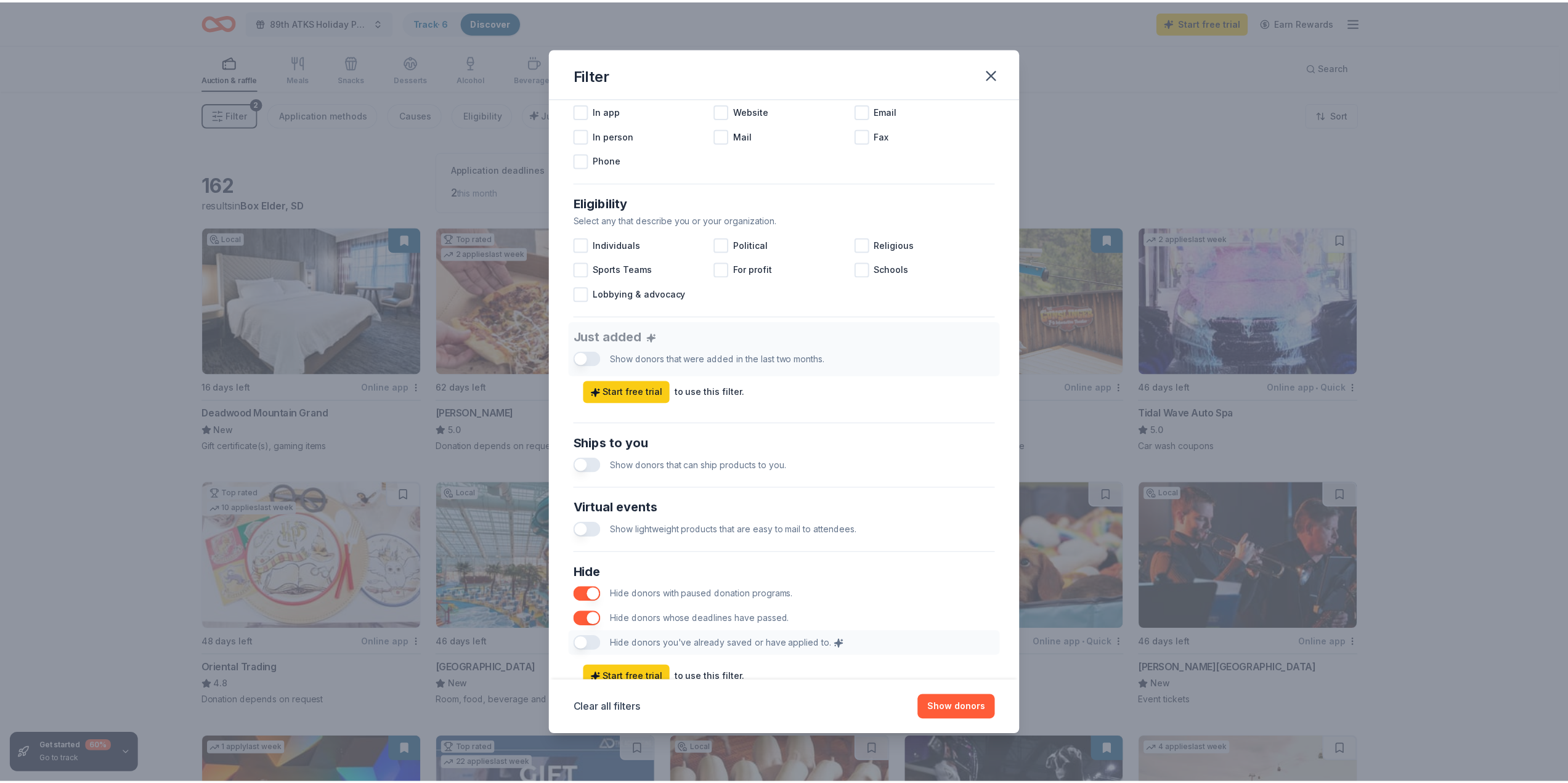
scroll to position [313, 0]
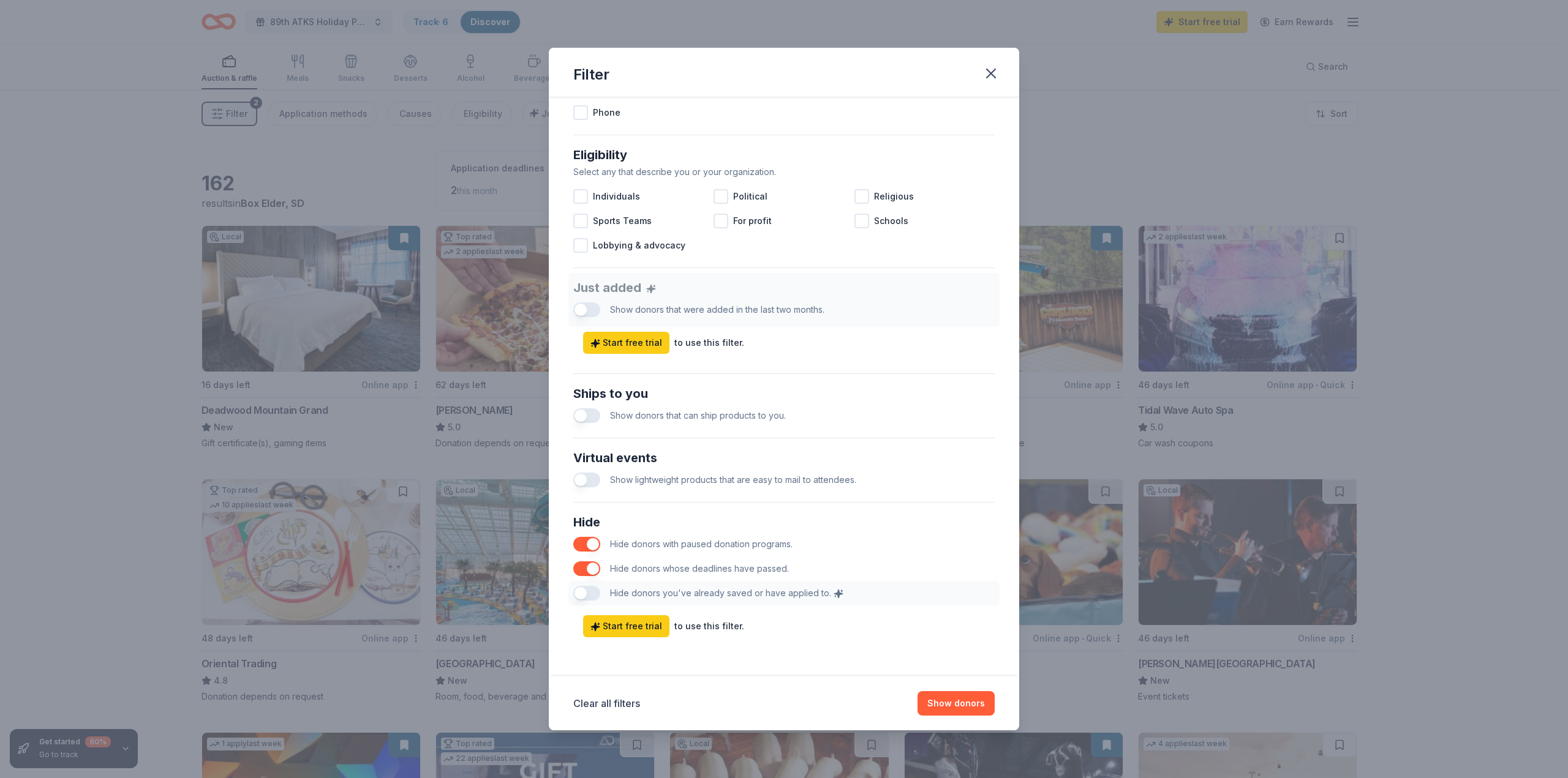
click at [593, 413] on button "button" at bounding box center [587, 416] width 27 height 15
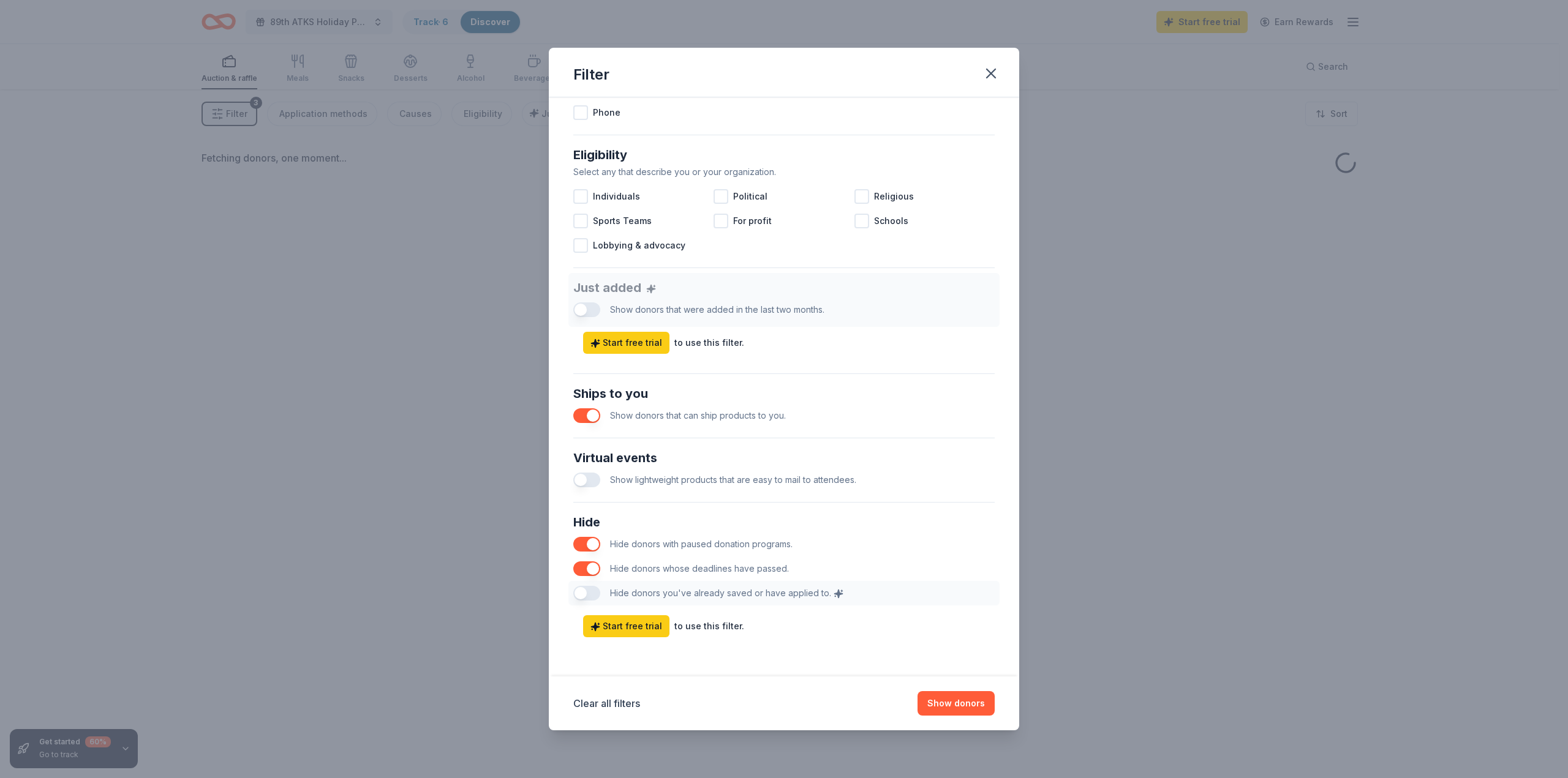
click at [998, 59] on div "Filter" at bounding box center [783, 73] width 470 height 50
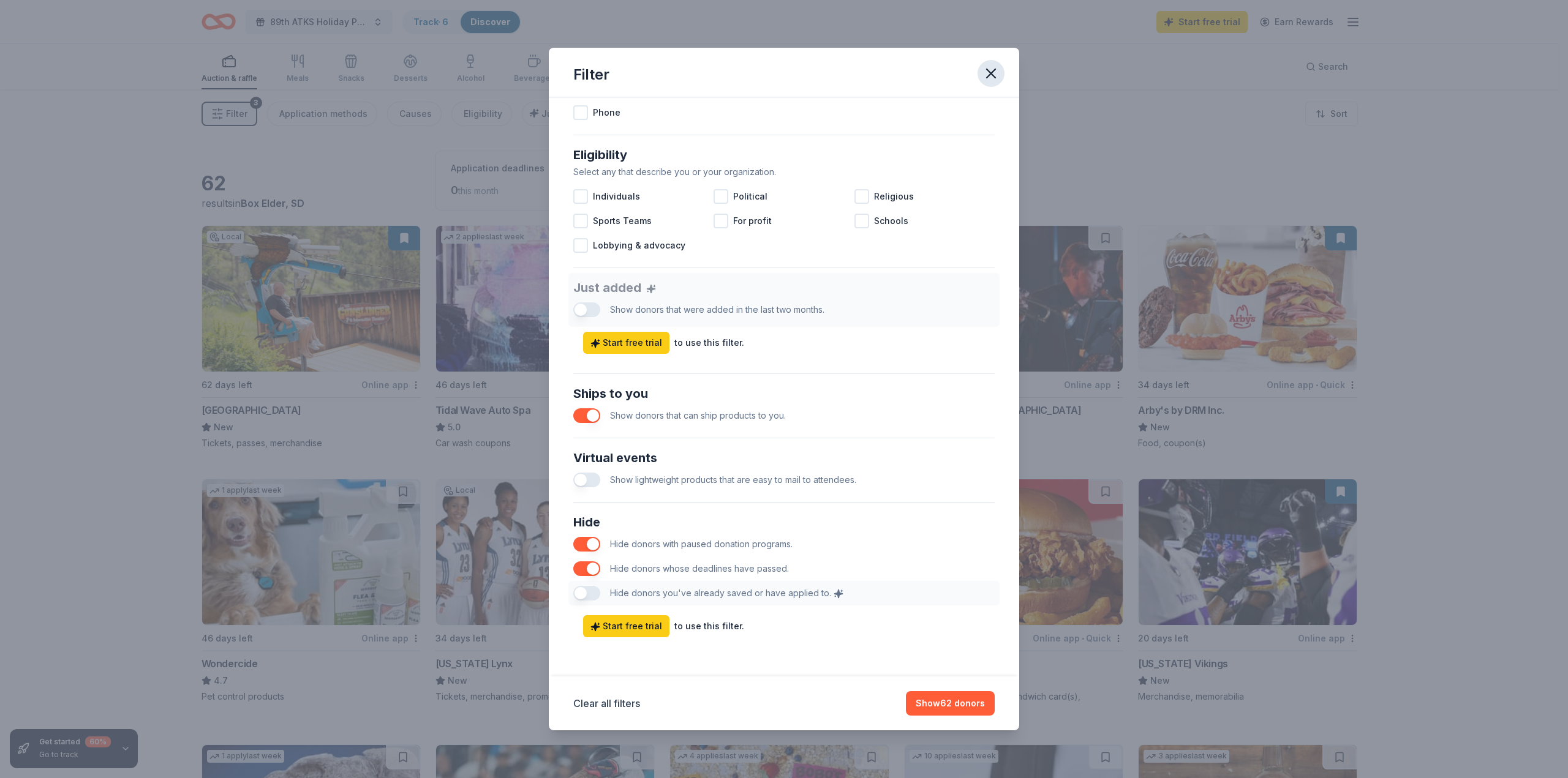
click at [979, 75] on button "button" at bounding box center [991, 73] width 27 height 27
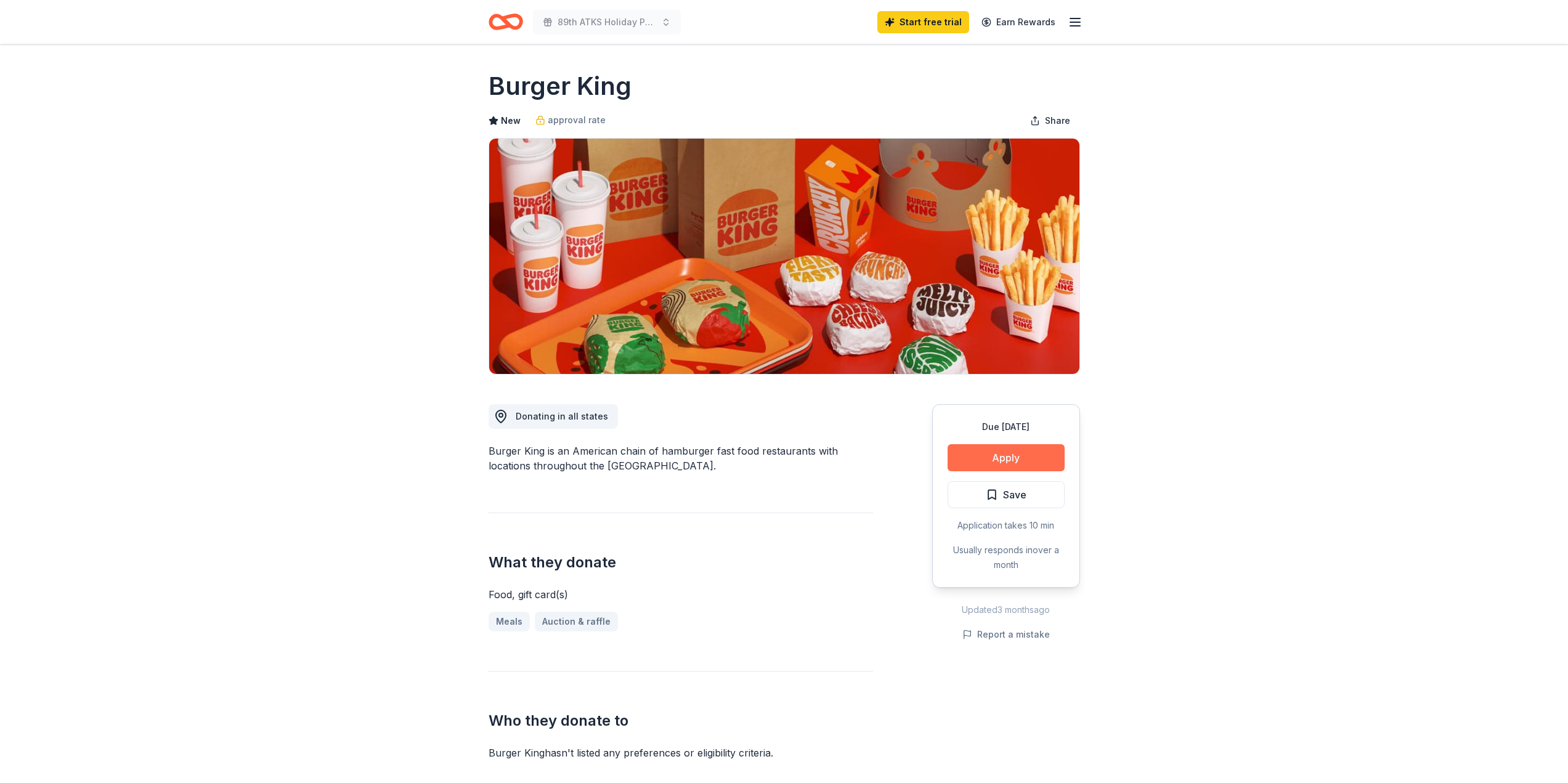
click at [1028, 456] on button "Apply" at bounding box center [1006, 457] width 117 height 27
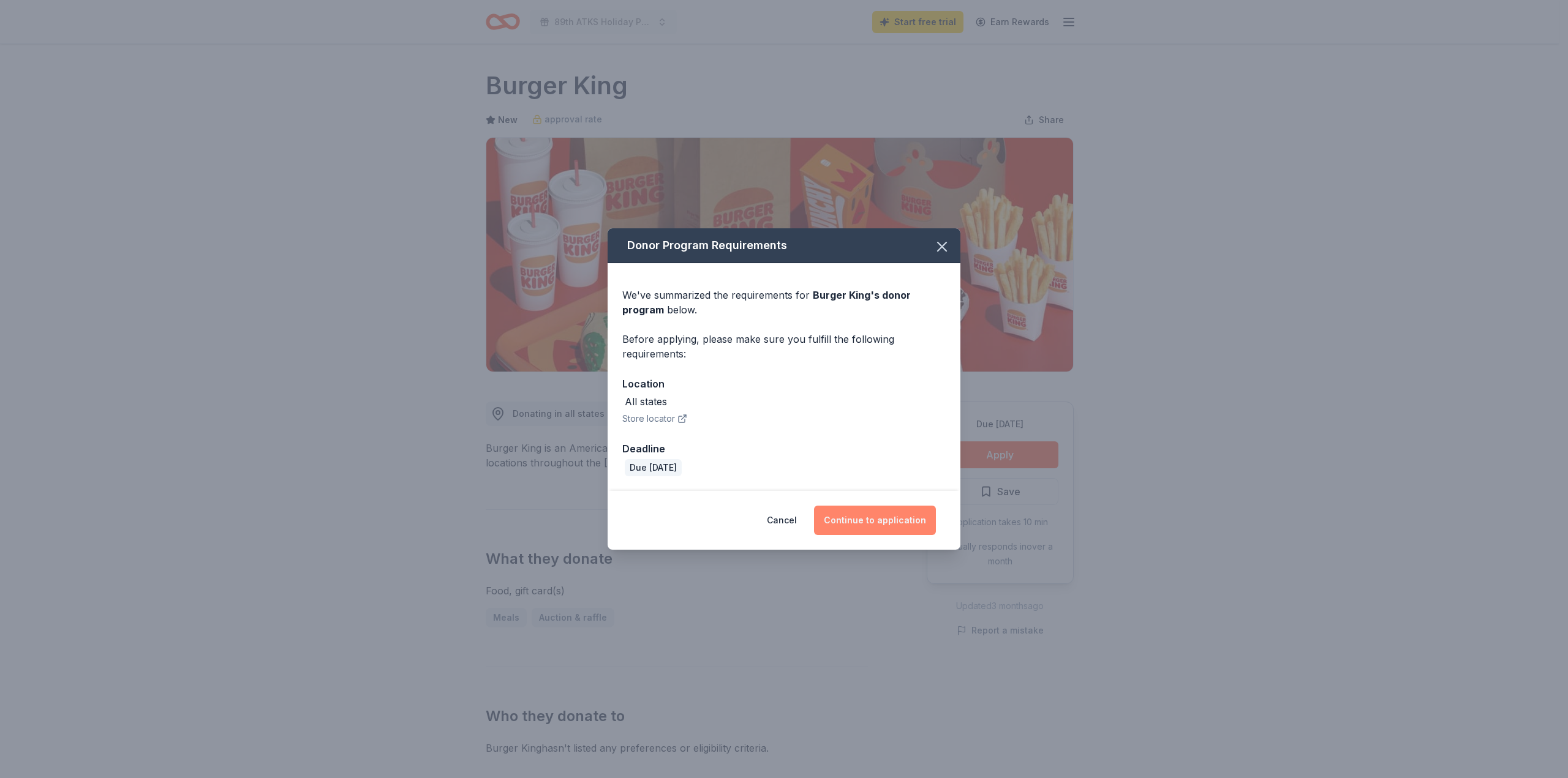
click at [860, 527] on button "Continue to application" at bounding box center [875, 520] width 122 height 29
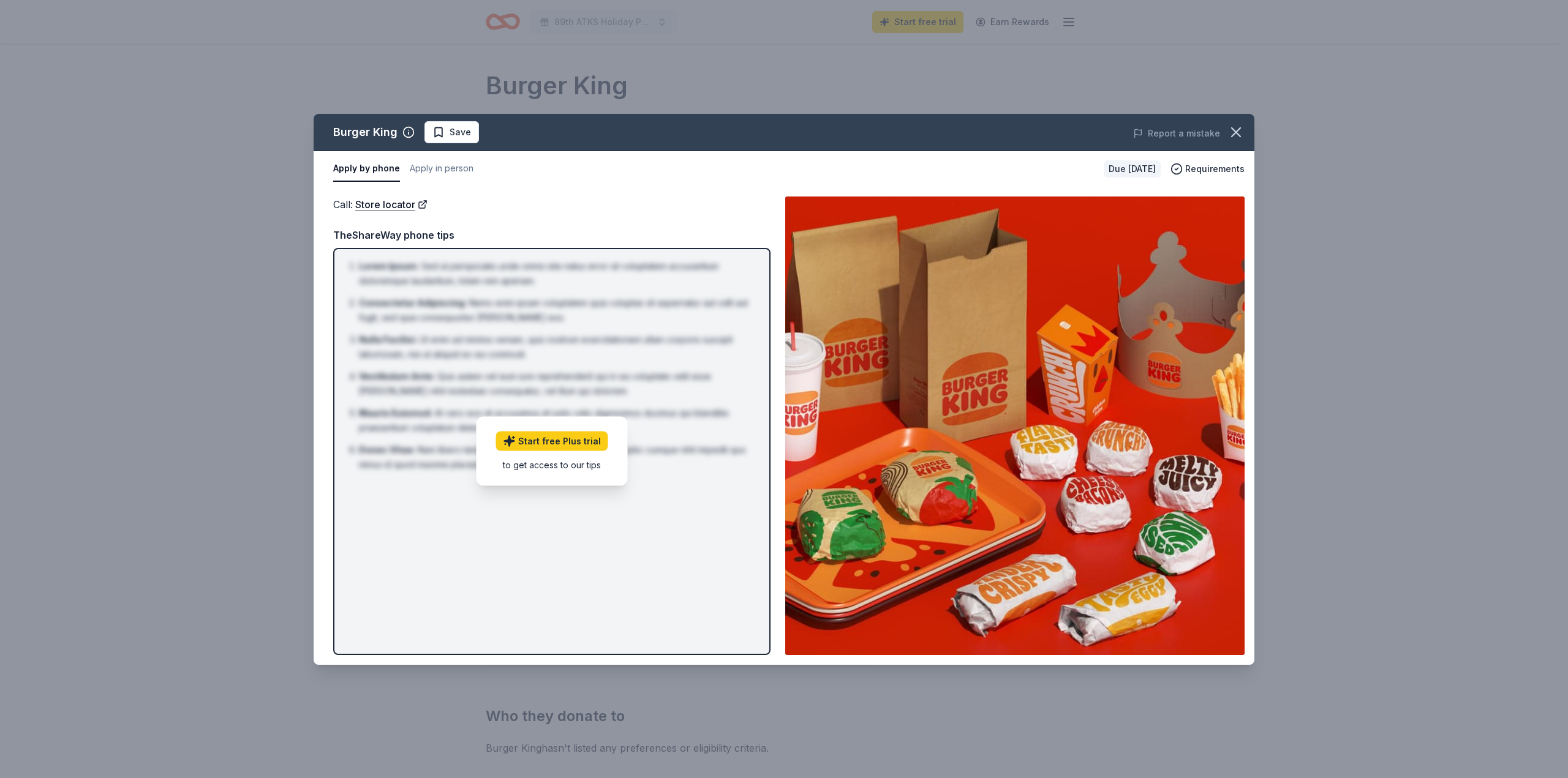
click at [699, 375] on li "Vestibulum Ante : Quis autem vel eum iure reprehenderit qui in ea voluptate vel…" at bounding box center [555, 383] width 393 height 29
click at [1240, 141] on button "button" at bounding box center [1235, 132] width 27 height 27
